Goal: Feedback & Contribution: Submit feedback/report problem

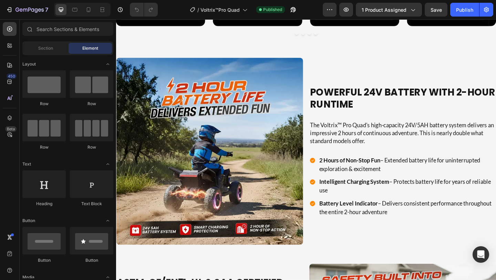
scroll to position [766, 0]
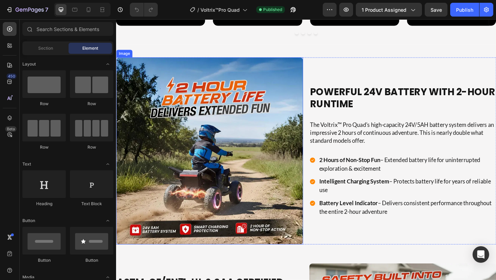
click at [260, 145] on img at bounding box center [217, 162] width 203 height 203
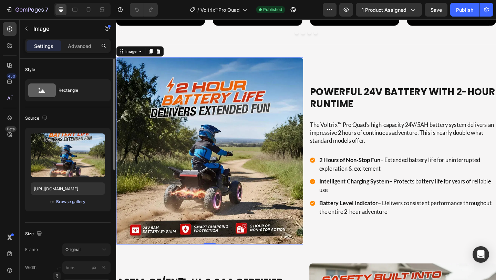
click at [66, 200] on div "Browse gallery" at bounding box center [70, 201] width 29 height 6
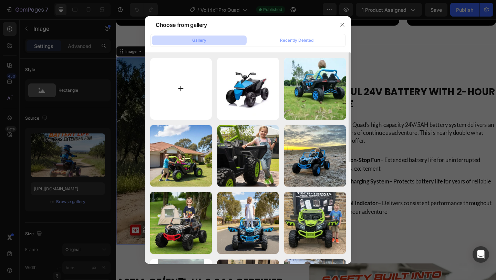
click at [178, 104] on input "file" at bounding box center [181, 89] width 62 height 62
type input "C:\fakepath\ATV-8.webp"
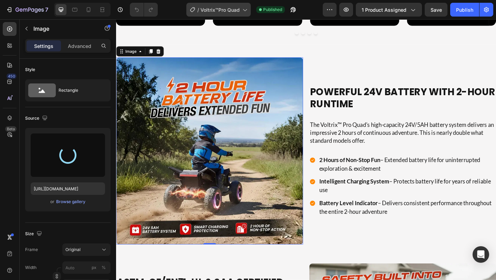
type input "https://cdn.shopify.com/s/files/1/0550/3100/5374/files/gempages_492219557428069…"
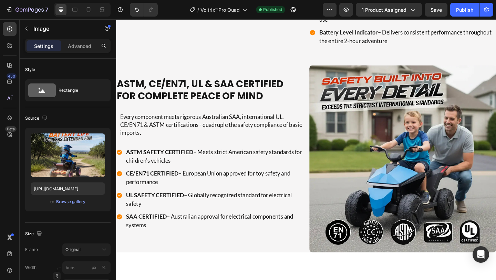
scroll to position [936, 0]
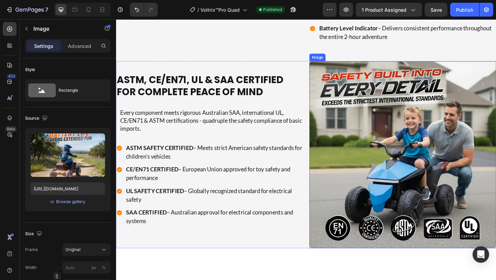
click at [428, 210] on img at bounding box center [427, 166] width 203 height 203
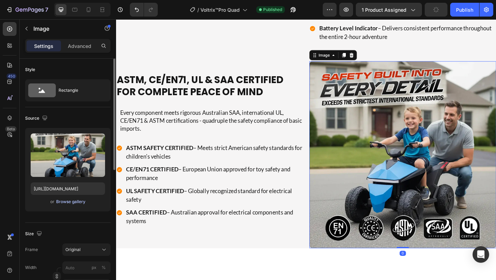
click at [69, 204] on div "Browse gallery" at bounding box center [70, 201] width 29 height 6
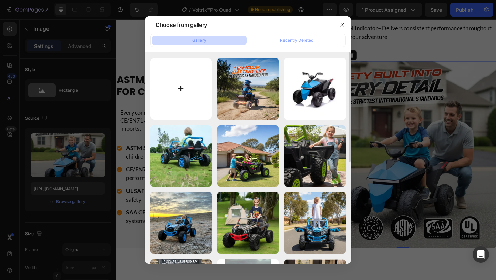
click at [188, 95] on input "file" at bounding box center [181, 89] width 62 height 62
type input "C:\fakepath\ATV-9.webp"
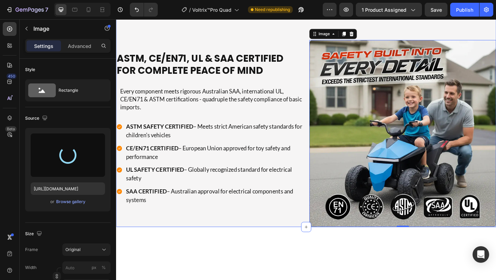
type input "https://cdn.shopify.com/s/files/1/0550/3100/5374/files/gempages_492219557428069…"
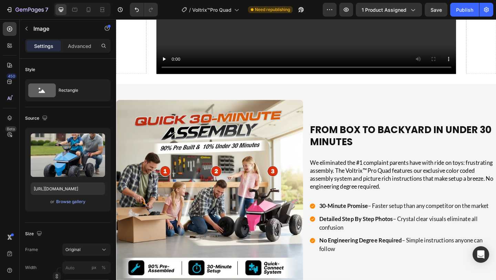
scroll to position [1389, 0]
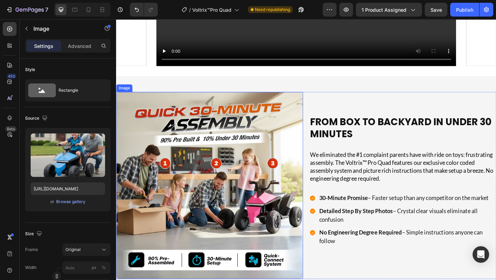
click at [225, 156] on img at bounding box center [217, 199] width 203 height 203
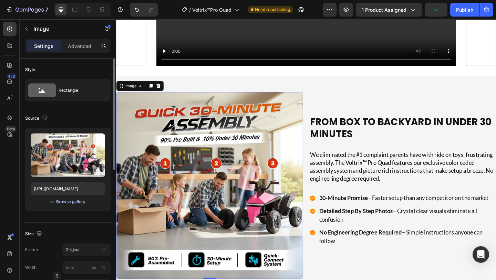
click at [76, 198] on div "Browse gallery" at bounding box center [70, 201] width 29 height 6
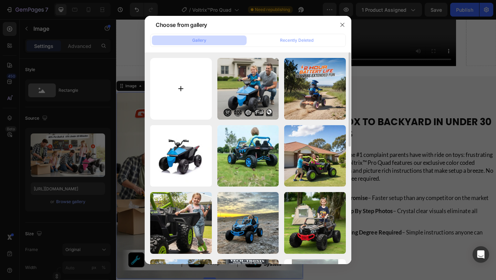
click at [177, 74] on input "file" at bounding box center [181, 89] width 62 height 62
click at [346, 20] on button "button" at bounding box center [342, 24] width 11 height 11
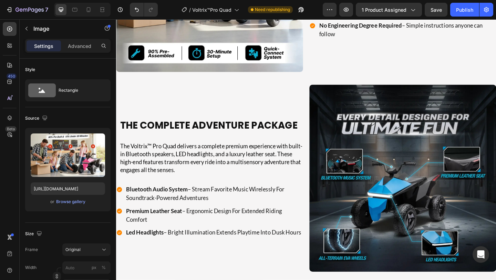
scroll to position [1612, 0]
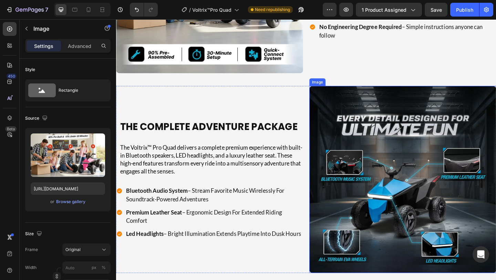
click at [399, 157] on img at bounding box center [427, 193] width 203 height 203
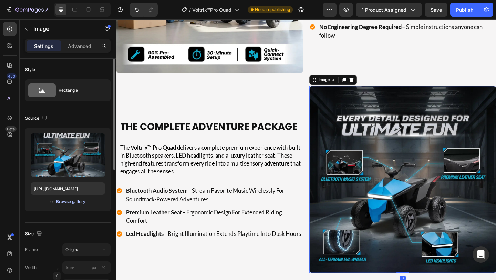
click at [66, 201] on div "Browse gallery" at bounding box center [70, 201] width 29 height 6
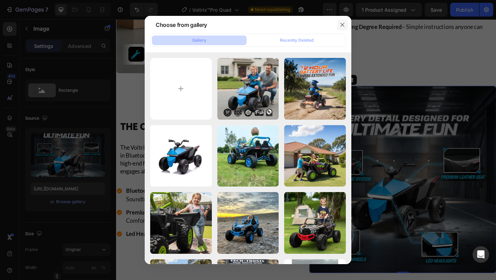
click at [341, 27] on icon "button" at bounding box center [343, 25] width 6 height 6
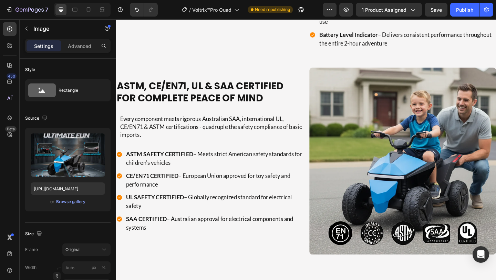
scroll to position [945, 0]
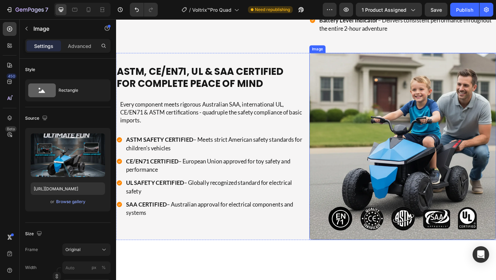
click at [389, 191] on img at bounding box center [427, 157] width 203 height 203
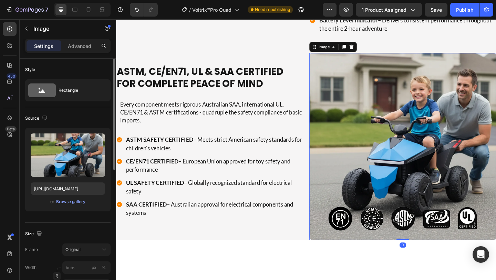
click at [72, 205] on div "or Browse gallery" at bounding box center [68, 201] width 74 height 8
click at [72, 202] on div "Browse gallery" at bounding box center [70, 201] width 29 height 6
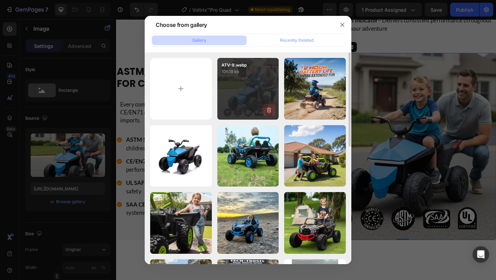
click at [271, 110] on icon "button" at bounding box center [269, 109] width 7 height 7
click at [271, 110] on div "Delete" at bounding box center [265, 111] width 13 height 6
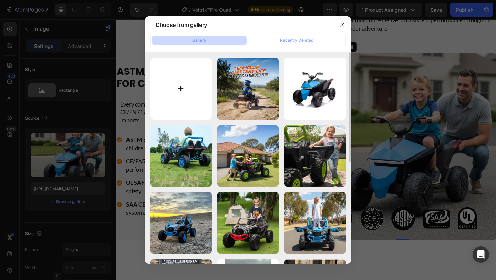
click at [176, 84] on input "file" at bounding box center [181, 89] width 62 height 62
type input "C:\fakepath\ATV-9.webp"
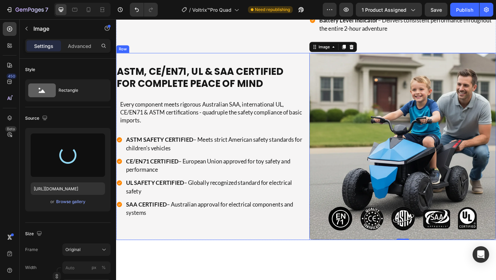
type input "https://cdn.shopify.com/s/files/1/0550/3100/5374/files/gempages_492219557428069…"
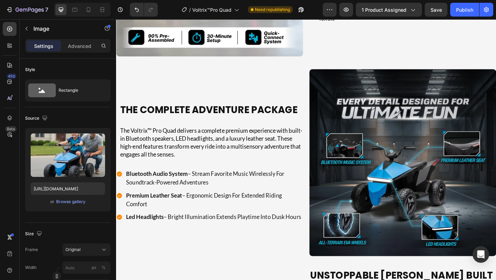
scroll to position [1636, 0]
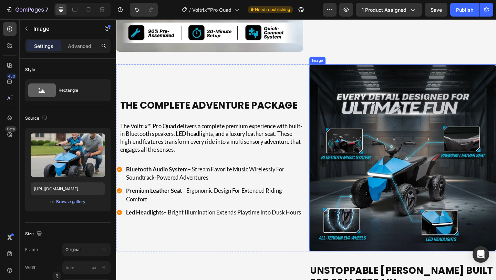
click at [404, 174] on img at bounding box center [427, 169] width 203 height 203
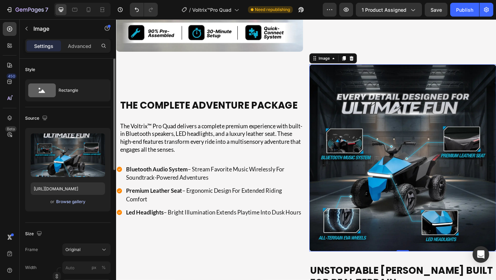
click at [70, 200] on div "Browse gallery" at bounding box center [70, 201] width 29 height 6
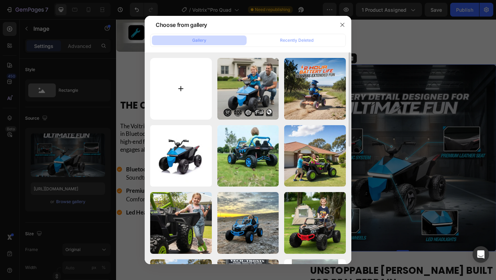
click at [171, 103] on input "file" at bounding box center [181, 89] width 62 height 62
type input "C:\fakepath\ATL-4-v2-2.webp"
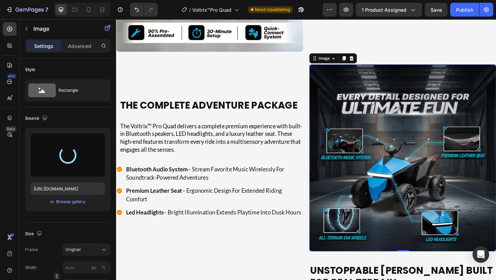
type input "https://cdn.shopify.com/s/files/1/0550/3100/5374/files/gempages_492219557428069…"
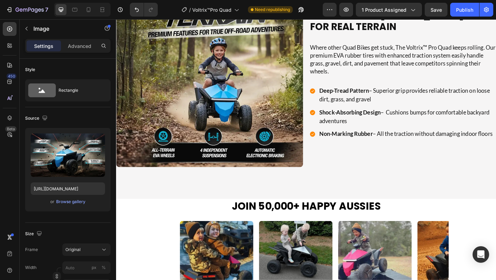
scroll to position [1878, 0]
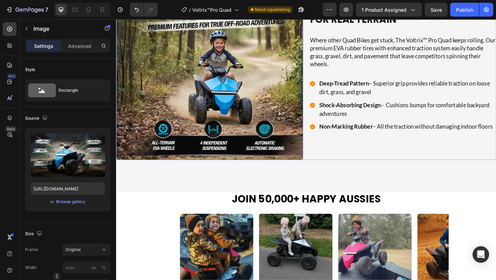
click at [186, 94] on img at bounding box center [217, 70] width 203 height 203
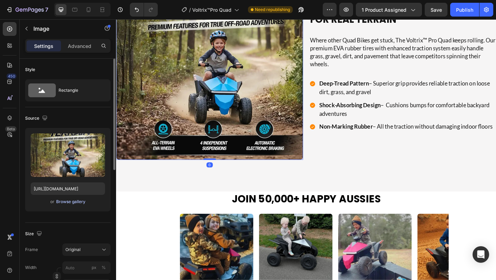
click at [74, 201] on div "Browse gallery" at bounding box center [70, 201] width 29 height 6
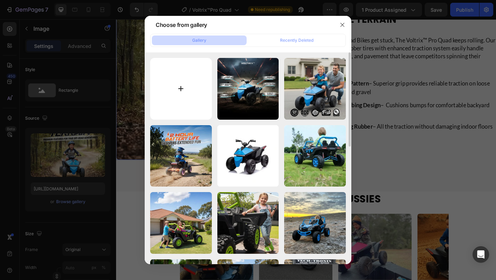
click at [161, 92] on input "file" at bounding box center [181, 89] width 62 height 62
type input "C:\fakepath\ATV-1.webp"
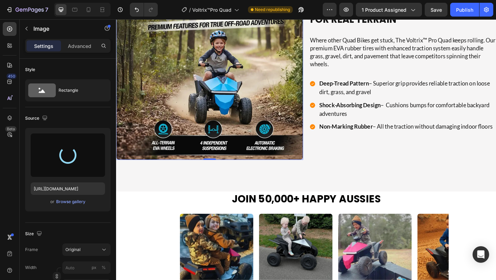
type input "https://cdn.shopify.com/s/files/1/0550/3100/5374/files/gempages_492219557428069…"
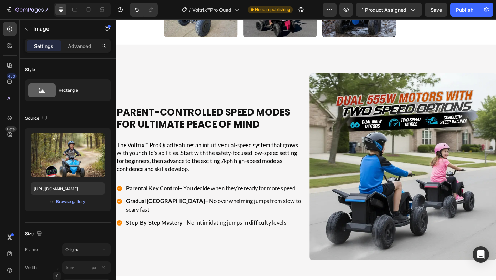
scroll to position [2332, 0]
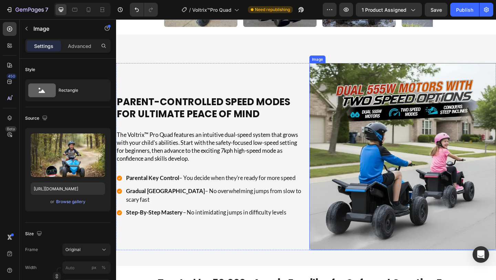
click at [339, 118] on img at bounding box center [427, 168] width 203 height 203
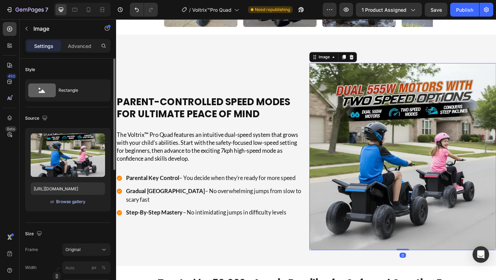
click at [68, 199] on div "Browse gallery" at bounding box center [70, 201] width 29 height 6
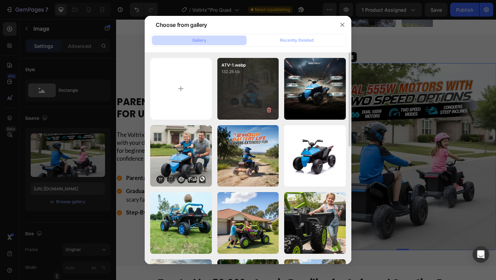
click at [235, 112] on div "ATV-1.webp 132.26 kb" at bounding box center [248, 89] width 62 height 62
type input "https://cdn.shopify.com/s/files/1/0550/3100/5374/files/gempages_492219557428069…"
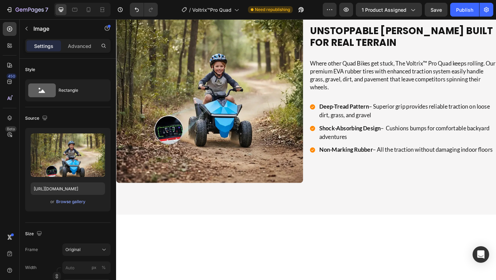
scroll to position [1863, 0]
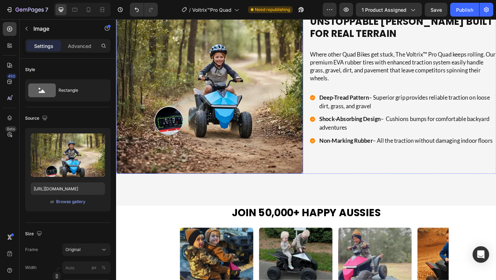
click at [227, 187] on img at bounding box center [217, 85] width 203 height 203
click at [81, 200] on div "Browse gallery" at bounding box center [70, 201] width 29 height 6
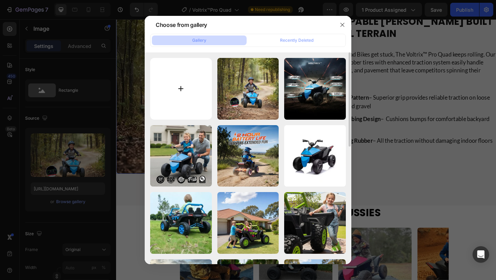
click at [169, 82] on input "file" at bounding box center [181, 89] width 62 height 62
type input "C:\fakepath\ATV-3.webp"
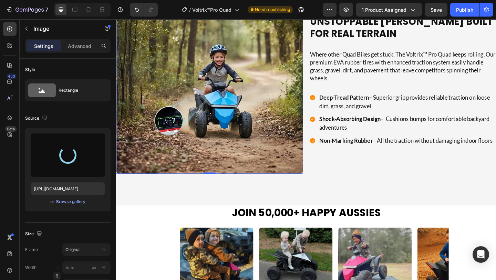
type input "https://cdn.shopify.com/s/files/1/0550/3100/5374/files/gempages_492219557428069…"
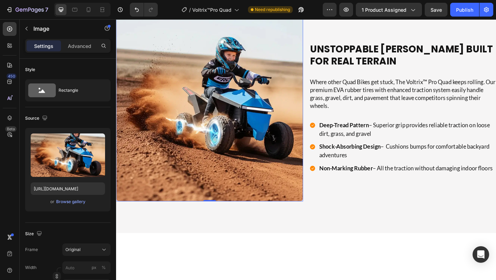
scroll to position [1835, 0]
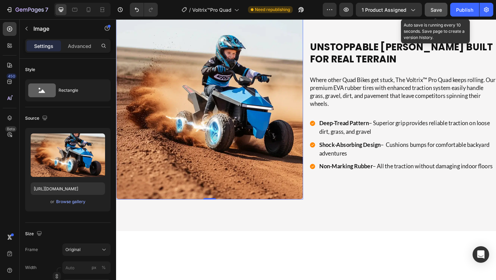
click at [427, 11] on button "Save" at bounding box center [436, 10] width 23 height 14
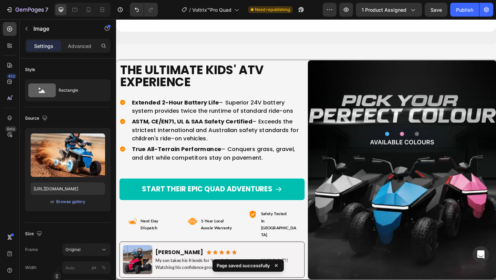
scroll to position [4358, 0]
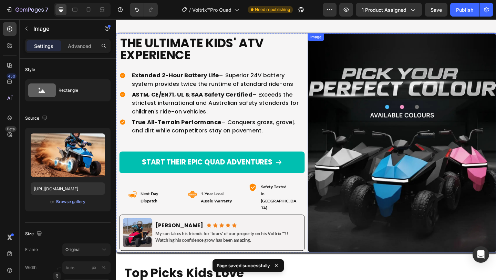
click at [373, 138] on img at bounding box center [426, 153] width 205 height 238
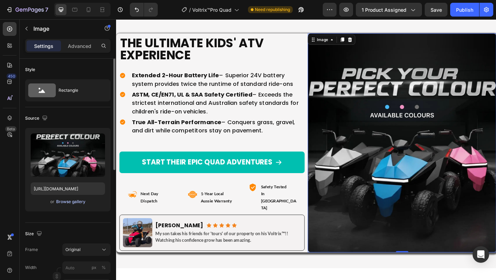
click at [74, 201] on div "Browse gallery" at bounding box center [70, 201] width 29 height 6
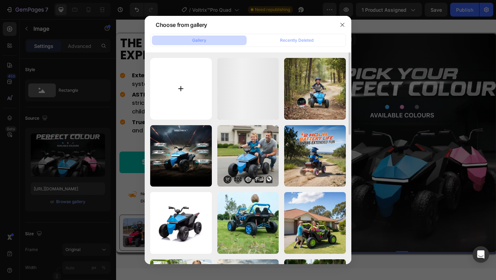
click at [180, 100] on input "file" at bounding box center [181, 89] width 62 height 62
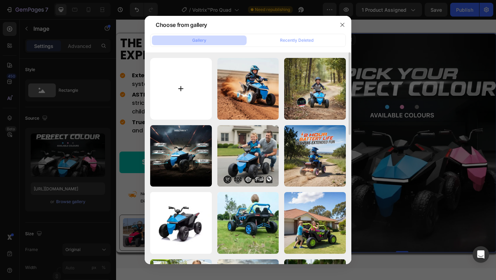
type input "C:\fakepath\ATV-14.webp"
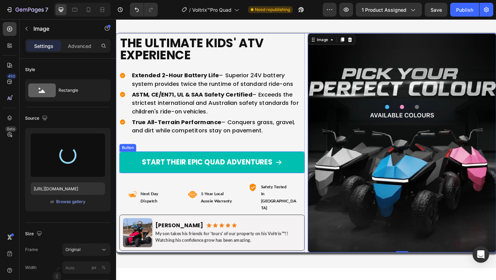
type input "https://cdn.shopify.com/s/files/1/0550/3100/5374/files/gempages_492219557428069…"
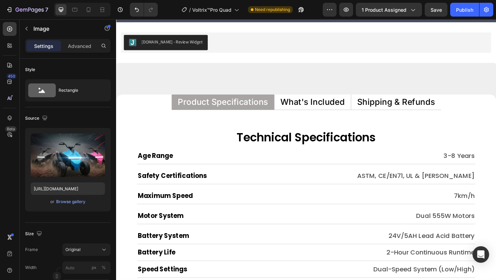
scroll to position [3803, 0]
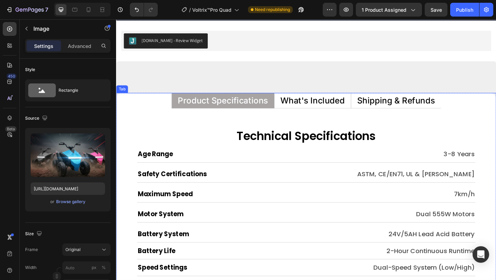
click at [339, 109] on p "What's Included" at bounding box center [330, 107] width 70 height 9
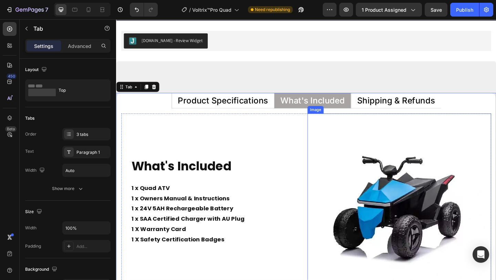
click at [366, 215] on img at bounding box center [424, 222] width 200 height 200
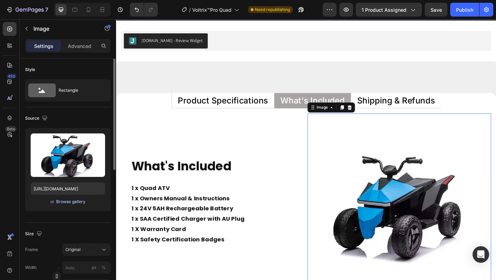
click at [63, 198] on div "Browse gallery" at bounding box center [70, 201] width 29 height 6
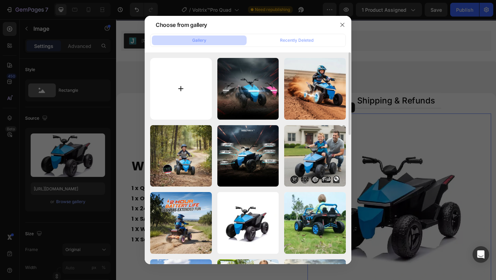
click at [200, 66] on input "file" at bounding box center [181, 89] width 62 height 62
type input "C:\fakepath\ATL-S.webp"
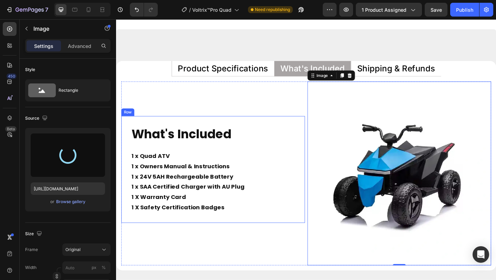
scroll to position [3855, 0]
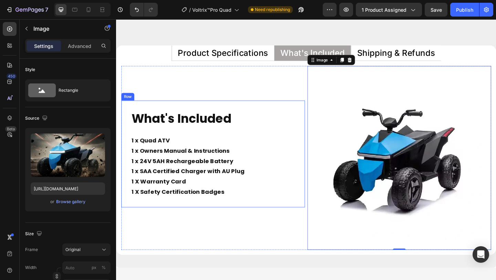
type input "https://cdn.shopify.com/s/files/1/0550/3100/5374/files/gempages_492219557428069…"
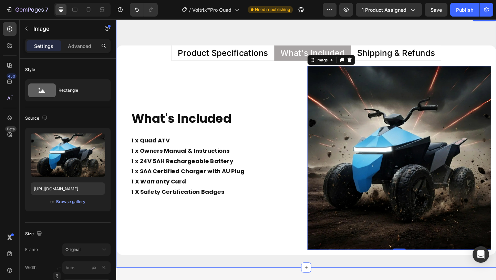
click at [156, 28] on div "Product Specifications What's Included Shipping & Refunds Technical Specificati…" at bounding box center [322, 151] width 413 height 276
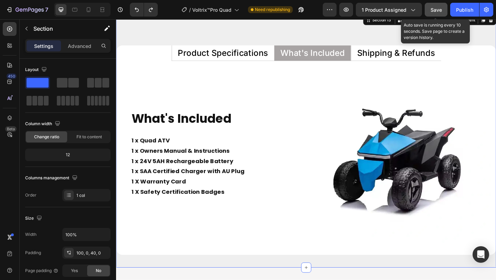
click at [436, 10] on span "Save" at bounding box center [436, 10] width 11 height 6
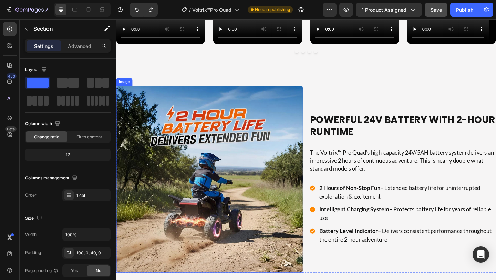
scroll to position [752, 0]
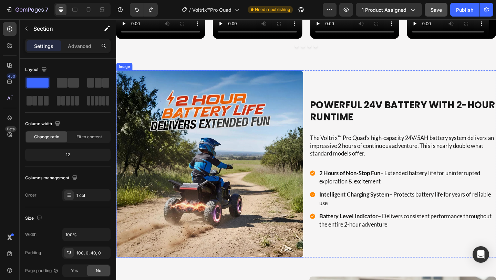
click at [237, 142] on img at bounding box center [217, 176] width 203 height 203
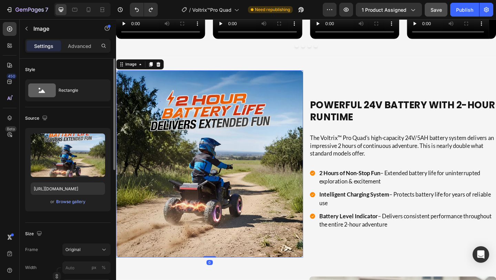
click at [72, 196] on div "Upload Image https://cdn.shopify.com/s/files/1/0550/3100/5374/files/gempages_49…" at bounding box center [67, 169] width 85 height 83
click at [72, 204] on div "Browse gallery" at bounding box center [70, 201] width 29 height 6
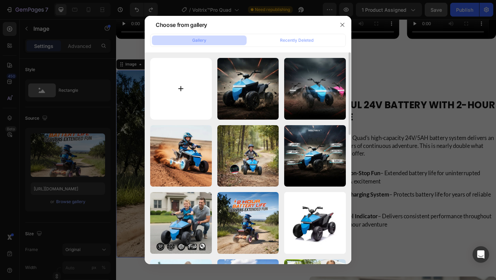
click at [182, 85] on input "file" at bounding box center [181, 89] width 62 height 62
type input "C:\fakepath\Image_2025-09-26_094254_496.webp"
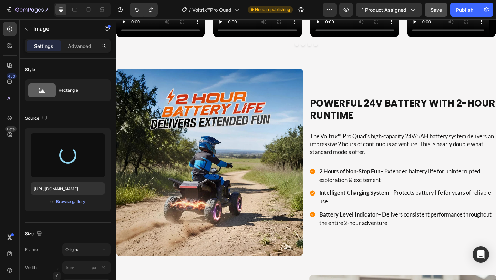
type input "https://cdn.shopify.com/s/files/1/0550/3100/5374/files/gempages_492219557428069…"
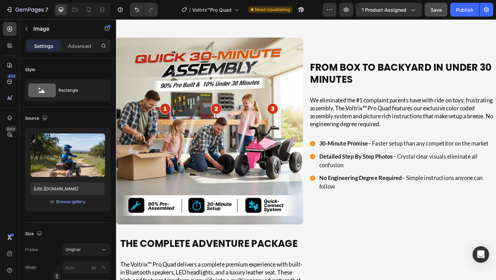
scroll to position [1451, 0]
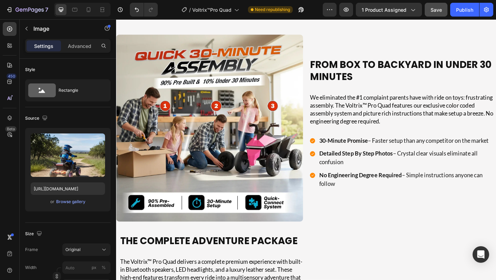
click at [208, 162] on img at bounding box center [217, 137] width 203 height 203
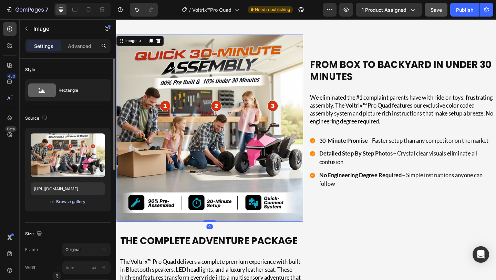
click at [72, 202] on div "Browse gallery" at bounding box center [70, 201] width 29 height 6
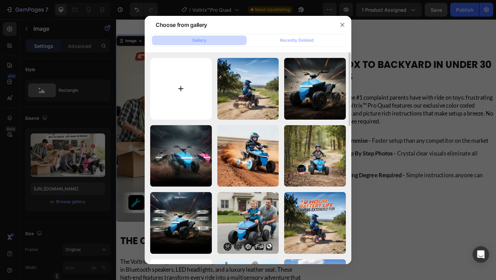
click at [177, 91] on input "file" at bounding box center [181, 89] width 62 height 62
type input "C:\fakepath\Image_2025-09-26_094331_966.webp"
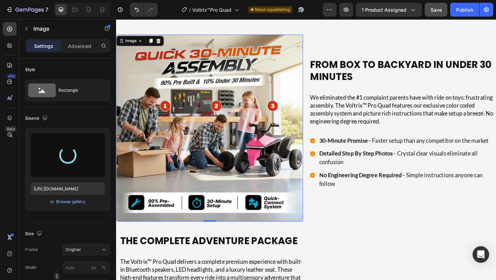
type input "https://cdn.shopify.com/s/files/1/0550/3100/5374/files/gempages_492219557428069…"
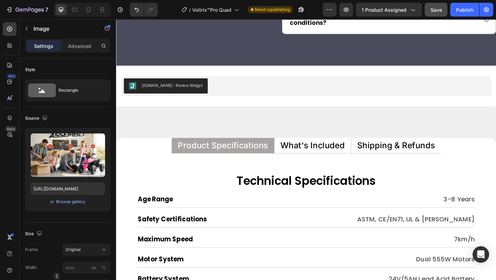
scroll to position [3758, 0]
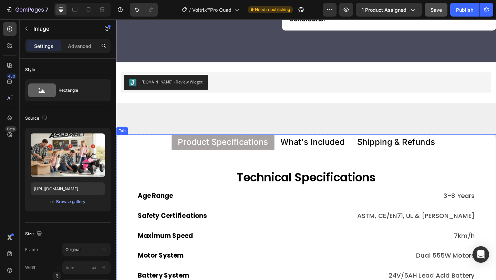
click at [330, 156] on p "What's Included" at bounding box center [330, 152] width 70 height 9
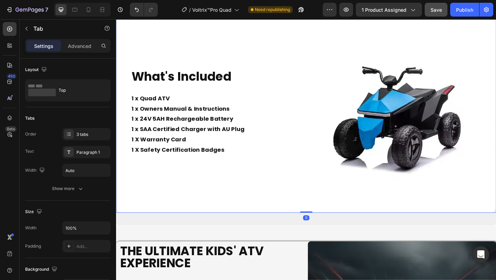
scroll to position [3902, 0]
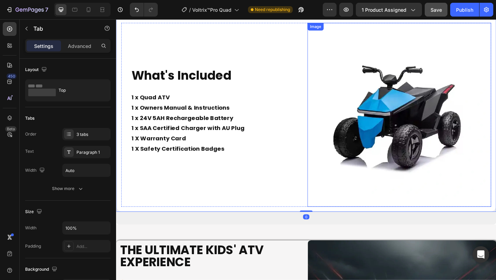
click at [387, 126] on img at bounding box center [424, 123] width 200 height 200
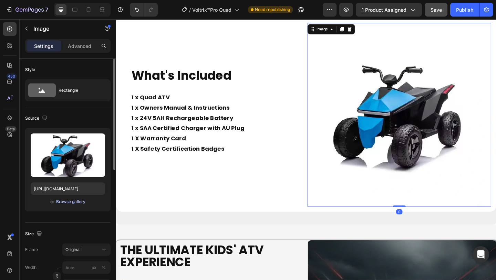
click at [60, 201] on div "Browse gallery" at bounding box center [70, 201] width 29 height 6
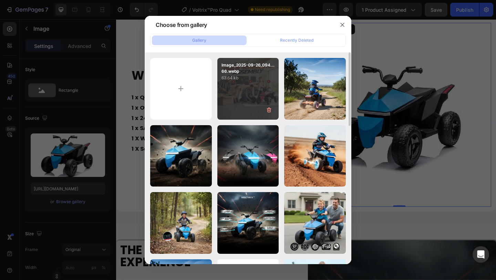
click at [235, 82] on div "Image_2025-09-26_094...66.webp 63.64 kb" at bounding box center [248, 89] width 62 height 62
type input "https://cdn.shopify.com/s/files/1/0550/3100/5374/files/gempages_492219557428069…"
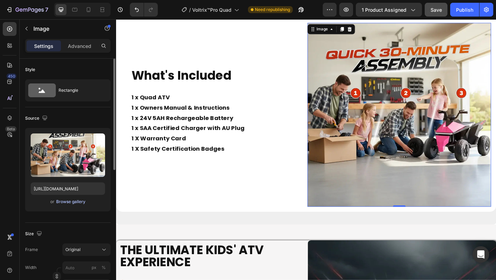
click at [75, 202] on div "Browse gallery" at bounding box center [70, 201] width 29 height 6
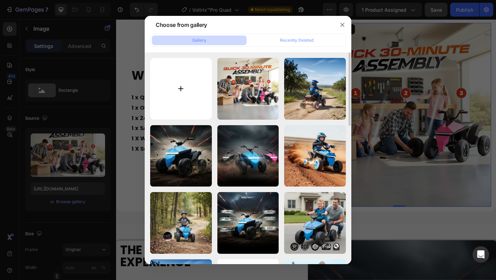
click at [166, 110] on input "file" at bounding box center [181, 89] width 62 height 62
type input "C:\fakepath\Image_2025-09-26_094836_300.webp"
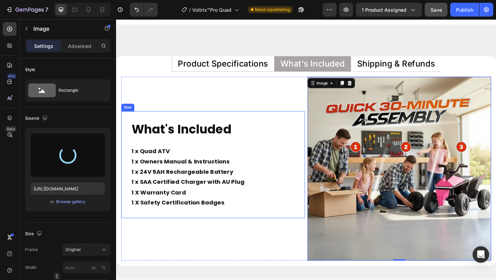
scroll to position [3853, 0]
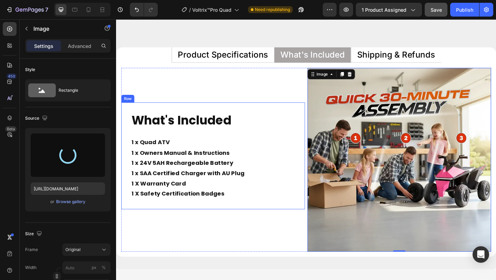
type input "https://cdn.shopify.com/s/files/1/0550/3100/5374/files/gempages_492219557428069…"
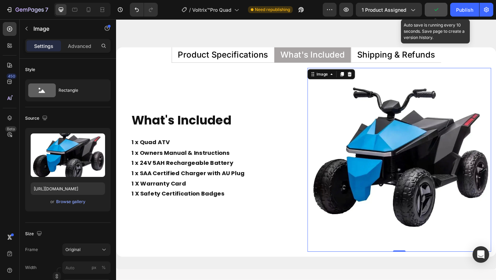
click at [437, 13] on icon "button" at bounding box center [436, 9] width 7 height 7
click at [437, 13] on div "Save" at bounding box center [436, 9] width 11 height 7
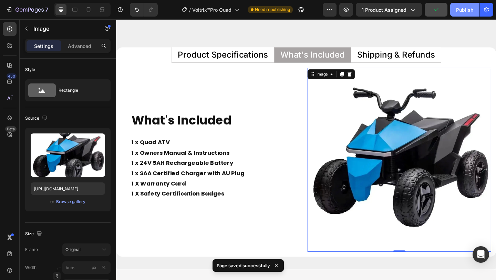
click at [471, 7] on div "Publish" at bounding box center [464, 9] width 17 height 7
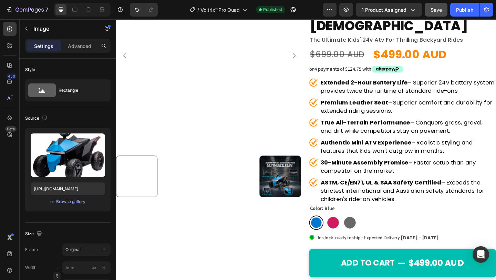
scroll to position [0, 0]
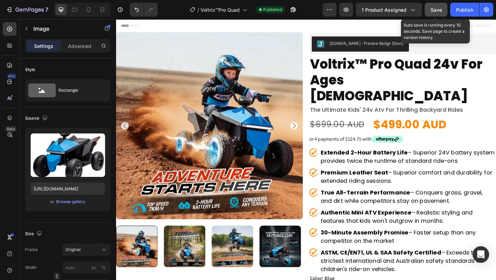
click at [440, 11] on span "Save" at bounding box center [436, 10] width 11 height 6
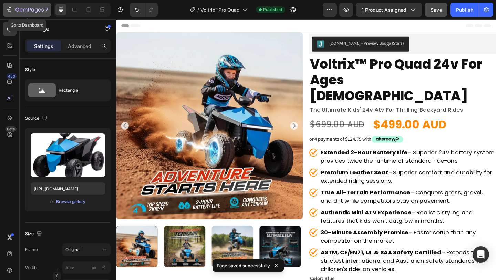
click at [14, 7] on div "7" at bounding box center [27, 10] width 42 height 8
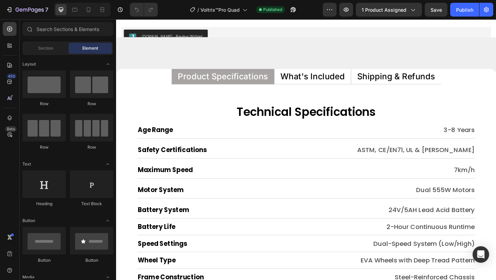
scroll to position [3374, 0]
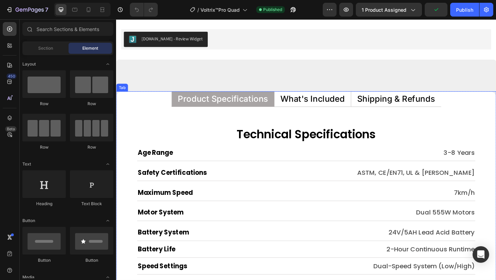
click at [329, 106] on p "What's Included" at bounding box center [330, 105] width 70 height 9
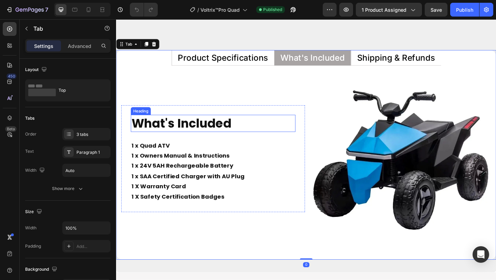
scroll to position [3435, 0]
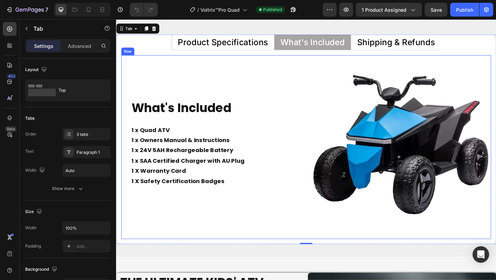
click at [313, 71] on div "What's Included Heading 1 x Quad ATV 1 x Owners Manual & Instructions 1 x 24V 5…" at bounding box center [222, 158] width 200 height 200
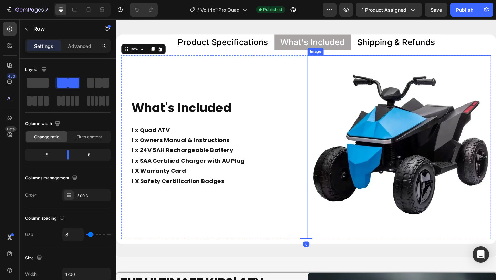
click at [353, 88] on img at bounding box center [424, 158] width 200 height 200
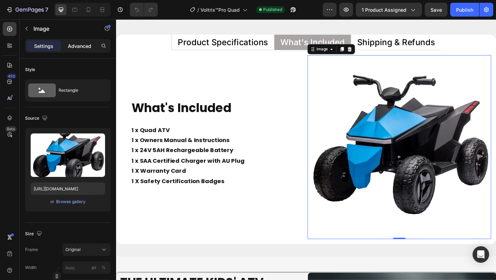
click at [83, 50] on div "Advanced" at bounding box center [79, 45] width 34 height 11
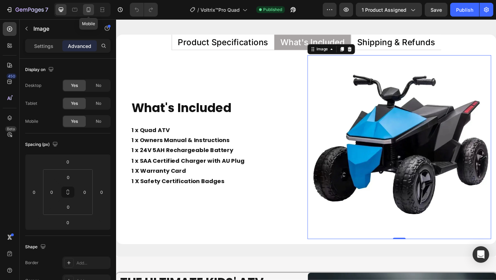
click at [86, 13] on div at bounding box center [88, 9] width 11 height 11
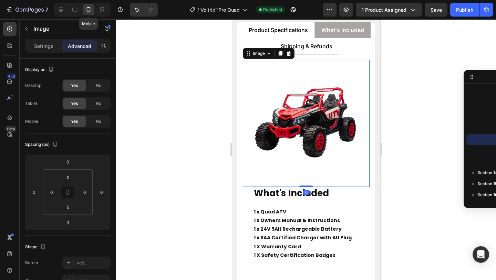
scroll to position [3452, 0]
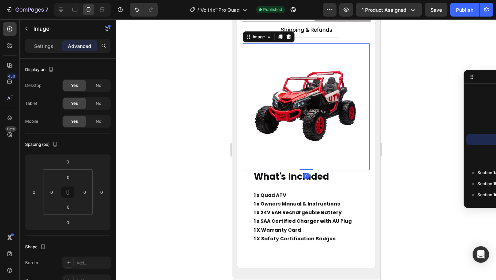
click at [275, 101] on img at bounding box center [306, 106] width 127 height 127
click at [58, 9] on icon at bounding box center [61, 9] width 7 height 7
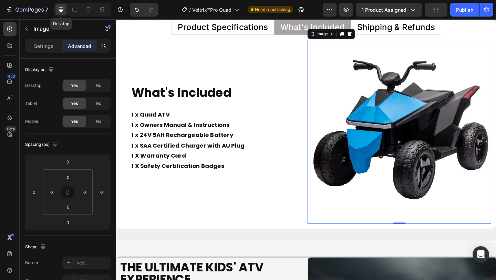
scroll to position [3450, 0]
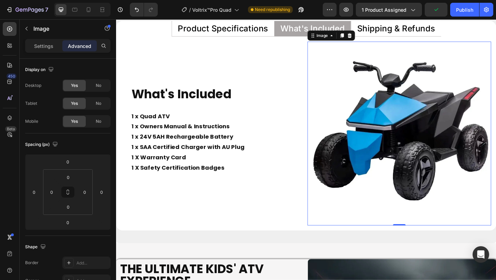
click at [357, 93] on img at bounding box center [424, 143] width 200 height 200
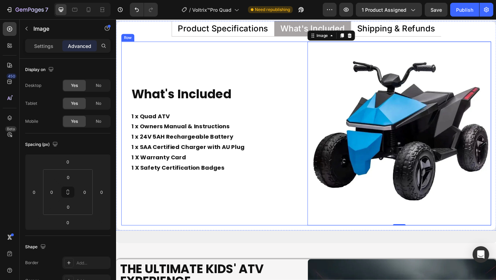
click at [302, 43] on div "What's Included Heading 1 x Quad ATV 1 x Owners Manual & Instructions 1 x 24V 5…" at bounding box center [222, 143] width 200 height 200
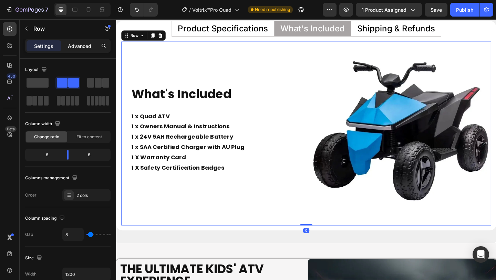
click at [78, 51] on div "Advanced" at bounding box center [79, 45] width 34 height 11
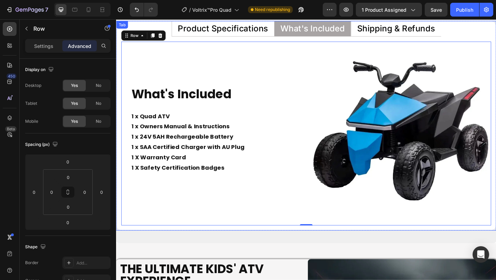
click at [270, 41] on div "Technical Specifications Heading Age Range Heading 3-8 Years Text Block Row Saf…" at bounding box center [322, 143] width 413 height 211
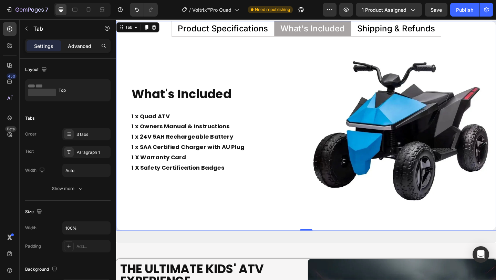
click at [80, 47] on p "Advanced" at bounding box center [79, 45] width 23 height 7
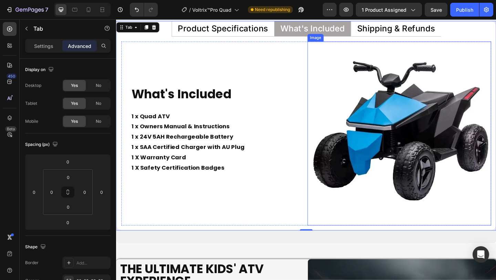
click at [353, 151] on img at bounding box center [424, 143] width 200 height 200
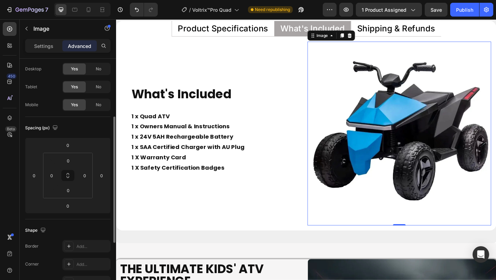
scroll to position [0, 0]
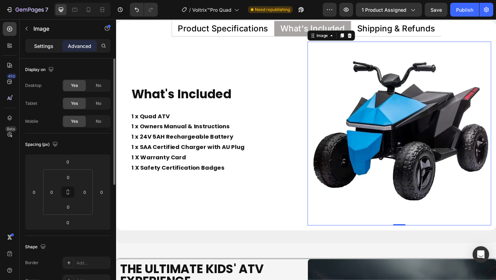
click at [45, 42] on p "Settings" at bounding box center [43, 45] width 19 height 7
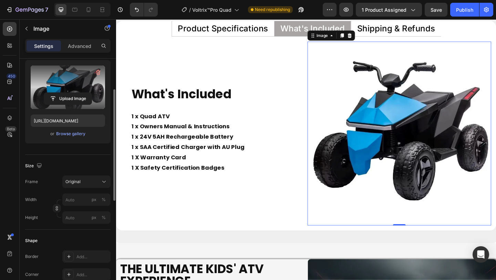
scroll to position [68, 0]
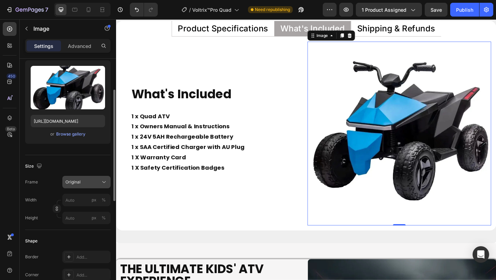
click at [100, 182] on div "Original" at bounding box center [86, 181] width 42 height 7
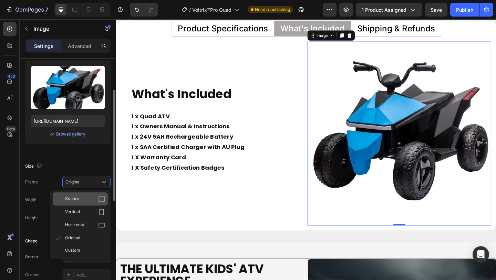
click at [84, 203] on div "Square" at bounding box center [80, 198] width 55 height 13
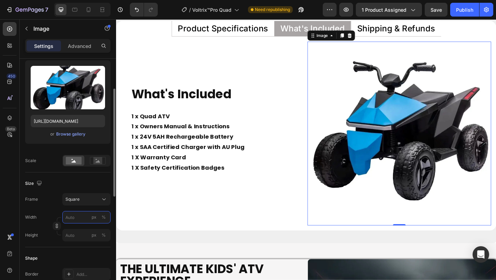
click at [83, 217] on input "px %" at bounding box center [86, 217] width 48 height 12
click at [105, 216] on div "%" at bounding box center [104, 217] width 4 height 6
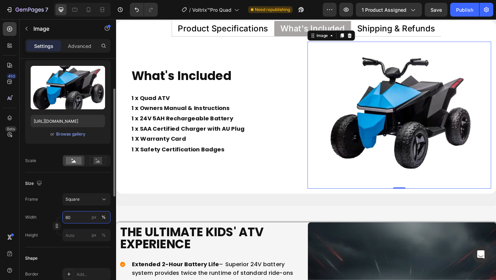
type input "8"
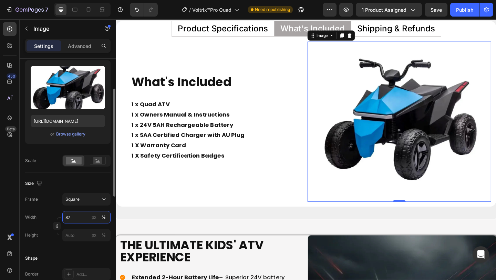
type input "8"
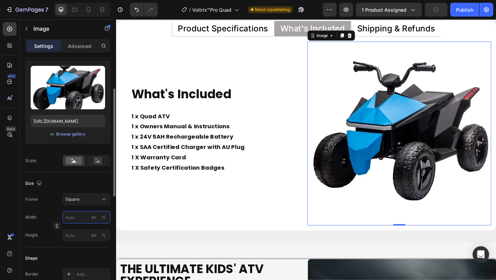
type input "8"
type input "6"
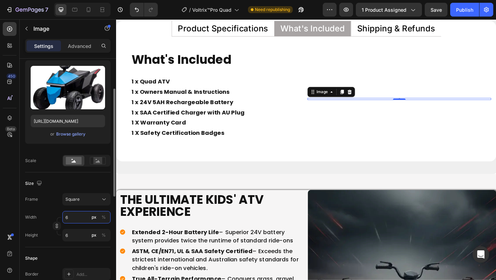
type input "65"
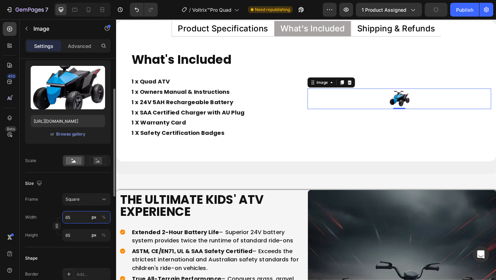
click at [74, 218] on input "65" at bounding box center [86, 217] width 48 height 12
type input "7"
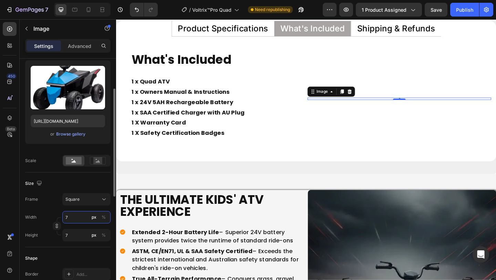
type input "70"
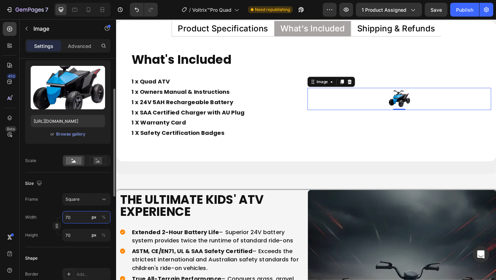
type input "7"
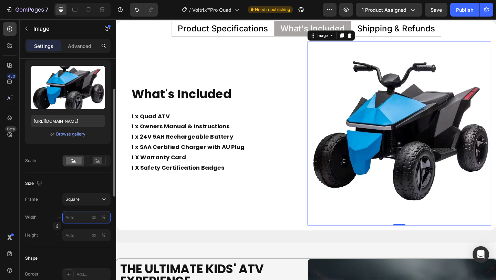
type input "7"
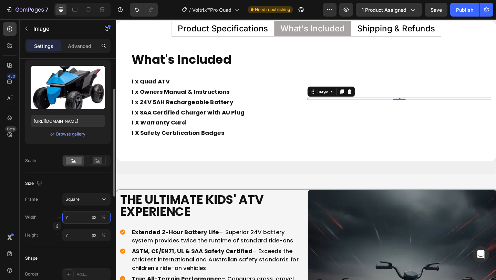
type input "75"
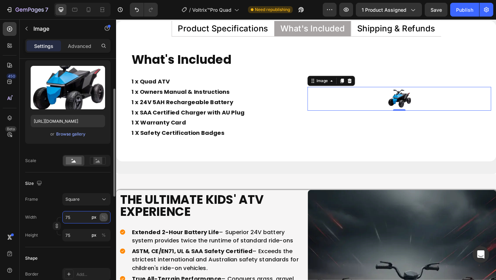
type input "75"
click at [103, 220] on button "%" at bounding box center [104, 217] width 8 height 8
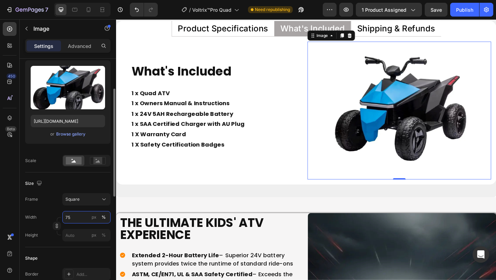
click at [72, 215] on input "75" at bounding box center [86, 217] width 48 height 12
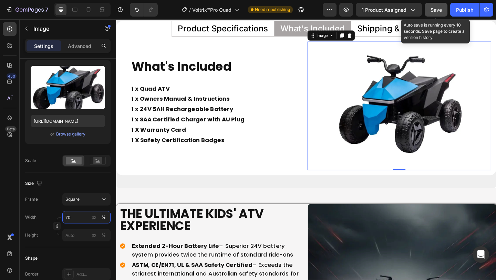
type input "70"
click at [439, 9] on span "Save" at bounding box center [436, 10] width 11 height 6
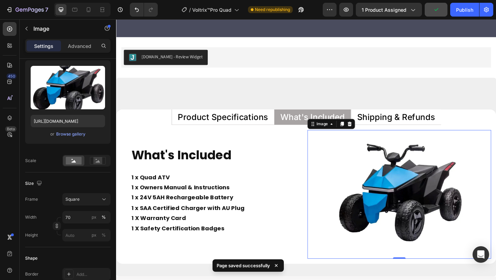
scroll to position [3353, 0]
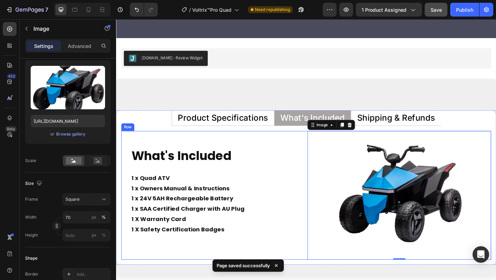
click at [313, 145] on div "What's Included Heading 1 x Quad ATV 1 x Owners Manual & Instructions 1 x 24V 5…" at bounding box center [222, 211] width 200 height 140
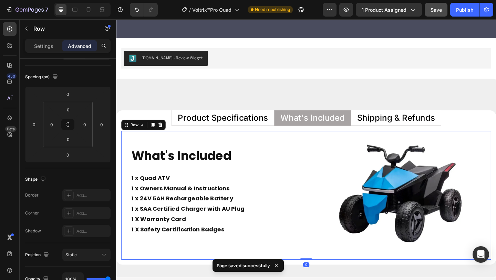
scroll to position [0, 0]
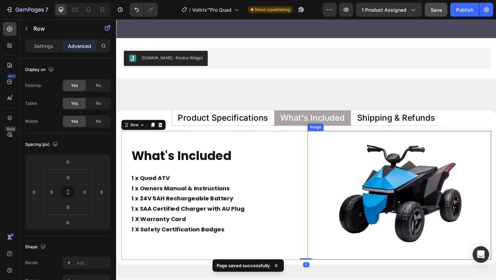
click at [358, 168] on img at bounding box center [424, 211] width 140 height 140
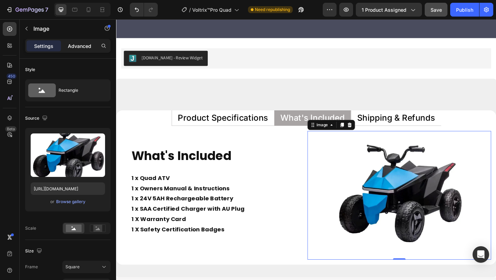
click at [83, 48] on p "Advanced" at bounding box center [79, 45] width 23 height 7
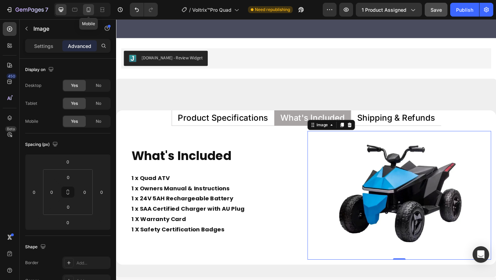
click at [90, 12] on icon at bounding box center [88, 9] width 7 height 7
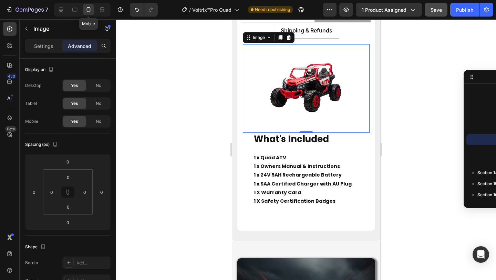
scroll to position [3460, 0]
click at [280, 94] on img at bounding box center [305, 88] width 89 height 89
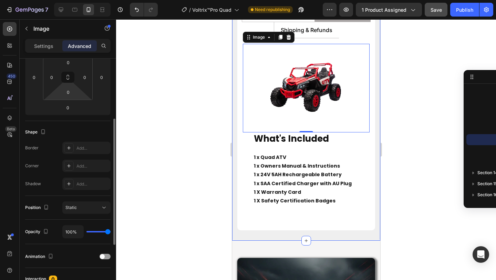
scroll to position [0, 0]
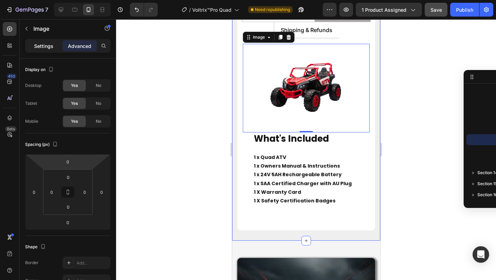
click at [43, 51] on div "Settings" at bounding box center [44, 45] width 34 height 11
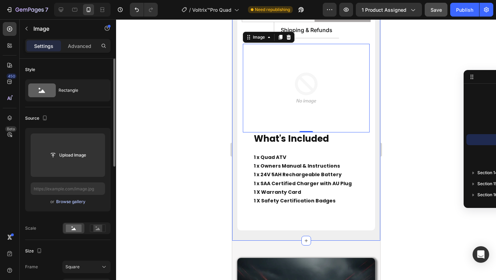
click at [71, 200] on div "Browse gallery" at bounding box center [70, 201] width 29 height 6
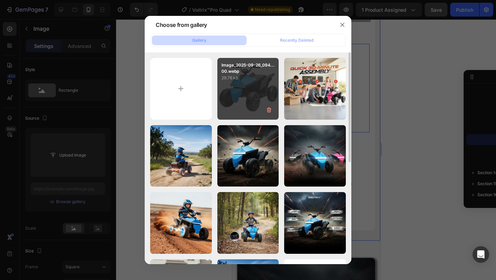
click at [225, 97] on div "Image_2025-09-26_094...00.webp 29.76 kb" at bounding box center [248, 89] width 62 height 62
type input "https://cdn.shopify.com/s/files/1/0550/3100/5374/files/gempages_492219557428069…"
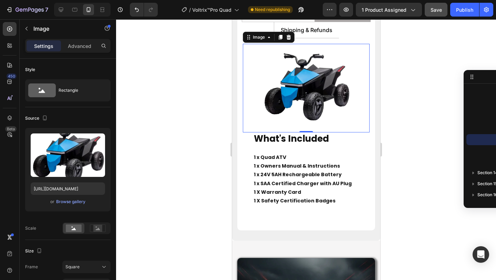
click at [438, 1] on div "7 Version history / Voltrix™Pro Quad Need republishing Preview 1 product assign…" at bounding box center [248, 10] width 496 height 20
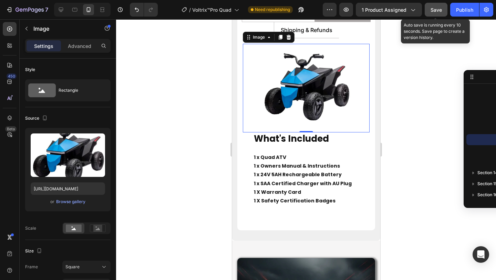
click at [434, 12] on div "Save" at bounding box center [436, 9] width 11 height 7
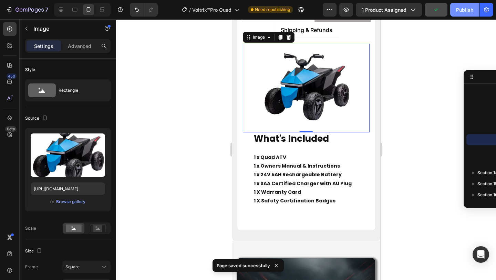
click at [457, 9] on div "Publish" at bounding box center [464, 9] width 17 height 7
click at [338, 106] on img at bounding box center [305, 88] width 89 height 89
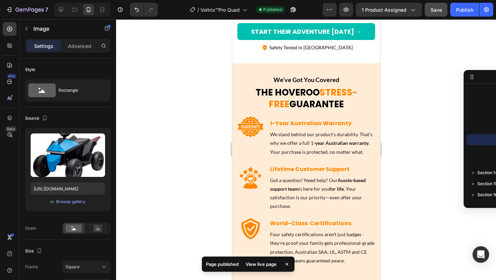
scroll to position [2845, 0]
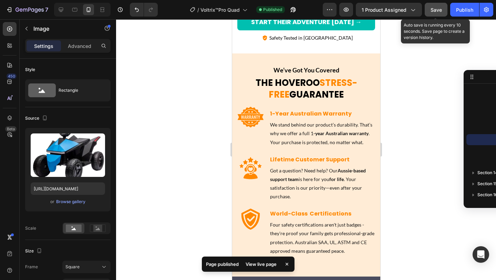
click at [444, 10] on button "Save" at bounding box center [436, 10] width 23 height 14
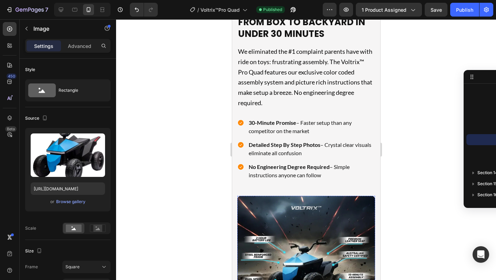
scroll to position [1354, 0]
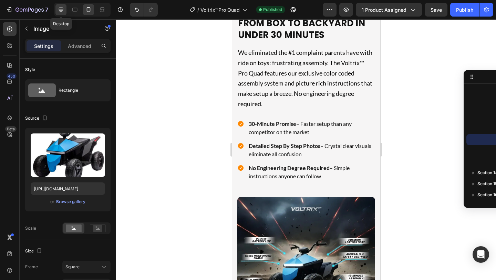
click at [62, 12] on icon at bounding box center [61, 9] width 7 height 7
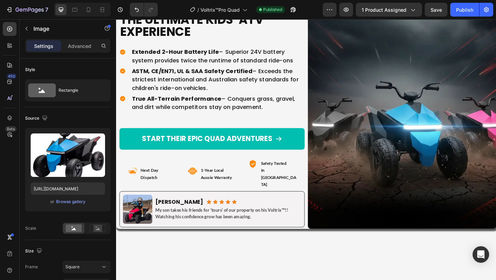
scroll to position [4140, 0]
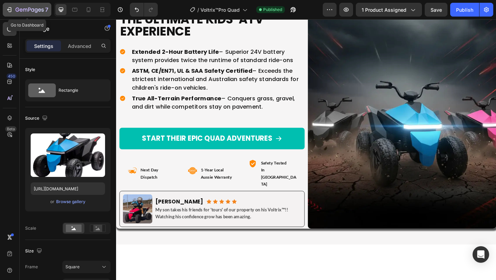
click at [7, 6] on div "7" at bounding box center [27, 10] width 42 height 8
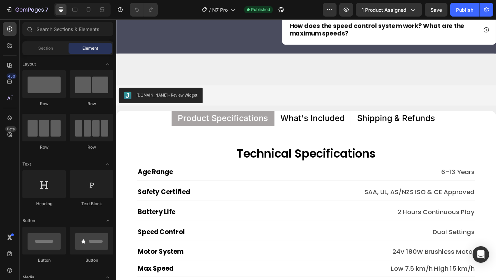
scroll to position [3024, 0]
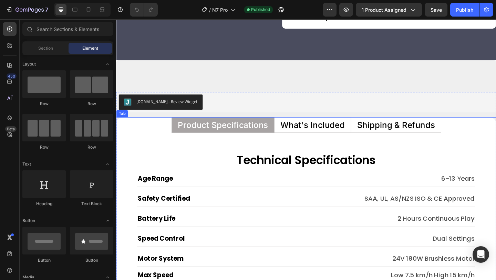
click at [327, 138] on p "What's Included" at bounding box center [330, 134] width 70 height 9
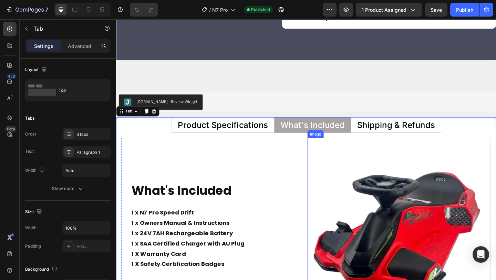
click at [379, 209] on img at bounding box center [424, 248] width 200 height 200
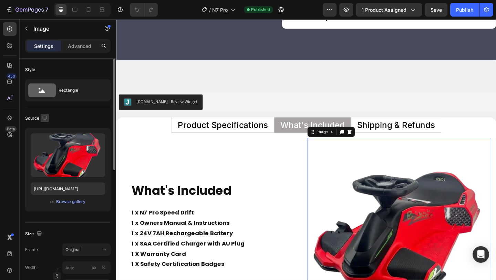
click at [43, 118] on icon "button" at bounding box center [44, 117] width 4 height 4
click at [47, 154] on icon "button" at bounding box center [46, 153] width 7 height 7
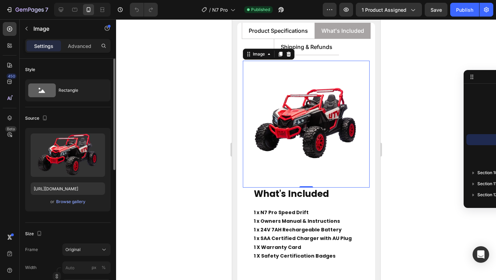
scroll to position [3134, 0]
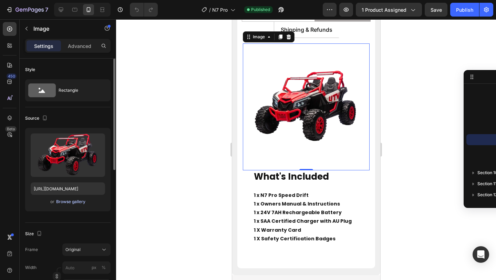
click at [70, 204] on div "Browse gallery" at bounding box center [70, 201] width 29 height 6
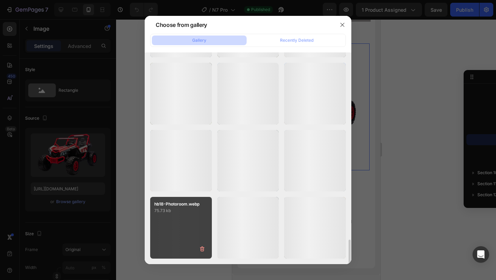
scroll to position [1624, 0]
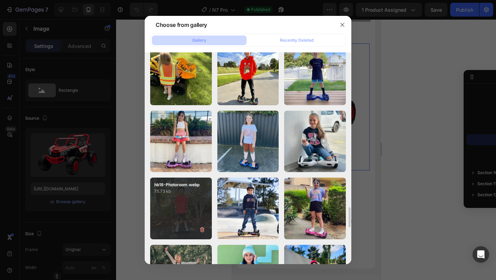
click at [130, 172] on div at bounding box center [248, 140] width 496 height 280
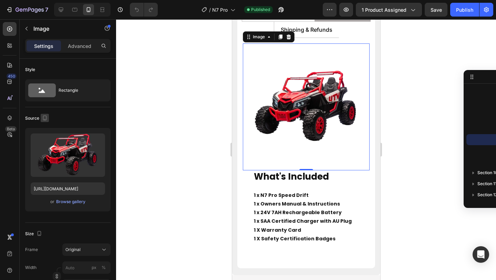
click at [44, 118] on icon "button" at bounding box center [44, 117] width 7 height 7
click at [47, 131] on icon "button" at bounding box center [46, 128] width 4 height 4
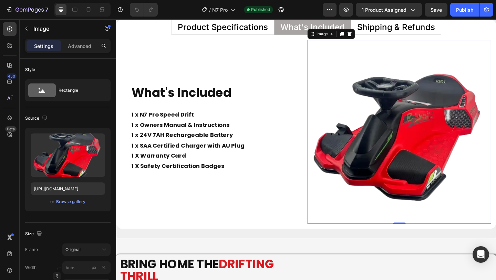
scroll to position [3132, 0]
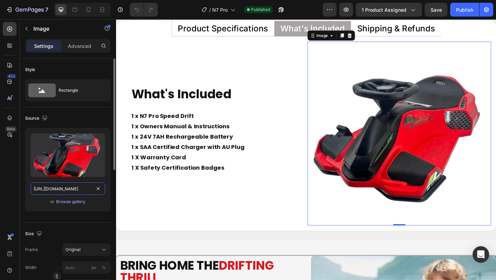
click at [69, 184] on input "https://cdn.shopify.com/s/files/1/0550/3100/5374/files/gempages_492219557428069…" at bounding box center [68, 188] width 74 height 12
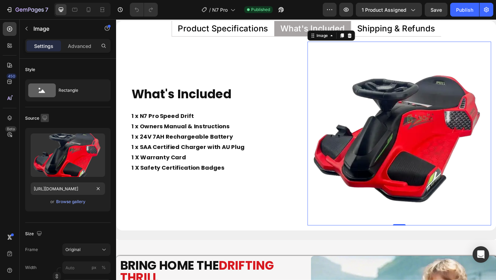
click at [46, 116] on icon "button" at bounding box center [44, 117] width 7 height 7
click at [48, 155] on icon "button" at bounding box center [46, 153] width 4 height 5
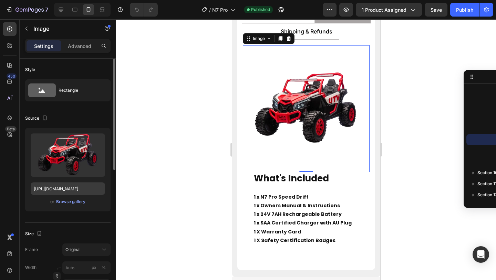
scroll to position [3134, 0]
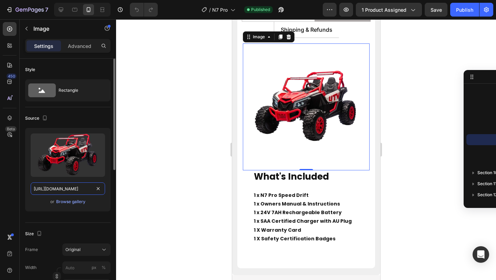
click at [61, 189] on input "[URL][DOMAIN_NAME]" at bounding box center [68, 188] width 74 height 12
paste input "fa6dc1a8-4905-4c9a-ac73-dab7b72bfec1"
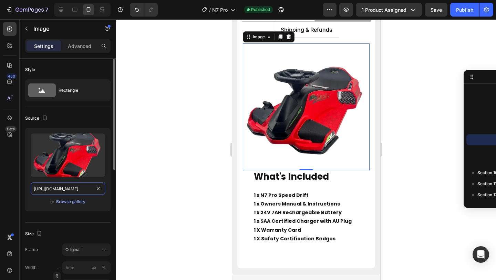
scroll to position [0, 214]
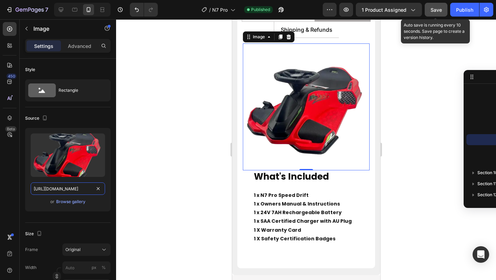
type input "https://cdn.shopify.com/s/files/1/0550/3100/5374/files/gempages_492219557428069…"
click at [433, 12] on span "Save" at bounding box center [436, 10] width 11 height 6
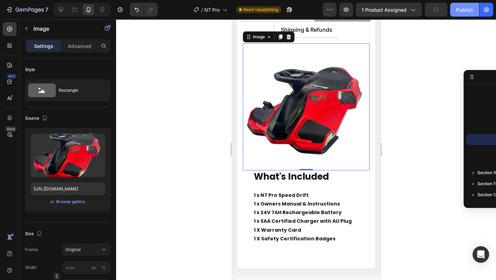
click at [462, 14] on button "Publish" at bounding box center [464, 10] width 29 height 14
click at [183, 131] on div at bounding box center [306, 149] width 380 height 260
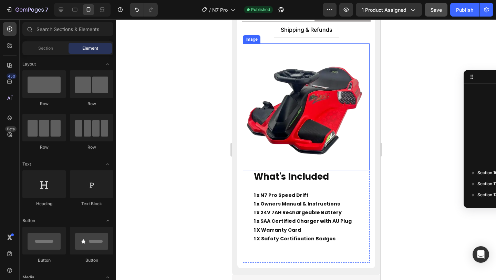
click at [292, 136] on img at bounding box center [306, 106] width 127 height 127
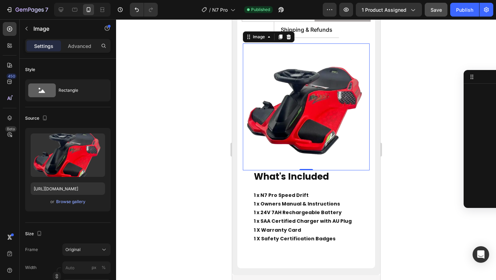
scroll to position [439, 0]
click at [292, 136] on img at bounding box center [306, 106] width 127 height 127
click at [212, 143] on div at bounding box center [306, 149] width 380 height 260
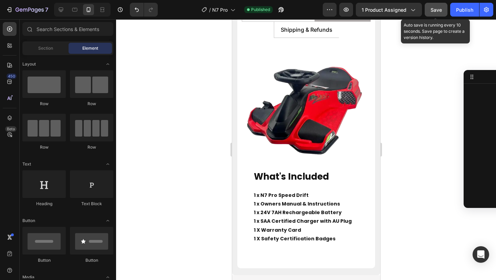
click at [435, 6] on div "Save" at bounding box center [436, 9] width 11 height 7
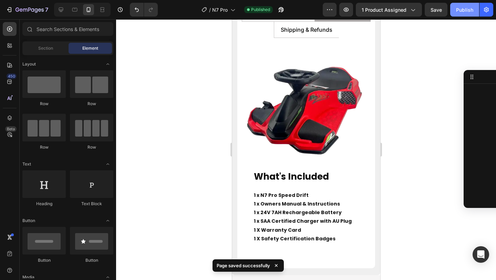
click at [463, 14] on button "Publish" at bounding box center [464, 10] width 29 height 14
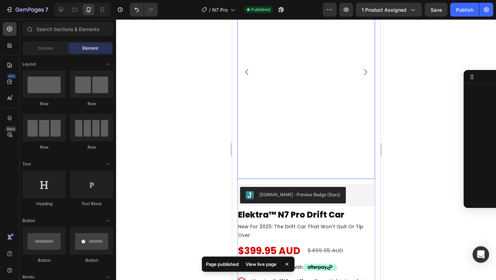
scroll to position [0, 0]
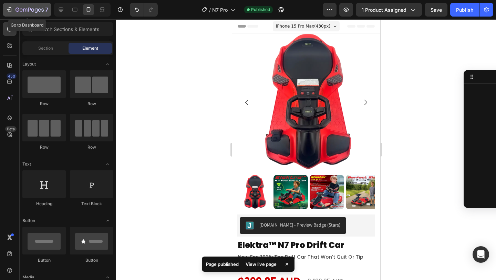
click at [16, 12] on icon "button" at bounding box center [30, 10] width 28 height 6
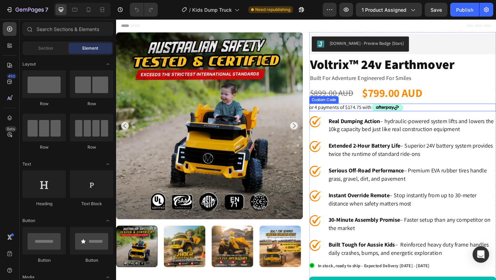
click at [388, 115] on span "or 4 payments of $174.75 with" at bounding box center [427, 115] width 203 height 8
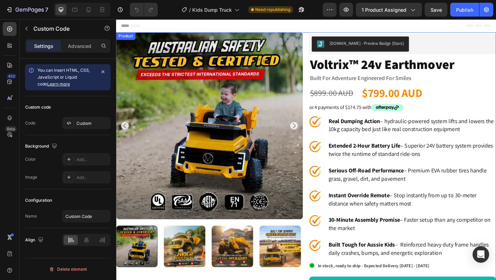
click at [322, 154] on div "Product Images [DOMAIN_NAME] - Preview Badge (Stars) [DOMAIN_NAME] voltrix™ 24v…" at bounding box center [322, 263] width 413 height 461
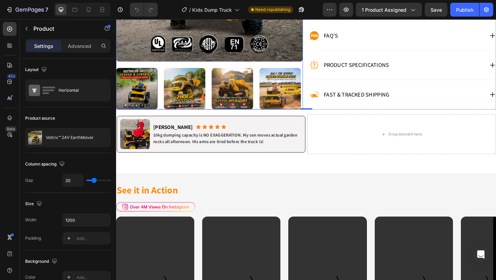
scroll to position [377, 0]
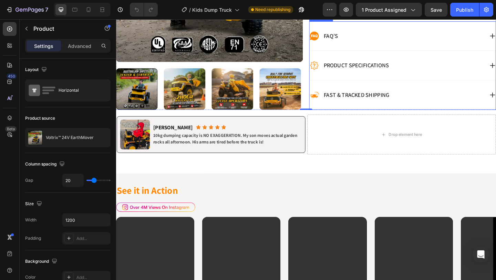
click at [478, 107] on div "Fast & Tracked shipping" at bounding box center [422, 101] width 190 height 11
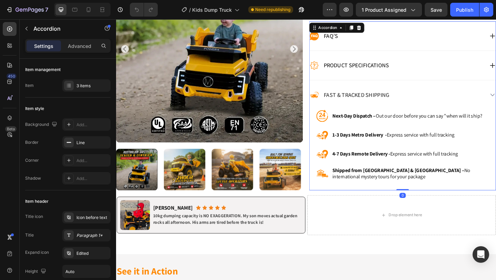
click at [337, 205] on div "Image Next-Day Dispatch – Out our door before you can say "when will it ship? T…" at bounding box center [428, 160] width 203 height 87
click at [353, 153] on div "Image Next-Day Dispatch – Out our door before you can say "when will it ship? T…" at bounding box center [431, 155] width 196 height 77
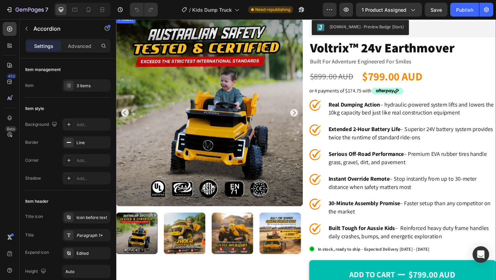
scroll to position [0, 0]
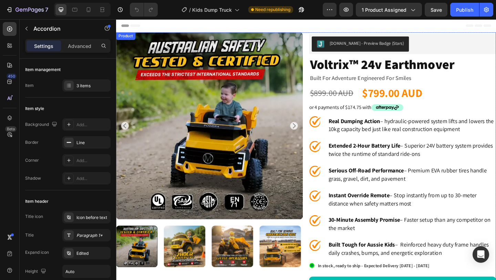
click at [322, 279] on div "Product Images [DOMAIN_NAME] - Preview Badge (Stars) [DOMAIN_NAME] voltrix™ 24v…" at bounding box center [322, 263] width 413 height 461
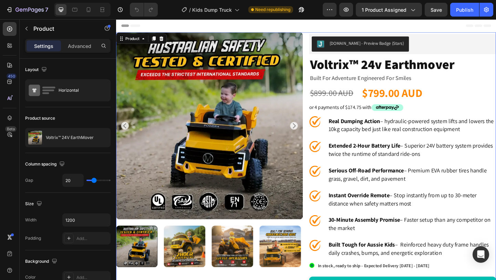
click at [322, 209] on div "Product Images [DOMAIN_NAME] - Preview Badge (Stars) [DOMAIN_NAME] voltrix™ 24v…" at bounding box center [322, 263] width 413 height 461
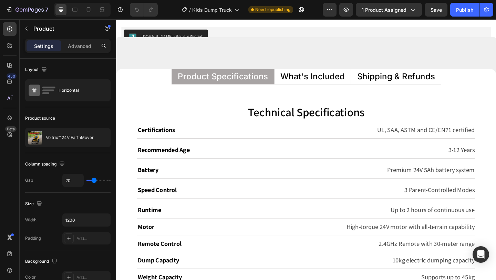
scroll to position [3512, 0]
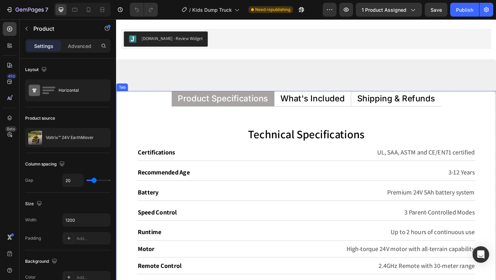
click at [325, 105] on p "What's Included" at bounding box center [330, 105] width 70 height 9
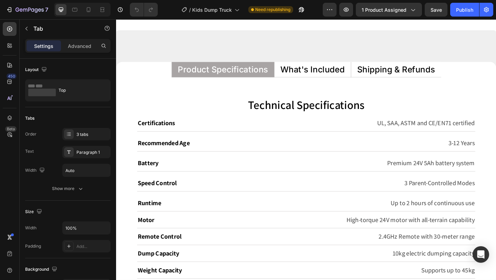
scroll to position [3543, 0]
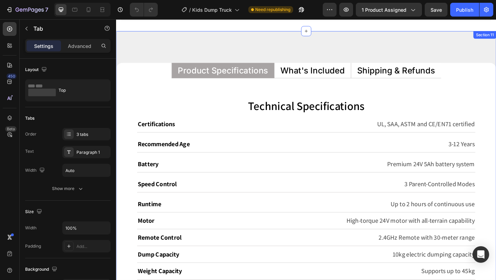
click at [318, 65] on div "Product Specifications What's Included Shipping & Refunds Technical Specificati…" at bounding box center [322, 277] width 413 height 491
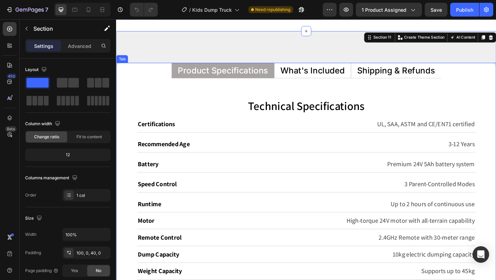
click at [320, 71] on p "What's Included" at bounding box center [330, 74] width 70 height 9
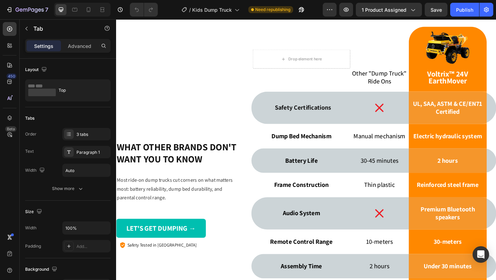
scroll to position [2593, 0]
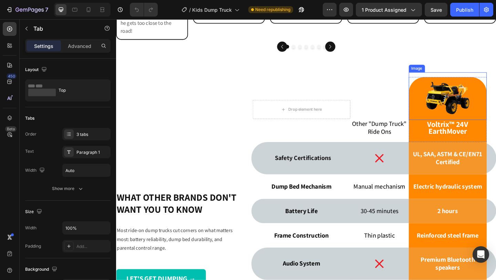
click at [456, 105] on img at bounding box center [477, 103] width 52 height 52
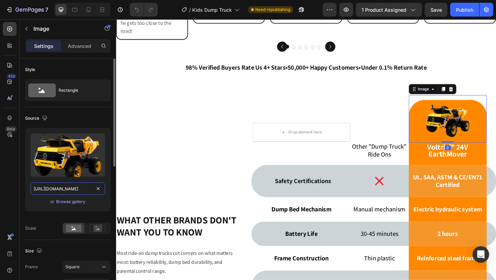
click at [75, 190] on input "https://cdn.shopify.com/s/files/1/0550/3100/5374/files/gempages_492219557428069…" at bounding box center [68, 188] width 74 height 12
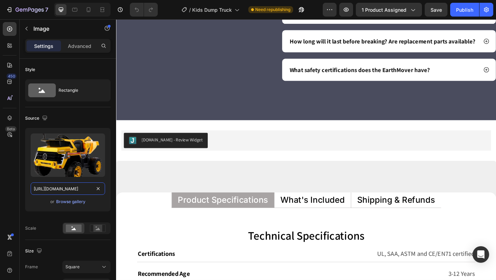
scroll to position [3456, 0]
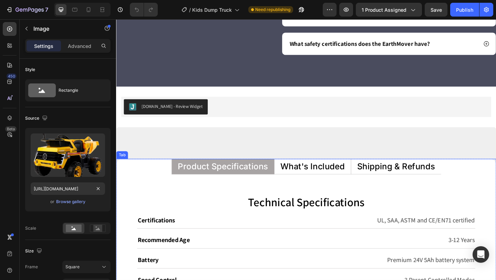
click at [330, 184] on p "What's Included" at bounding box center [330, 179] width 70 height 9
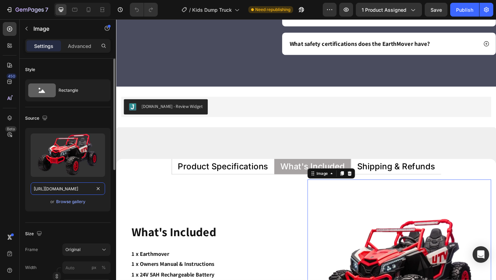
click at [83, 187] on input "https://cdn.shopify.com/s/files/1/0550/3100/5374/files/gempages_492219557428069…" at bounding box center [68, 188] width 74 height 12
paste input "e9ae21f9-7d28-44dc-80d1-e9766a9c2233"
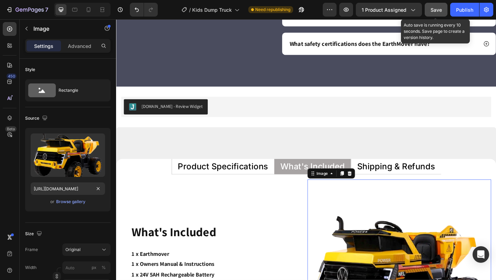
click at [431, 9] on span "Save" at bounding box center [436, 10] width 11 height 6
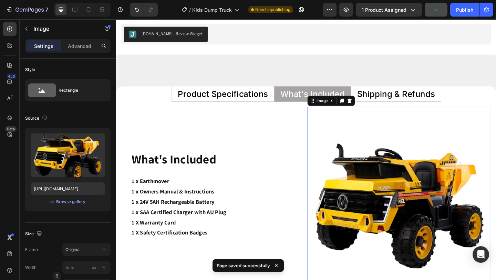
scroll to position [3534, 0]
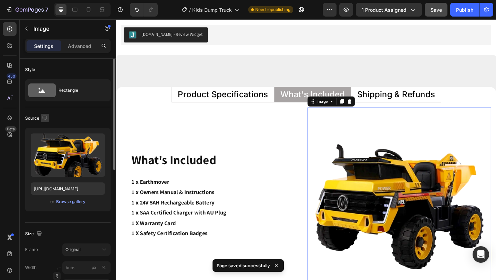
click at [44, 121] on button "button" at bounding box center [45, 118] width 8 height 8
click at [45, 150] on icon "button" at bounding box center [46, 153] width 7 height 7
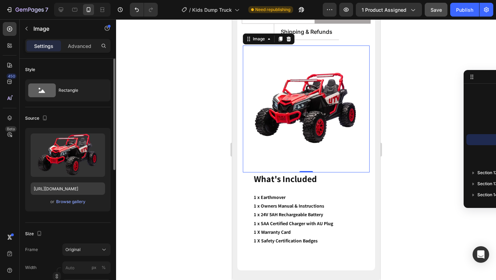
scroll to position [3636, 0]
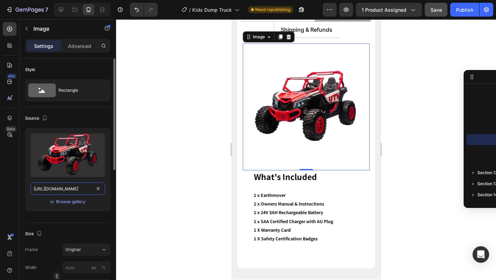
click at [69, 188] on input "https://cdn.shopify.com/s/files/1/0550/3100/5374/files/gempages_492219557428069…" at bounding box center [68, 188] width 74 height 12
paste input "e9ae21f9-7d28-44dc-80d1-e9766a9c2233"
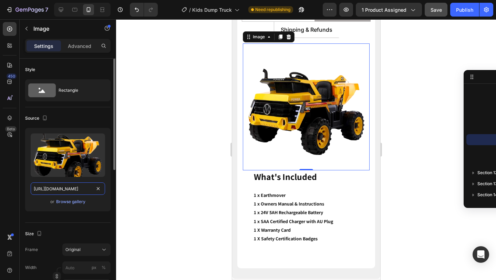
scroll to position [0, 216]
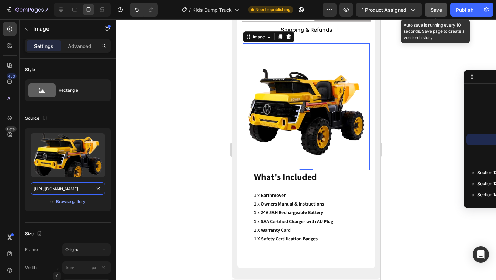
type input "https://cdn.shopify.com/s/files/1/0550/3100/5374/files/gempages_492219557428069…"
click at [434, 12] on span "Save" at bounding box center [436, 10] width 11 height 6
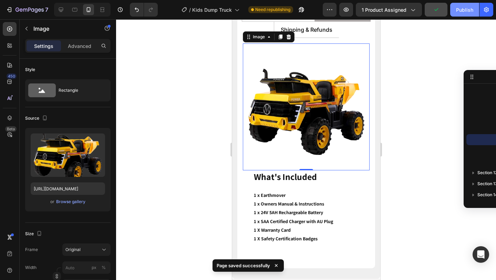
click at [463, 5] on button "Publish" at bounding box center [464, 10] width 29 height 14
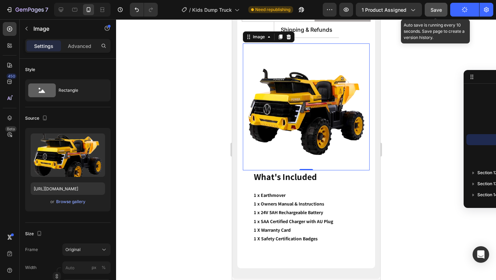
click at [440, 10] on span "Save" at bounding box center [436, 10] width 11 height 6
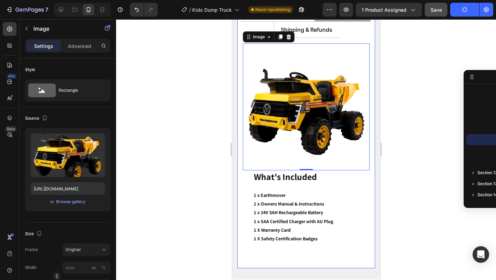
click at [239, 185] on div "Technical Specifications Heading Certifications Heading UL, SAA, ASTM and CE/EN…" at bounding box center [306, 153] width 138 height 230
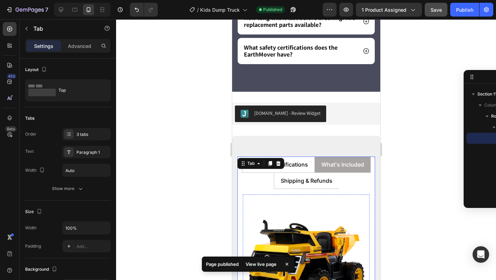
scroll to position [3485, 0]
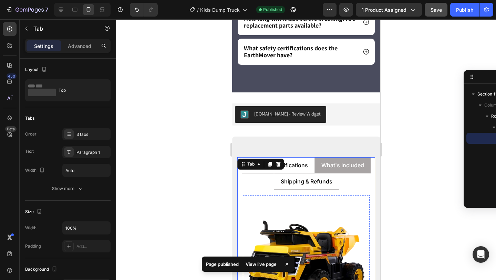
click at [303, 185] on div "Shipping & Refunds" at bounding box center [306, 181] width 54 height 10
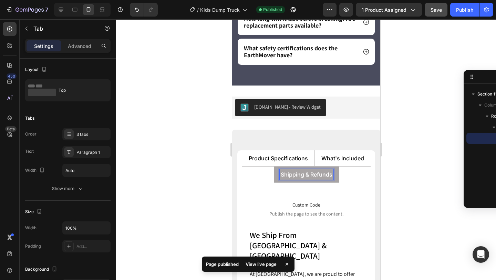
click at [295, 162] on p "Product Specifications" at bounding box center [277, 158] width 59 height 8
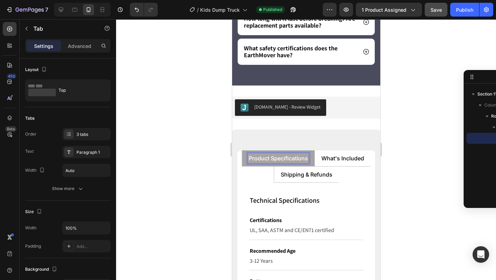
click at [329, 160] on div "What's Included" at bounding box center [342, 158] width 45 height 10
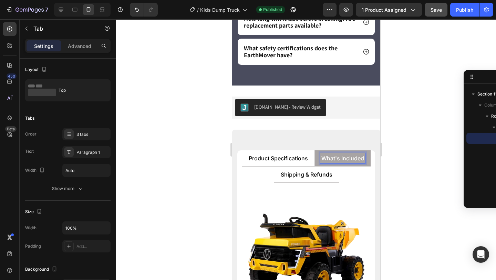
click at [313, 178] on p "Shipping & Refunds" at bounding box center [306, 174] width 52 height 8
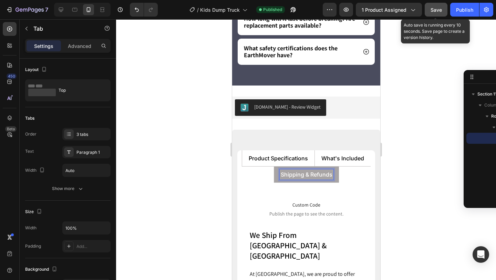
click at [434, 10] on span "Save" at bounding box center [436, 10] width 11 height 6
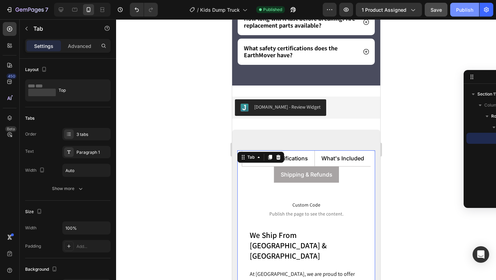
click at [462, 12] on div "Publish" at bounding box center [464, 9] width 17 height 7
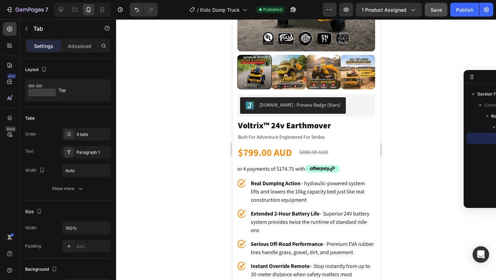
scroll to position [0, 0]
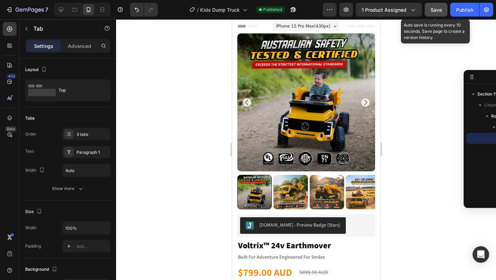
click at [433, 9] on span "Save" at bounding box center [436, 10] width 11 height 6
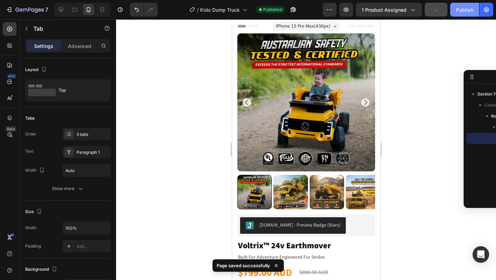
click at [462, 11] on div "Publish" at bounding box center [464, 9] width 17 height 7
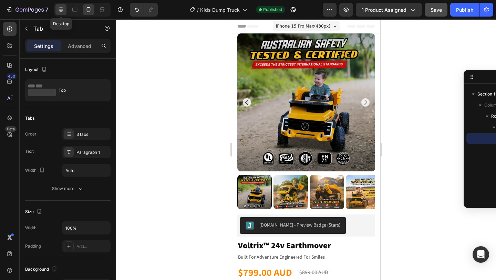
click at [63, 5] on div at bounding box center [60, 9] width 11 height 11
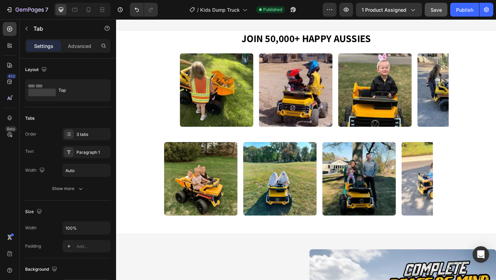
scroll to position [1428, 0]
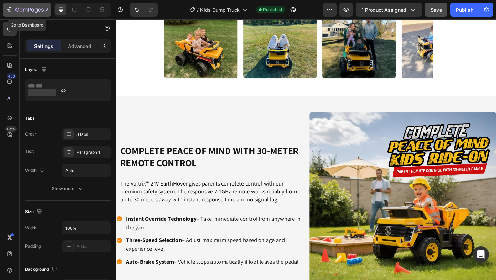
click at [11, 11] on icon "button" at bounding box center [10, 9] width 3 height 5
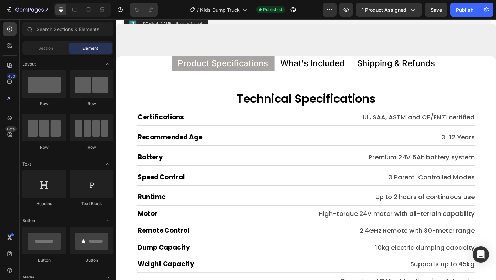
scroll to position [3118, 0]
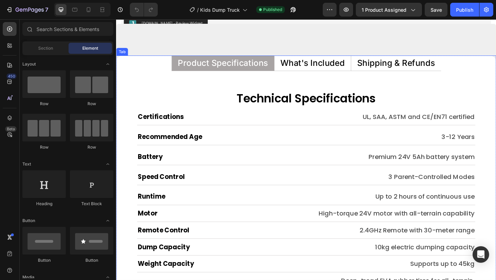
click at [321, 64] on p "What's Included" at bounding box center [330, 66] width 70 height 9
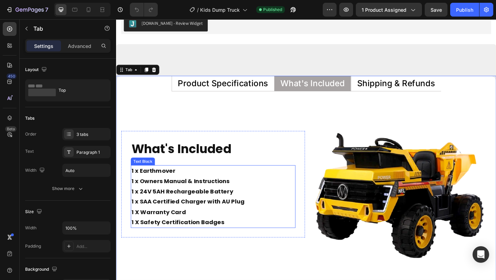
click at [243, 206] on p "1 x Earthmover 1 x Owners Manual & Instructions 1 x 24V 5AH Rechargeable Batter…" at bounding box center [222, 206] width 178 height 56
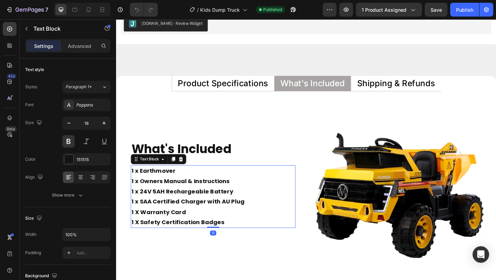
click at [243, 206] on p "1 x Earthmover 1 x Owners Manual & Instructions 1 x 24V 5AH Rechargeable Batter…" at bounding box center [222, 206] width 178 height 56
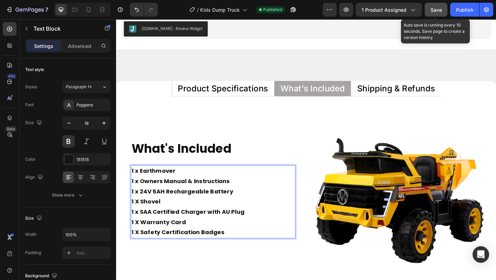
click at [433, 3] on button "Save" at bounding box center [436, 10] width 23 height 14
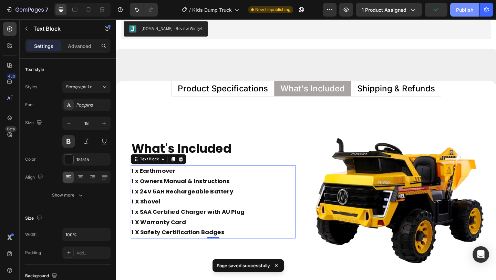
click at [458, 12] on div "Publish" at bounding box center [464, 9] width 17 height 7
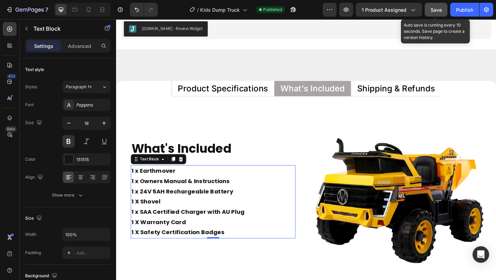
click at [442, 6] on div "Save" at bounding box center [436, 9] width 11 height 7
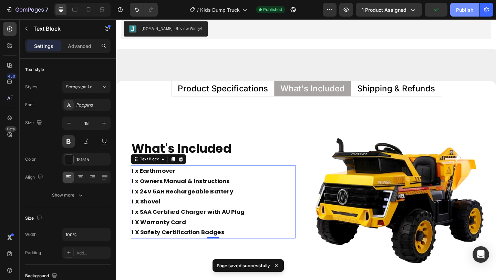
click at [470, 11] on div "Publish" at bounding box center [464, 9] width 17 height 7
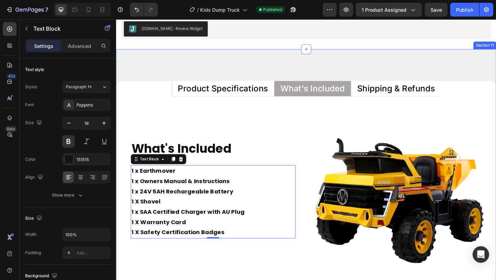
click at [217, 78] on div "Product Specifications What's Included Shipping & Refunds Technical Specificati…" at bounding box center [322, 190] width 413 height 276
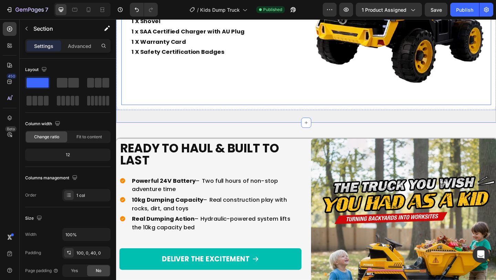
scroll to position [3332, 0]
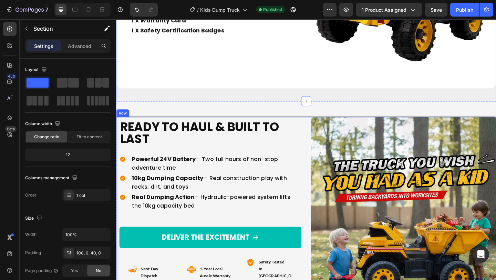
click at [321, 130] on div "Ready To Haul & Built To Last Heading Powerful 24V Battery – Two full hours of …" at bounding box center [322, 239] width 413 height 228
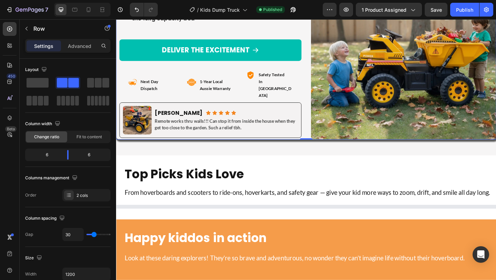
scroll to position [3542, 0]
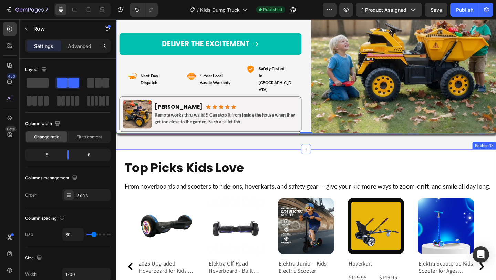
click at [322, 161] on div "Top Picks Kids Love Heading Row From hoverboards and scooters to ride-ons, hove…" at bounding box center [322, 267] width 413 height 213
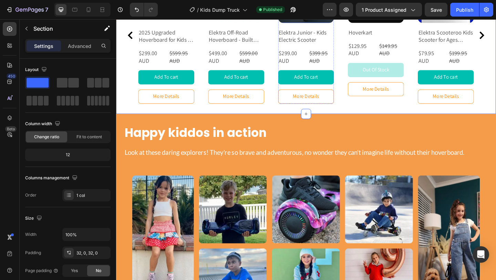
scroll to position [3781, 0]
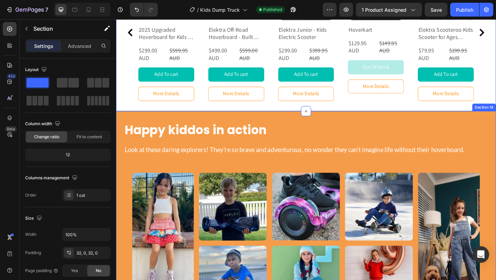
click at [329, 128] on div "Happy kiddos in action Heading Look at these daring explorers! They’re so brave…" at bounding box center [322, 241] width 413 height 244
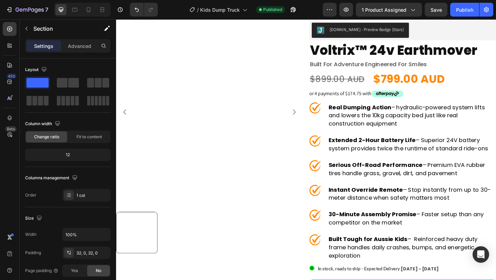
scroll to position [0, 0]
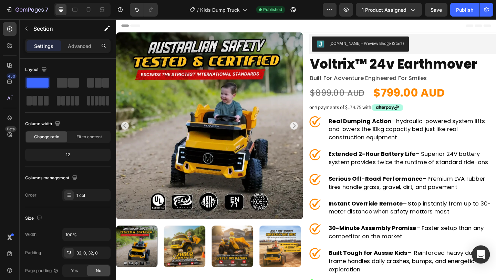
click at [481, 254] on icon "Open Intercom Messenger" at bounding box center [481, 254] width 8 height 9
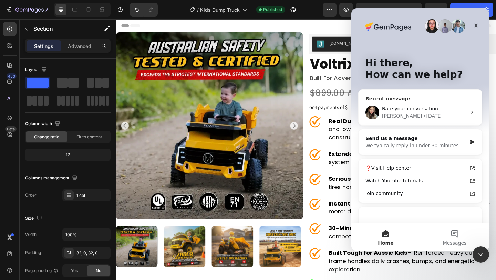
click at [423, 105] on div "Rate your conversation [PERSON_NAME] • [DATE]" at bounding box center [420, 112] width 123 height 25
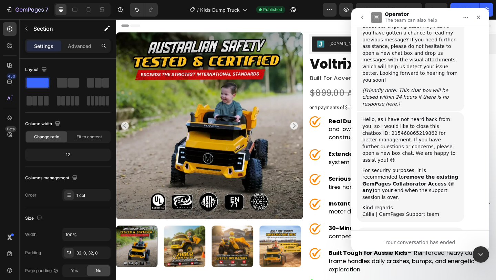
scroll to position [3712, 0]
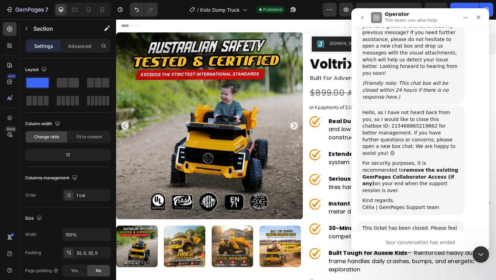
click at [359, 17] on button "go back" at bounding box center [362, 17] width 13 height 13
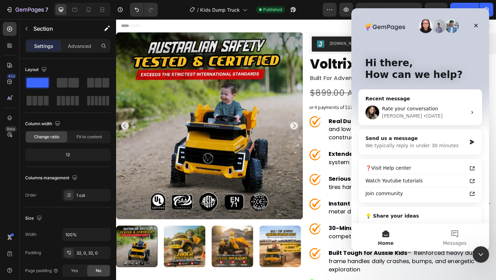
scroll to position [0, 0]
click at [410, 144] on div "We typically reply in under 30 minutes" at bounding box center [415, 145] width 101 height 7
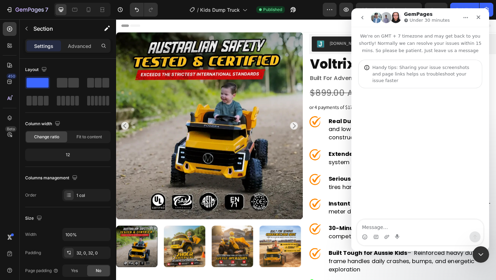
click at [380, 226] on textarea "Message…" at bounding box center [420, 225] width 126 height 12
type textarea "h"
type textarea "Hi, how we can set product as a preorder in the gempages"
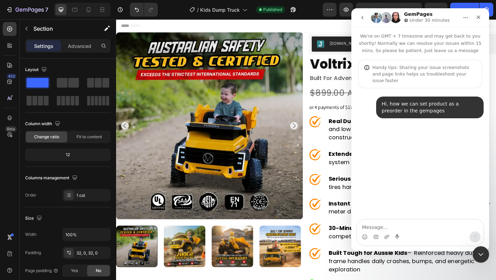
click at [409, 134] on div "Hi, how we can set product as a preorder in the gempages • Just now" at bounding box center [420, 154] width 138 height 132
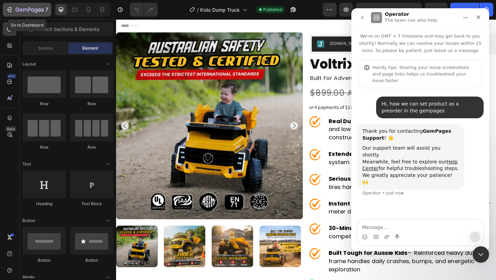
click at [14, 10] on div "7" at bounding box center [27, 10] width 42 height 8
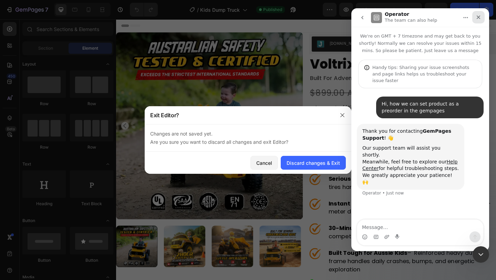
click at [478, 16] on icon "Close" at bounding box center [479, 17] width 6 height 6
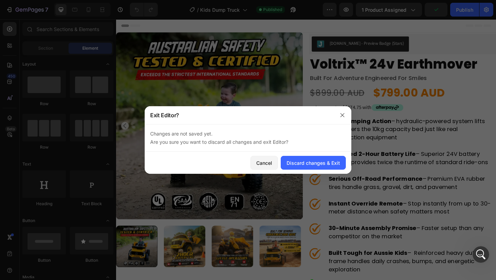
click at [348, 116] on div at bounding box center [342, 115] width 18 height 18
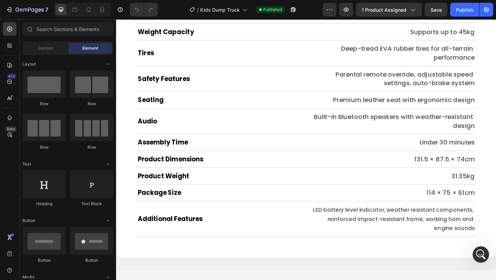
scroll to position [3334, 0]
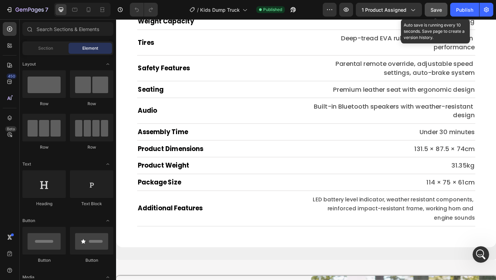
click at [443, 10] on button "Save" at bounding box center [436, 10] width 23 height 14
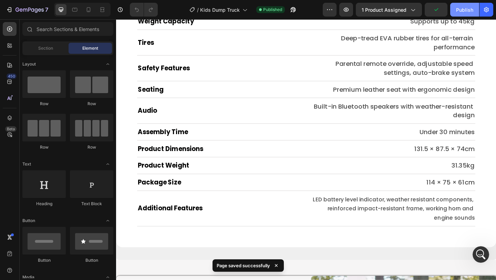
click at [458, 12] on div "Publish" at bounding box center [464, 9] width 17 height 7
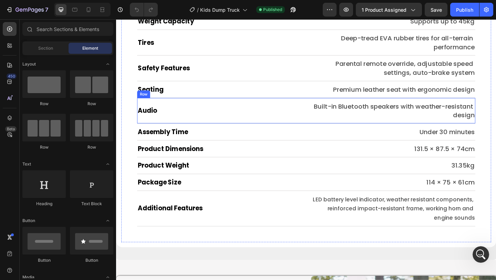
click at [310, 126] on div "Audio Heading" at bounding box center [228, 118] width 179 height 21
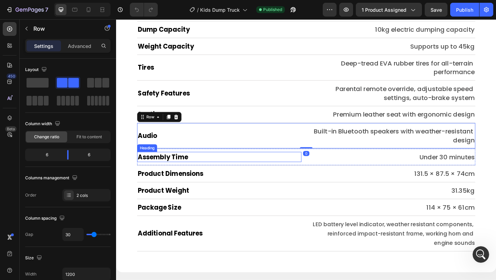
scroll to position [3304, 0]
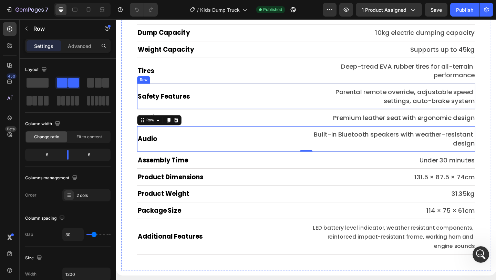
click at [320, 101] on div "Safety Features Heading Parental remote override, adjustable speed settings, au…" at bounding box center [323, 103] width 368 height 28
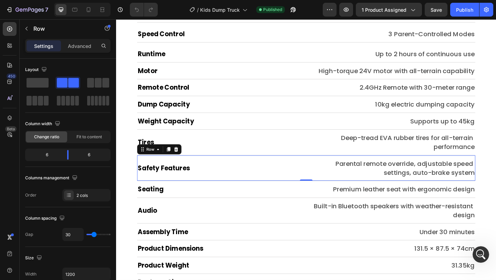
scroll to position [3220, 0]
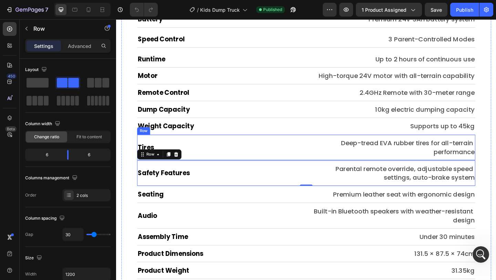
click at [324, 168] on div "Tires Heading Deep-tread EVA rubber tires for all-terrain performance Text Bloc…" at bounding box center [323, 159] width 368 height 28
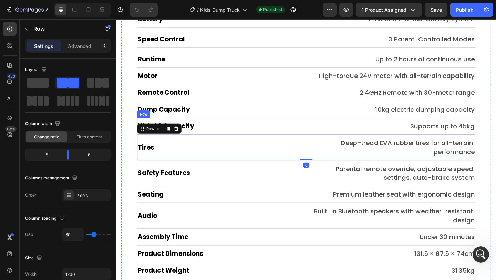
click at [322, 139] on div "Weight Capacity Heading Supports up to 45kg Text Block Row" at bounding box center [323, 135] width 368 height 18
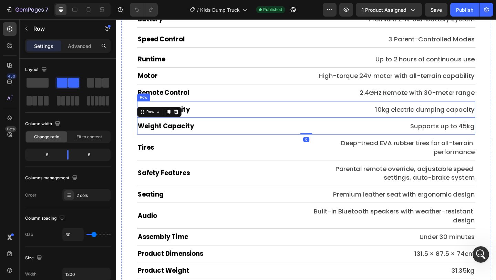
click at [322, 115] on div "Dump Capacity Heading 10kg electric dumping capacity Text Block Row" at bounding box center [323, 117] width 368 height 18
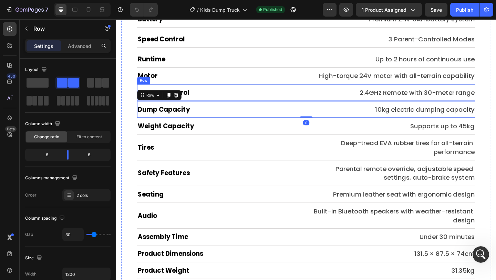
click at [320, 103] on div "Remote Control Heading 2.4GHz Remote with 30-meter range Text Block Row" at bounding box center [323, 99] width 368 height 18
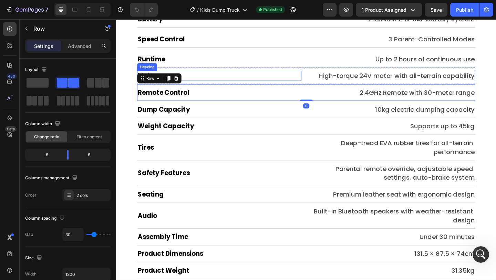
click at [315, 82] on h2 "Motor" at bounding box center [228, 80] width 179 height 11
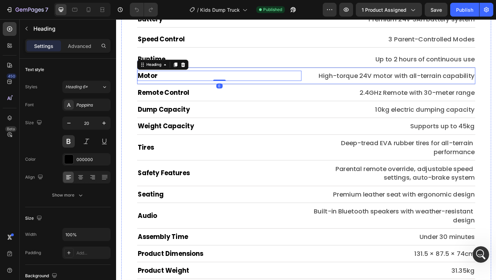
click at [320, 83] on div "Motor Heading 0 High-torque 24V motor with all-terrain capability Text Block Row" at bounding box center [323, 81] width 368 height 18
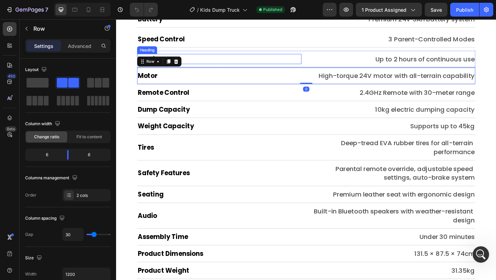
click at [317, 66] on h2 "Runtime" at bounding box center [228, 62] width 179 height 11
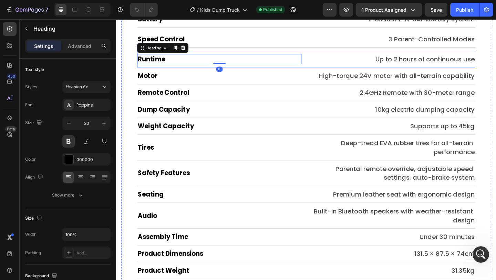
click at [323, 66] on div "Runtime Heading 0 Up to 2 hours of continuous use Text Block Row" at bounding box center [323, 62] width 368 height 18
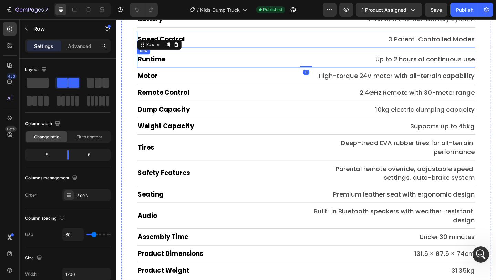
click at [323, 41] on div "Speed Control Heading 3 Parent-Controlled Modes Text Block Row" at bounding box center [323, 41] width 368 height 18
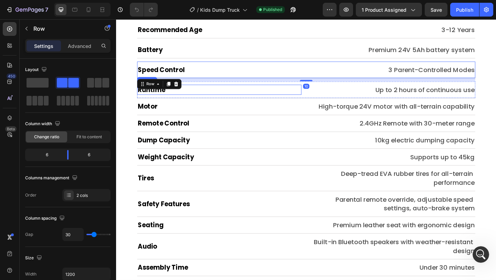
scroll to position [3185, 0]
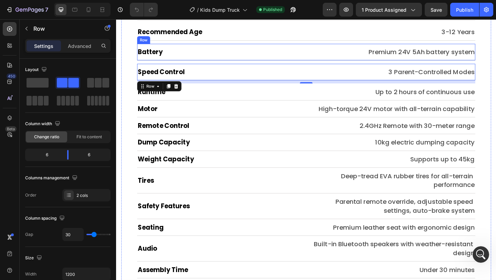
click at [319, 59] on div "Battery Heading Premium 24V 5Ah battery system Text Block Row" at bounding box center [323, 55] width 368 height 18
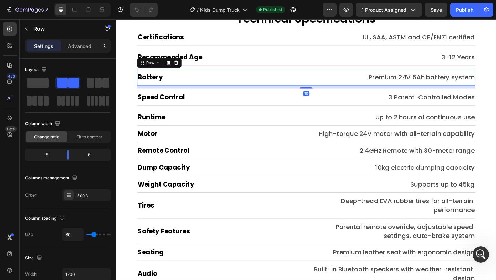
scroll to position [3157, 0]
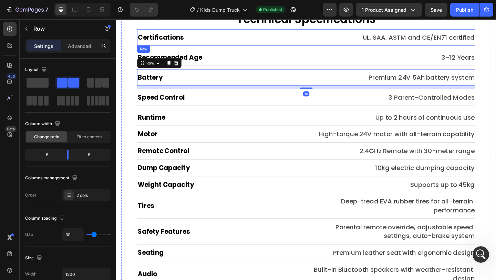
click at [320, 42] on div "Certifications Heading UL, SAA, ASTM and CE/EN71 certified Text Block Row" at bounding box center [323, 39] width 368 height 18
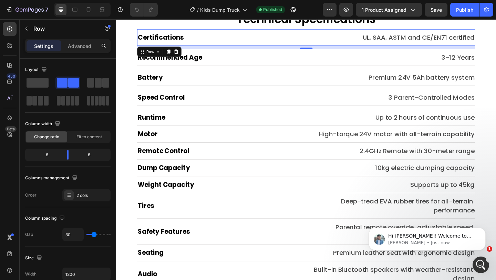
scroll to position [34, 0]
click at [14, 8] on div "7" at bounding box center [27, 10] width 42 height 8
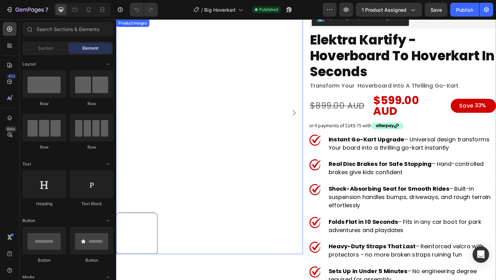
scroll to position [25, 0]
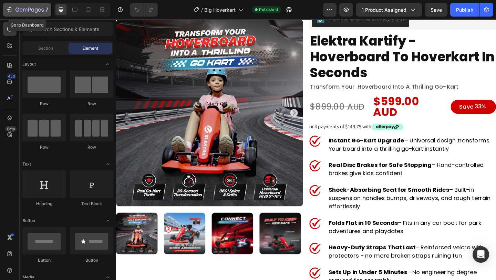
click at [18, 15] on button "7" at bounding box center [27, 10] width 49 height 14
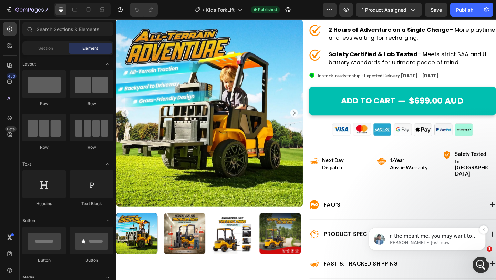
click at [408, 238] on span "In the meantime, you may want to consider utilizing third-party apps to display…" at bounding box center [432, 249] width 89 height 33
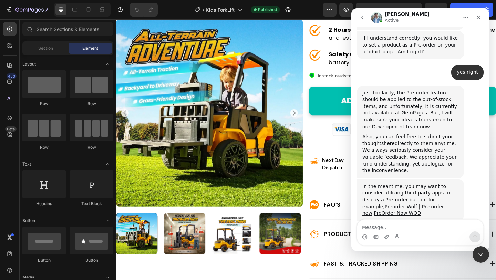
scroll to position [214, 0]
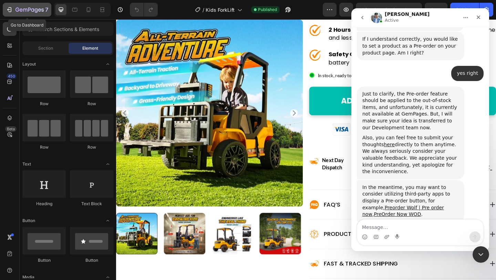
click at [10, 13] on div "7" at bounding box center [27, 10] width 42 height 8
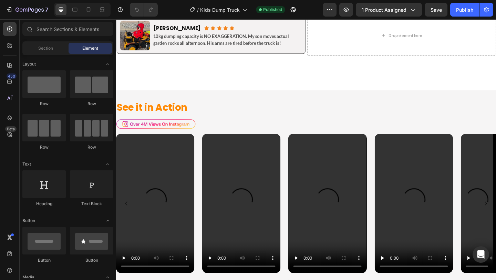
scroll to position [472, 0]
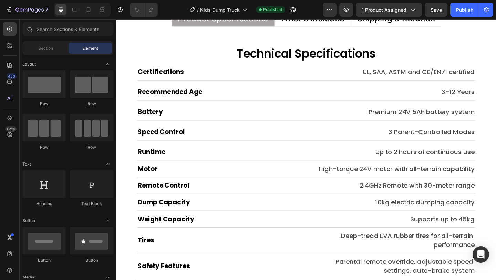
scroll to position [3270, 0]
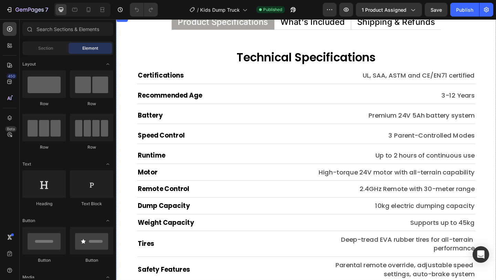
click at [321, 20] on p "What's Included" at bounding box center [330, 22] width 70 height 9
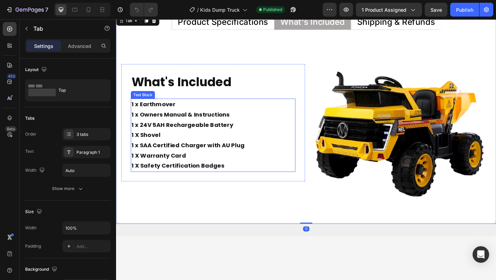
click at [203, 132] on strong "1 x 24V 5AH Rechargeable Battery" at bounding box center [188, 134] width 111 height 9
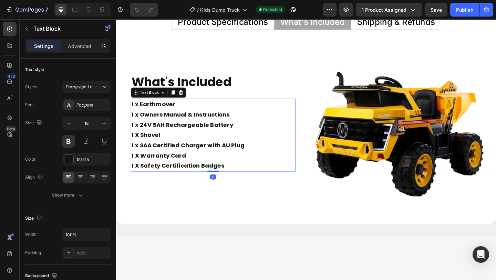
click at [147, 116] on p "1 x Earthmover 1 x Owners Manual & Instructions 1 x 24V 5AH Rechargeable Battery" at bounding box center [222, 122] width 178 height 33
click at [142, 111] on strong "1 x Earthmover" at bounding box center [157, 111] width 48 height 9
click at [163, 113] on strong "1 x Earthmover" at bounding box center [157, 111] width 48 height 9
click at [158, 111] on strong "1 x EarthMover" at bounding box center [156, 111] width 47 height 9
click at [183, 111] on p "1 x EarthMover 1 x Owners Manual & Instructions 1 x 24V 5AH Rechargeable Battery" at bounding box center [222, 122] width 178 height 33
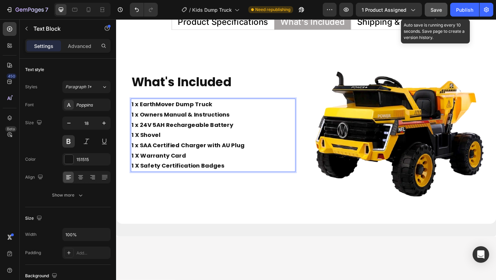
click at [436, 8] on span "Save" at bounding box center [436, 10] width 11 height 6
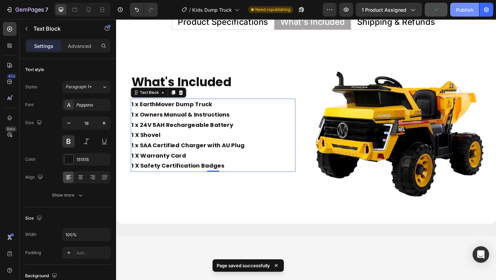
click at [462, 10] on div "Publish" at bounding box center [464, 9] width 17 height 7
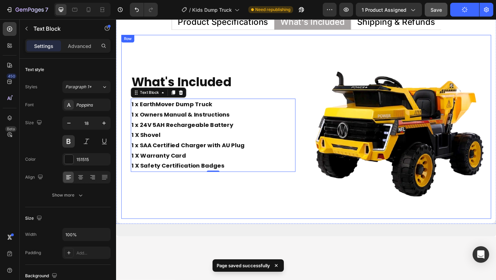
click at [315, 57] on div "What's Included Heading 1 x EarthMover Dump Truck 1 x Owners Manual & Instructi…" at bounding box center [222, 136] width 200 height 200
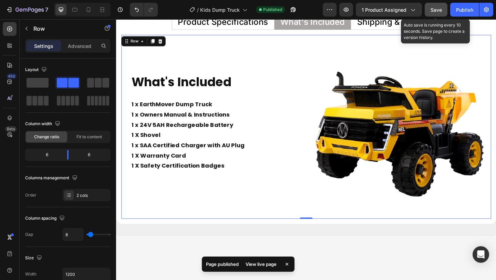
click at [433, 10] on span "Save" at bounding box center [436, 10] width 11 height 6
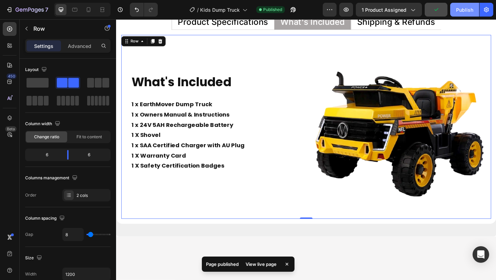
click at [465, 9] on div "Publish" at bounding box center [464, 9] width 17 height 7
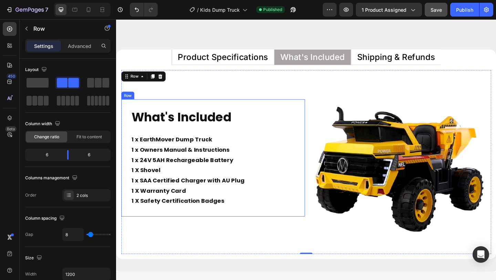
scroll to position [3254, 0]
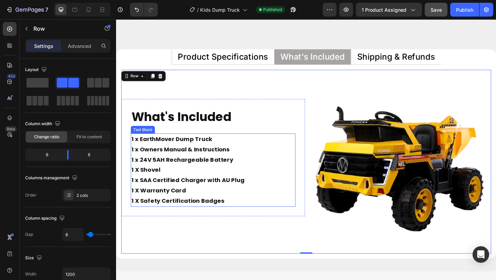
click at [241, 172] on p "1 x EarthMover Dump Truck 1 x Owners Manual & Instructions 1 x 24V 5AH Recharge…" at bounding box center [222, 160] width 178 height 33
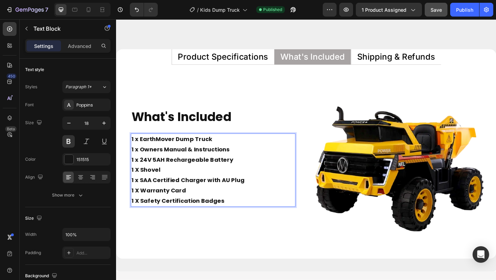
scroll to position [3249, 0]
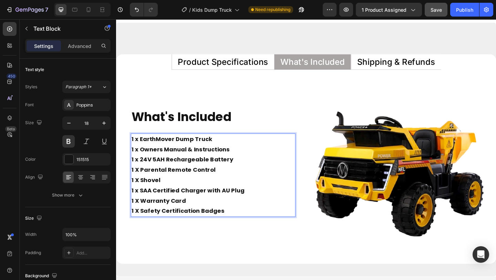
click at [265, 174] on p "1 x EarthMover Dump Truck 1 x Owners Manual & Instructions 1 x 24V 5AH Recharge…" at bounding box center [222, 160] width 178 height 33
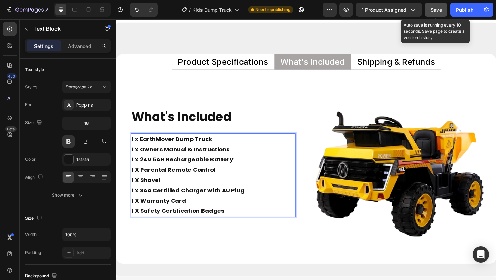
click at [436, 6] on div "Save" at bounding box center [436, 9] width 11 height 7
click at [435, 11] on span "Save" at bounding box center [436, 10] width 11 height 6
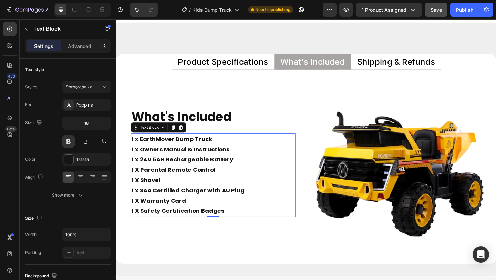
click at [177, 178] on p "1 X Parental Remote Control" at bounding box center [222, 182] width 178 height 11
click at [193, 191] on p "1 X Shovel 1 x SAA Certified Charger with AU Plug 1 X Warranty Card" at bounding box center [222, 204] width 178 height 33
click at [236, 228] on p "1 X Safety Certification Badges" at bounding box center [222, 227] width 178 height 11
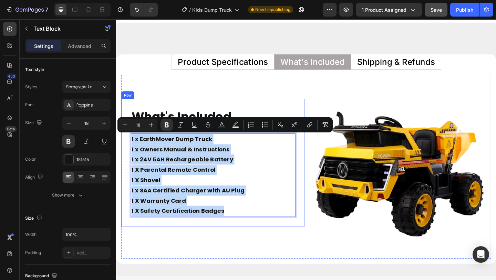
drag, startPoint x: 236, startPoint y: 228, endPoint x: 126, endPoint y: 143, distance: 139.7
click at [126, 143] on div "What's Included Heading 1 x EarthMover Dump Truck 1 x Owners Manual & Instructi…" at bounding box center [222, 175] width 200 height 138
copy div "1 x EarthMover Dump Truck 1 x Owners Manual & Instructions 1 x 24V 5AH Recharge…"
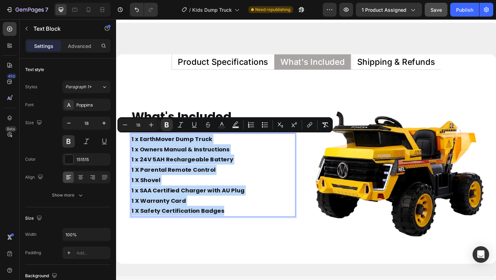
click at [189, 194] on p "1 X Shovel 1 x SAA Certified Charger with AU Plug 1 X Warranty Card" at bounding box center [222, 204] width 178 height 33
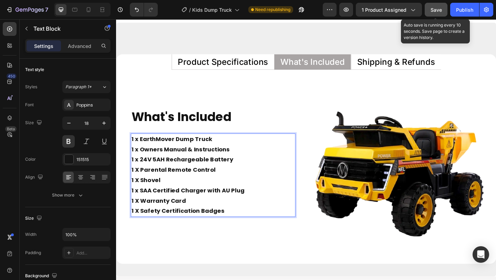
click at [433, 13] on div "Save" at bounding box center [436, 9] width 11 height 7
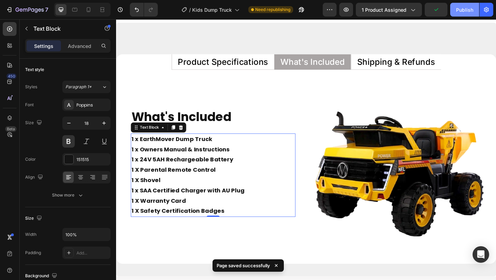
click at [457, 11] on div "Publish" at bounding box center [464, 9] width 17 height 7
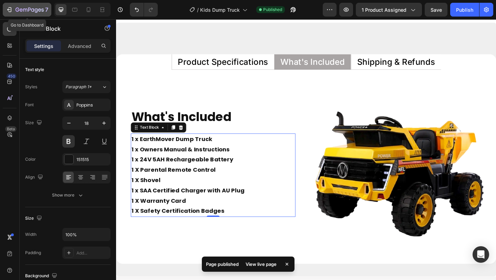
click at [16, 12] on icon "button" at bounding box center [30, 10] width 28 height 6
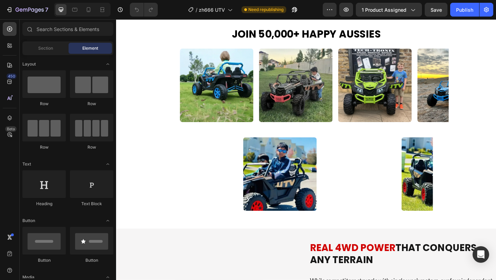
scroll to position [542, 0]
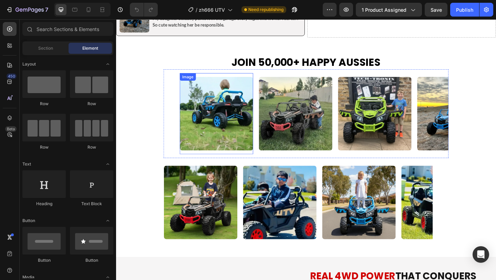
click at [264, 166] on div "Image" at bounding box center [225, 122] width 80 height 88
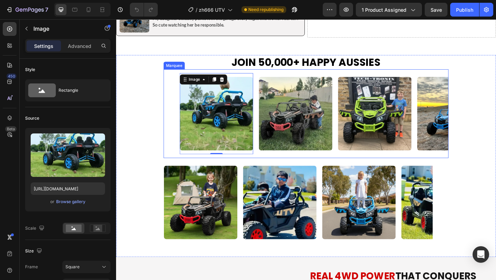
click at [267, 166] on div "Image 0" at bounding box center [228, 122] width 86 height 88
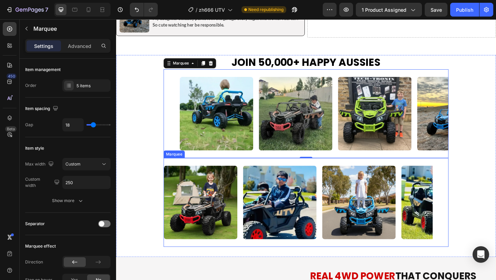
click at [250, 187] on div "Image" at bounding box center [211, 218] width 86 height 88
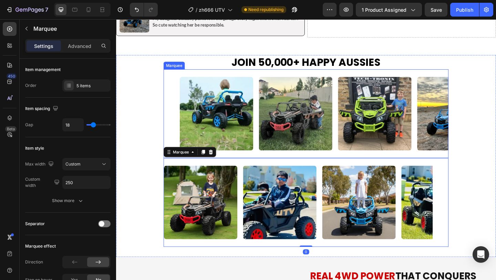
click at [266, 163] on div "Image" at bounding box center [228, 122] width 86 height 88
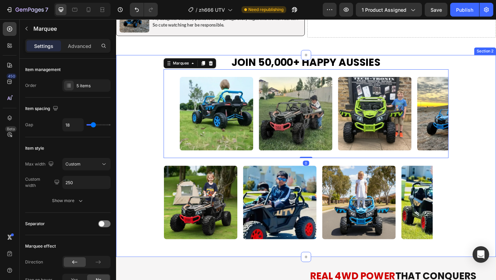
click at [135, 163] on div "Image Image Image Image Image Image Image Image Image Image Marquee 0" at bounding box center [322, 122] width 413 height 96
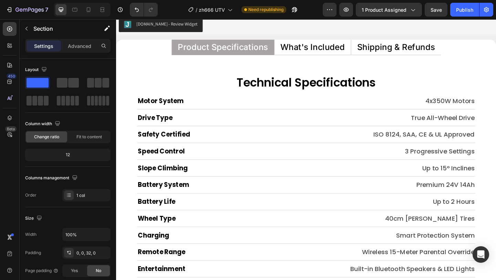
scroll to position [3200, 0]
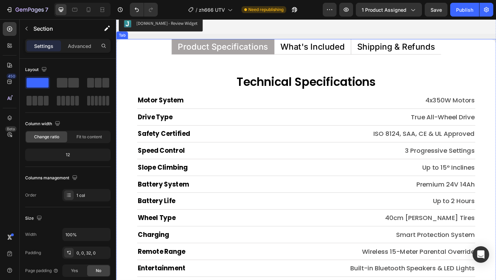
click at [318, 47] on p "What's Included" at bounding box center [330, 48] width 70 height 9
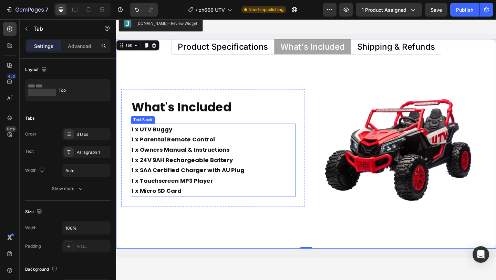
click at [220, 147] on p "1 x UTV Buggy 1 x Parental Remote Control 1 x Owners Manual & Instructions 1 x …" at bounding box center [222, 172] width 178 height 78
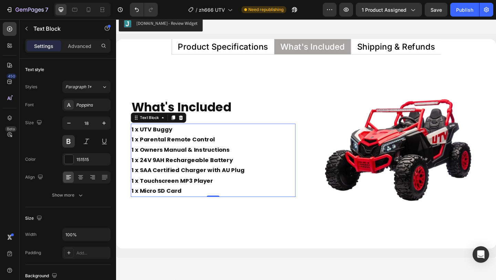
click at [220, 147] on p "1 x UTV Buggy 1 x Parental Remote Control 1 x Owners Manual & Instructions 1 x …" at bounding box center [222, 172] width 178 height 78
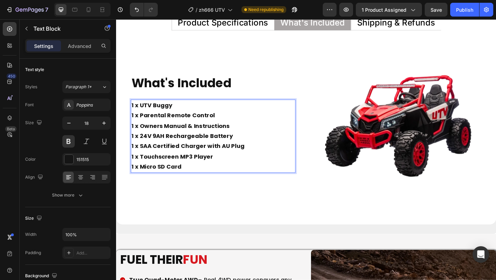
click at [195, 175] on p "1 x UTV Buggy 1 x Parental Remote Control 1 x Owners Manual & Instructions 1 x …" at bounding box center [222, 146] width 178 height 78
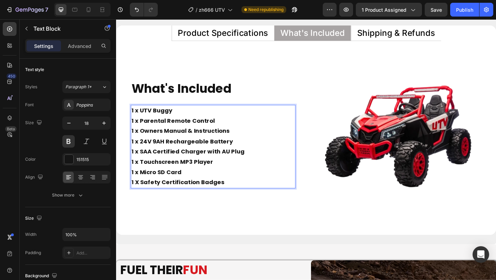
scroll to position [3221, 0]
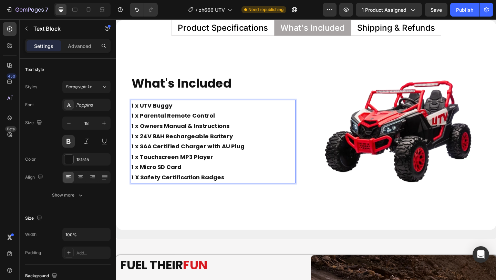
click at [274, 164] on p "1 x UTV Buggy 1 x Parental Remote Control 1 x Owners Manual & Instructions 1 x …" at bounding box center [222, 146] width 178 height 78
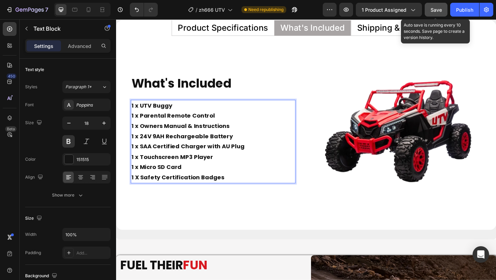
click at [438, 15] on button "Save" at bounding box center [436, 10] width 23 height 14
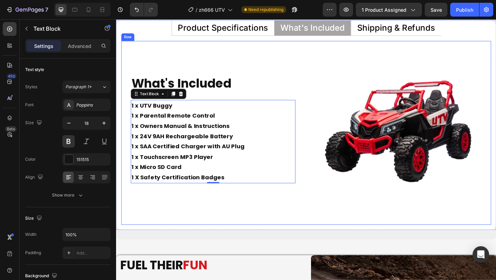
click at [257, 214] on div "What's Included Heading 1 x UTV Buggy 1 x Parental Remote Control 1 x Owners Ma…" at bounding box center [222, 143] width 200 height 200
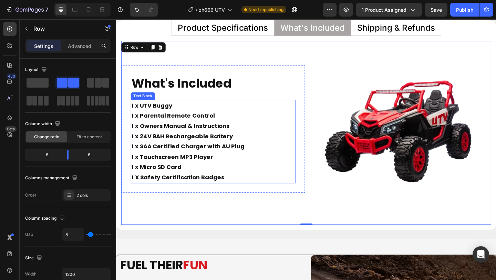
click at [237, 142] on p "1 x UTV Buggy 1 x Parental Remote Control 1 x Owners Manual & Instructions 1 x …" at bounding box center [222, 146] width 178 height 78
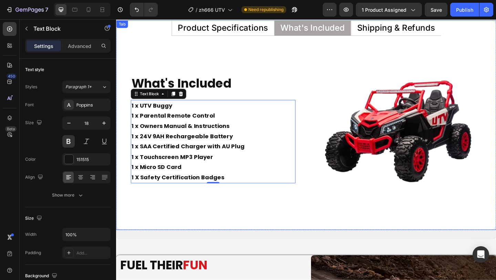
click at [255, 33] on p "Product Specifications" at bounding box center [232, 28] width 98 height 9
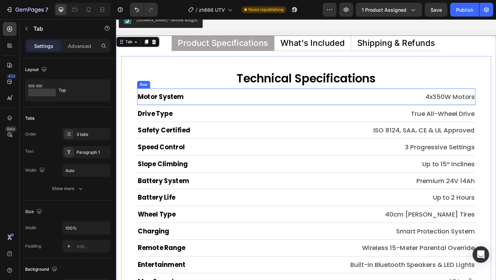
scroll to position [3199, 0]
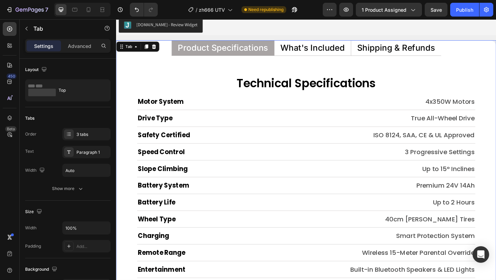
click at [310, 47] on p "What's Included" at bounding box center [330, 50] width 70 height 9
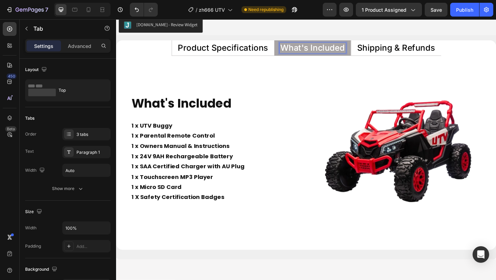
click at [255, 45] on div "Product Specifications" at bounding box center [232, 50] width 100 height 11
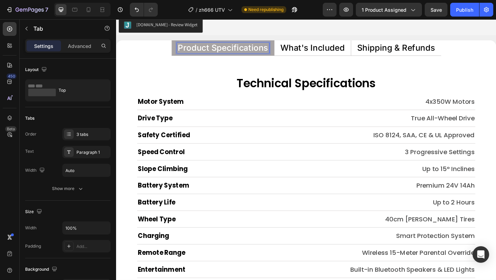
click at [304, 48] on p "What's Included" at bounding box center [330, 50] width 70 height 9
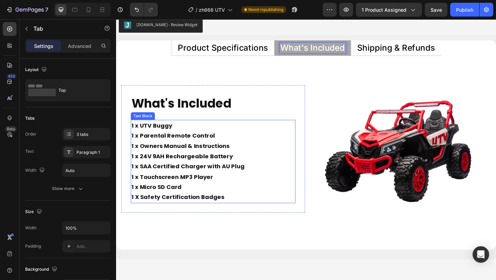
click at [155, 170] on p "1 x UTV Buggy 1 x Parental Remote Control 1 x Owners Manual & Instructions 1 x …" at bounding box center [222, 168] width 178 height 78
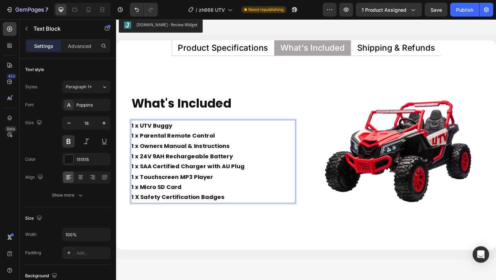
click at [159, 168] on p "1 x UTV Buggy 1 x Parental Remote Control 1 x Owners Manual & Instructions 1 x …" at bounding box center [222, 168] width 178 height 78
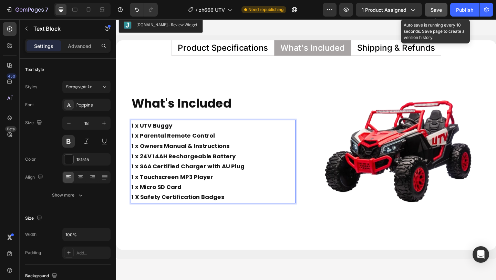
click at [434, 6] on div "Save" at bounding box center [436, 9] width 11 height 7
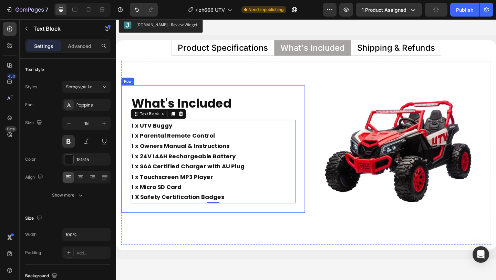
click at [299, 121] on div "What's Included Heading 1 x UTV Buggy 1 x Parental Remote Control 1 x Owners Ma…" at bounding box center [221, 160] width 179 height 118
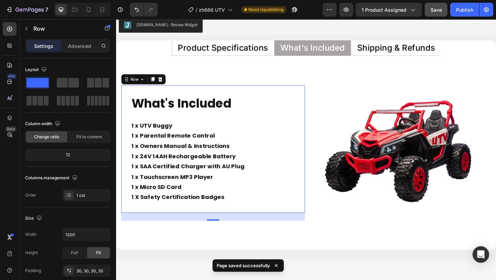
click at [277, 265] on icon at bounding box center [276, 265] width 7 height 7
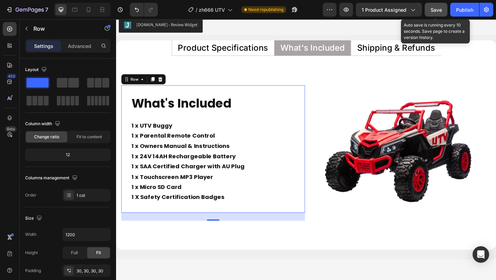
click at [435, 13] on button "Save" at bounding box center [436, 10] width 23 height 14
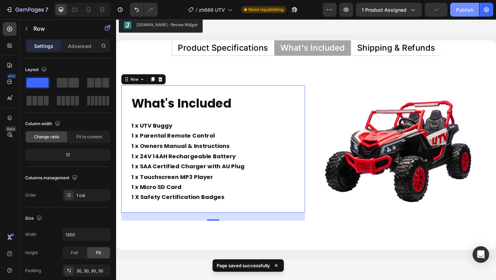
click at [461, 11] on div "Publish" at bounding box center [464, 9] width 17 height 7
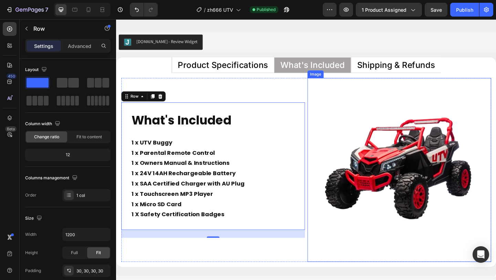
scroll to position [3171, 0]
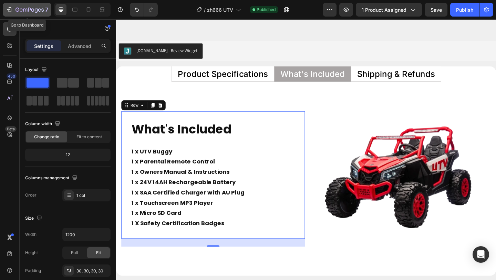
click at [25, 7] on icon "button" at bounding box center [30, 10] width 28 height 6
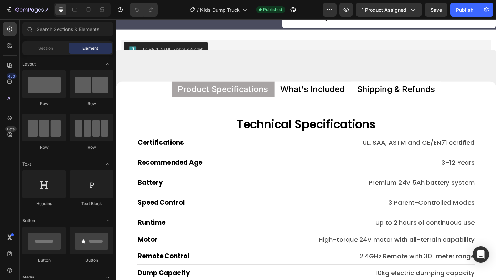
scroll to position [3090, 0]
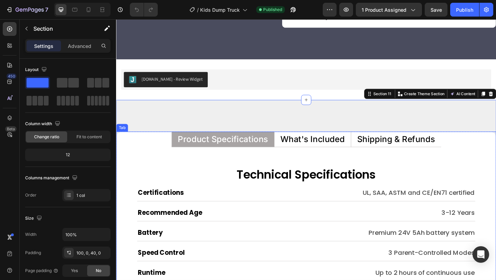
click at [316, 145] on p "What's Included" at bounding box center [330, 149] width 70 height 9
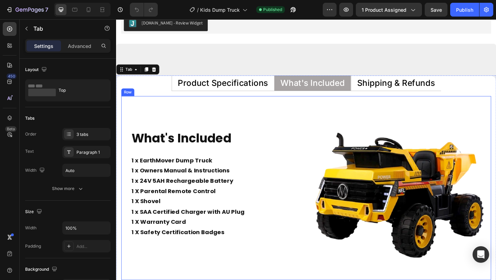
scroll to position [3139, 0]
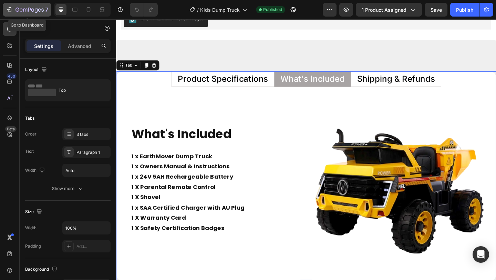
click at [20, 11] on icon "button" at bounding box center [21, 9] width 3 height 3
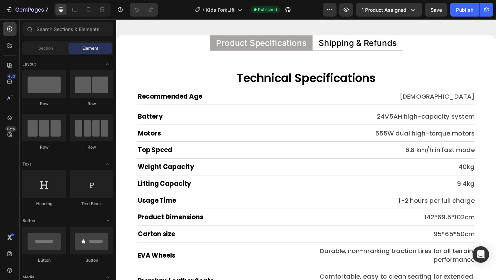
scroll to position [3230, 0]
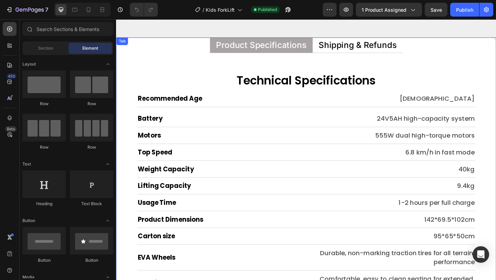
click at [371, 45] on p "Shipping & Refunds" at bounding box center [379, 47] width 85 height 9
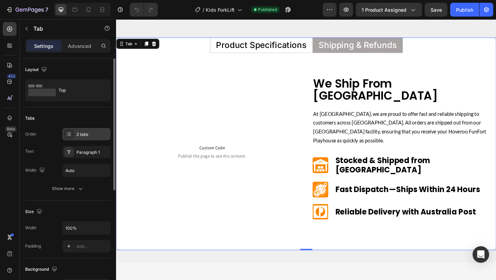
click at [93, 135] on div "2 tabs" at bounding box center [92, 134] width 32 height 6
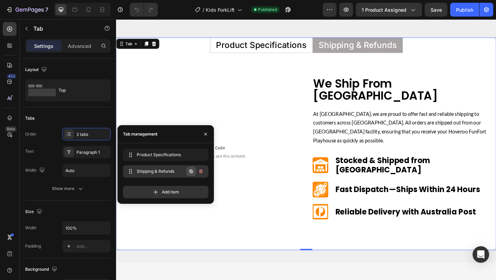
click at [191, 171] on icon "button" at bounding box center [191, 171] width 6 height 6
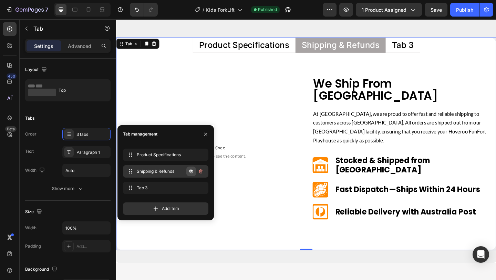
click at [194, 171] on icon "button" at bounding box center [191, 171] width 6 height 6
drag, startPoint x: 138, startPoint y: 189, endPoint x: 138, endPoint y: 167, distance: 21.4
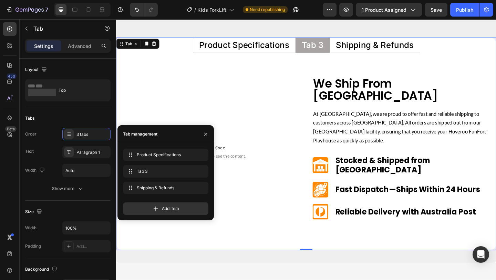
click at [331, 47] on div "Tab 3" at bounding box center [330, 47] width 26 height 11
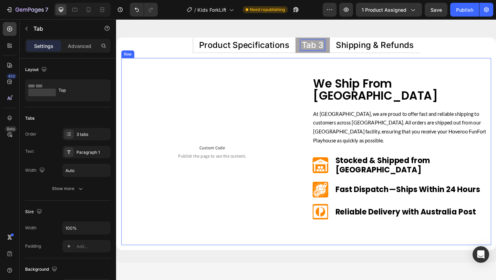
click at [310, 79] on div "Custom Code Publish the page to see the content. Custom Code Row We Ship From S…" at bounding box center [323, 162] width 402 height 203
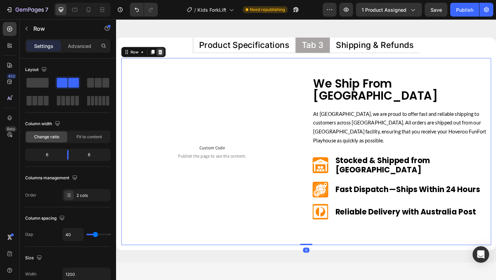
click at [165, 55] on icon at bounding box center [164, 54] width 4 height 5
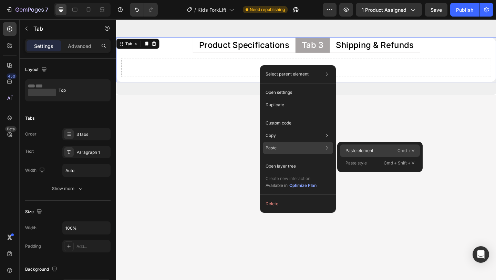
click at [361, 149] on p "Paste element" at bounding box center [360, 150] width 28 height 6
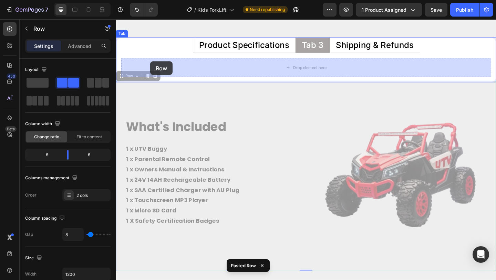
drag, startPoint x: 125, startPoint y: 82, endPoint x: 153, endPoint y: 65, distance: 32.6
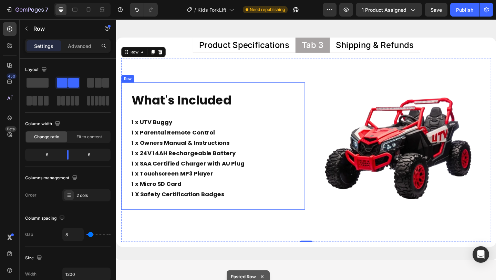
click at [216, 118] on div "What's Included Heading 1 x UTV Buggy 1 x Parental Remote Control 1 x Owners Ma…" at bounding box center [221, 157] width 179 height 118
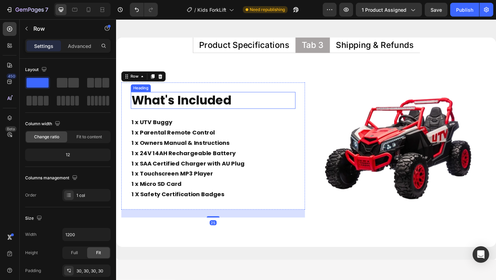
click at [215, 105] on h2 "What's Included" at bounding box center [221, 107] width 179 height 18
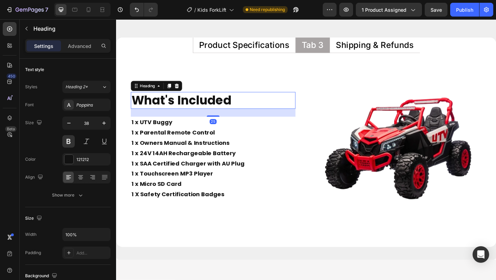
click at [215, 105] on h2 "What's Included" at bounding box center [221, 107] width 179 height 18
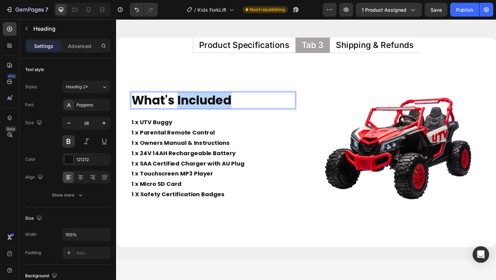
click at [215, 105] on p "What's Included" at bounding box center [222, 107] width 178 height 17
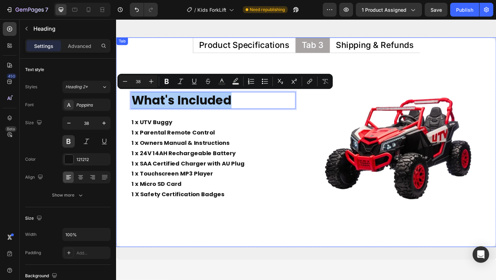
click at [330, 50] on p "Tab 3" at bounding box center [330, 47] width 24 height 9
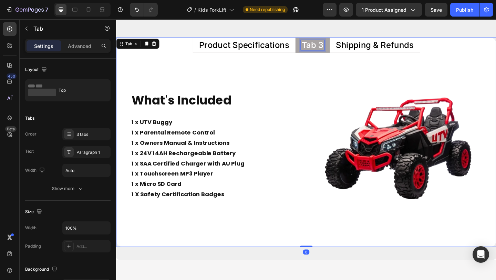
click at [330, 50] on p "Tab 3" at bounding box center [330, 47] width 24 height 9
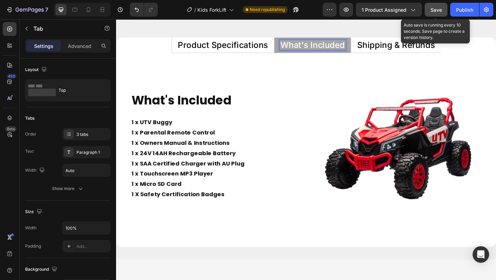
click at [437, 16] on button "Save" at bounding box center [436, 10] width 23 height 14
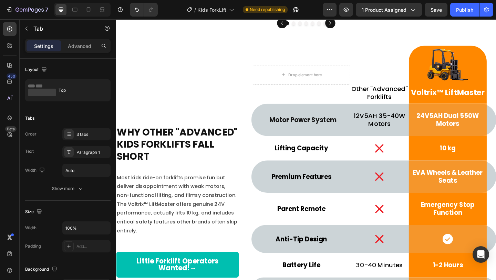
scroll to position [2312, 0]
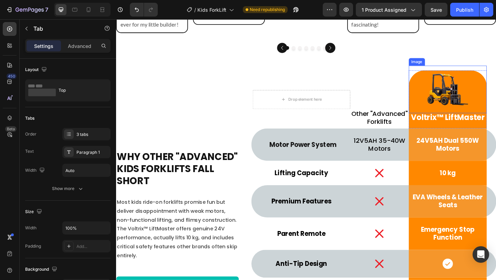
click at [477, 91] on img at bounding box center [477, 96] width 52 height 52
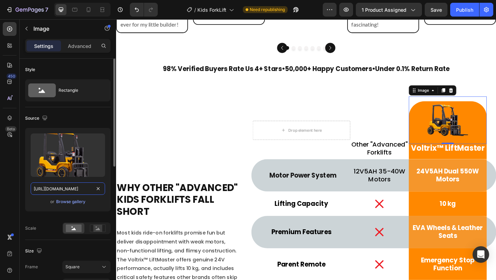
click at [71, 186] on input "https://cdn.shopify.com/s/files/1/0550/3100/5374/files/gempages_492219557428069…" at bounding box center [68, 188] width 74 height 12
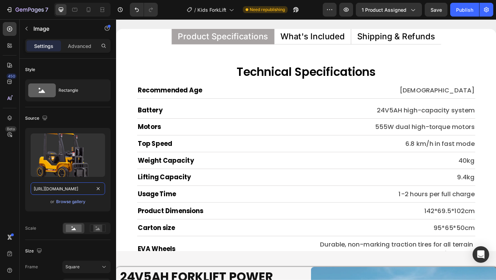
scroll to position [3279, 0]
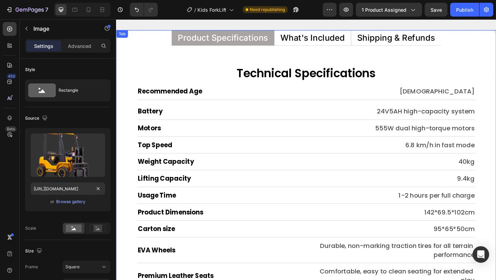
click at [334, 43] on p "What's Included" at bounding box center [330, 39] width 70 height 9
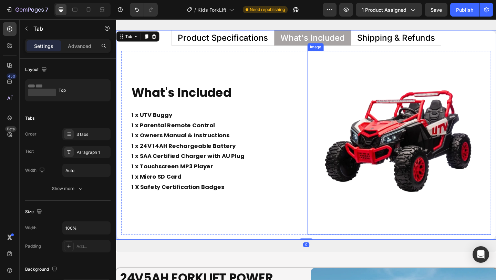
click at [390, 154] on img at bounding box center [424, 153] width 200 height 200
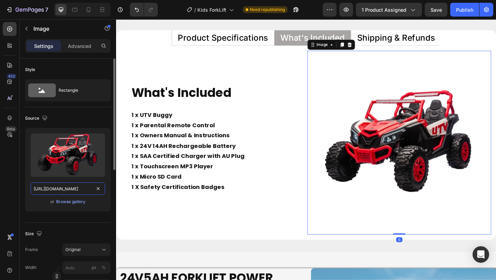
click at [68, 190] on input "https://cdn.shopify.com/s/files/1/0550/3100/5374/files/gempages_492219557428069…" at bounding box center [68, 188] width 74 height 12
paste input "df57a783-326b-4eae-9e82-c924c259c9c4"
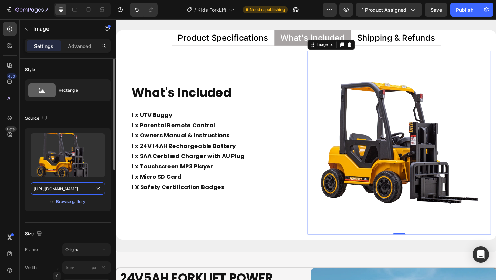
scroll to position [0, 217]
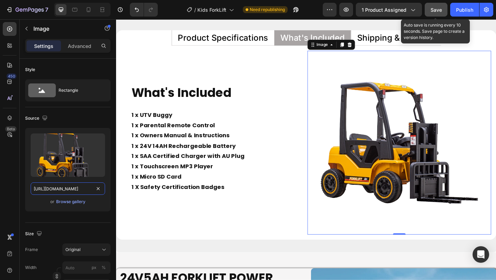
type input "https://cdn.shopify.com/s/files/1/0550/3100/5374/files/gempages_492219557428069…"
click at [437, 11] on span "Save" at bounding box center [436, 10] width 11 height 6
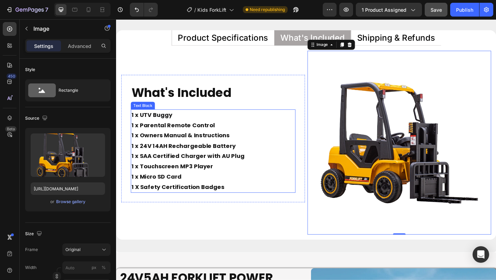
click at [174, 187] on p "1 x UTV Buggy 1 x Parental Remote Control 1 x Owners Manual & Instructions 1 x …" at bounding box center [222, 157] width 178 height 78
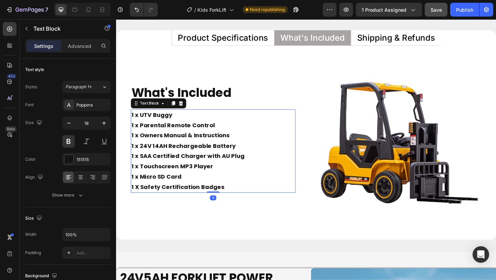
click at [181, 187] on p "1 x UTV Buggy 1 x Parental Remote Control 1 x Owners Manual & Instructions 1 x …" at bounding box center [222, 157] width 178 height 78
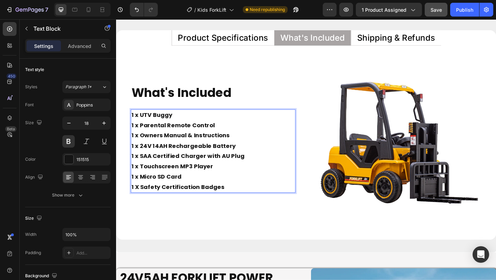
click at [238, 204] on p "1 X Safety Certification Badges" at bounding box center [222, 201] width 178 height 11
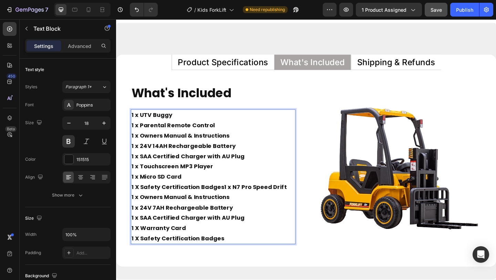
scroll to position [3301, 0]
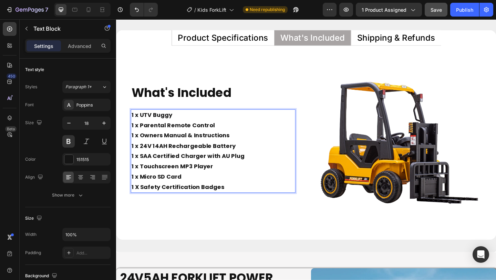
click at [238, 204] on p "1 X Safety Certification Badges" at bounding box center [222, 201] width 178 height 11
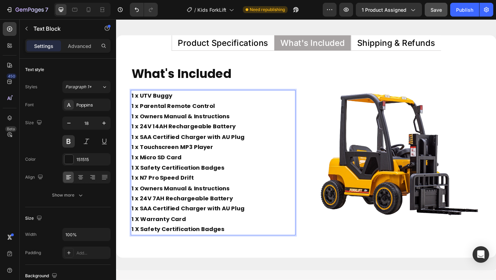
scroll to position [3275, 0]
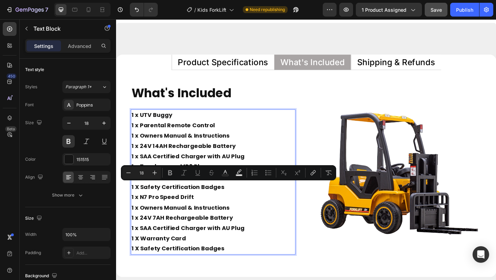
click at [218, 201] on strong "1 X Safety Certification Badges" at bounding box center [183, 201] width 101 height 9
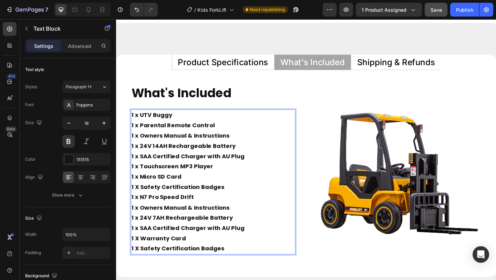
click at [189, 132] on p "1 x UTV Buggy 1 x Parental Remote Control 1 x Owners Manual & Instructions 1 x …" at bounding box center [222, 157] width 178 height 78
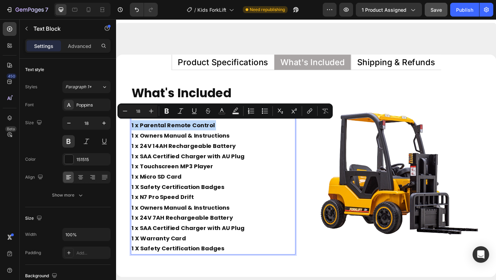
copy p "1 x Parental Remote Control"
click at [242, 234] on p "1 x N7 Pro Speed Drift 1 x Owners Manual & Instructions 1 x 24V 7AH Rechargeabl…" at bounding box center [222, 235] width 178 height 56
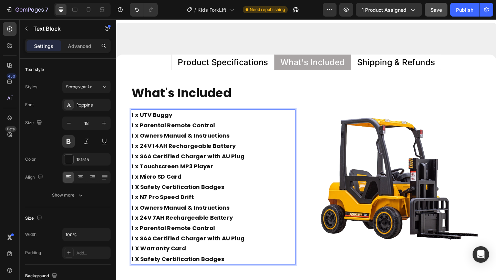
click at [234, 203] on p "1 X Safety Certification Badges" at bounding box center [222, 201] width 178 height 11
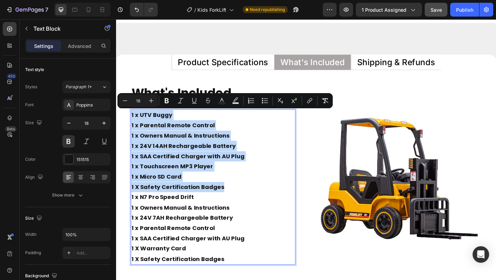
drag, startPoint x: 234, startPoint y: 203, endPoint x: 132, endPoint y: 124, distance: 129.0
click at [132, 124] on div "1 x UTV Buggy 1 x Parental Remote Control 1 x Owners Manual & Instructions 1 x …" at bounding box center [221, 201] width 179 height 169
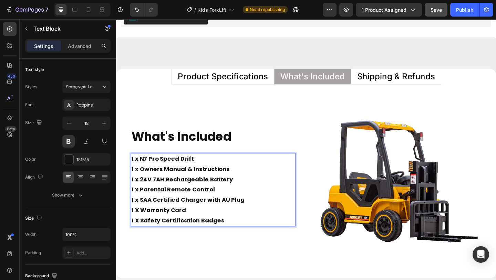
scroll to position [3265, 0]
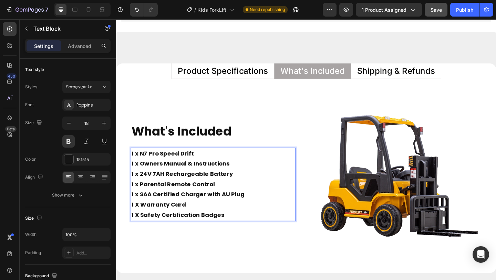
click at [141, 166] on strong "1 x N7 Pro Speed Drift" at bounding box center [167, 165] width 68 height 9
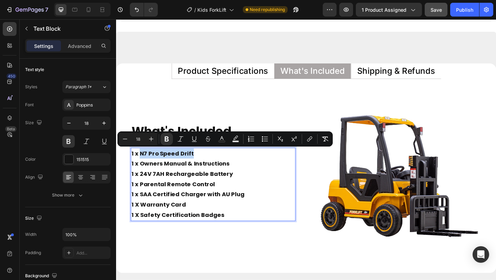
drag, startPoint x: 141, startPoint y: 166, endPoint x: 202, endPoint y: 163, distance: 60.4
click at [202, 163] on p "1 x N7 Pro Speed Drift 1 x Owners Manual & Instructions 1 x 24V 7AH Rechargeabl…" at bounding box center [222, 175] width 178 height 33
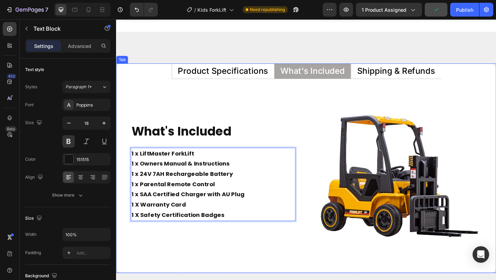
click at [248, 74] on p "Product Specifications" at bounding box center [232, 75] width 98 height 9
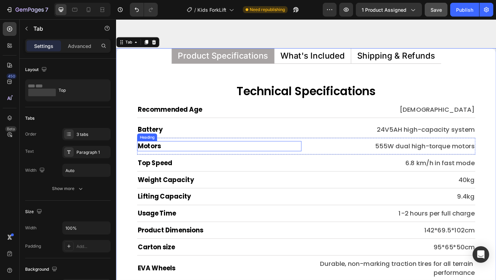
scroll to position [3287, 0]
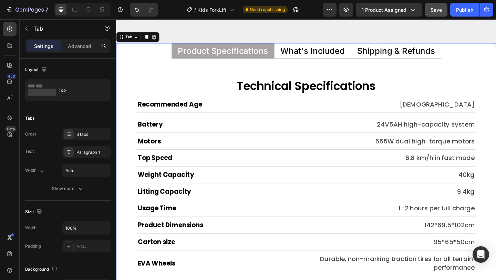
click at [315, 51] on p "What's Included" at bounding box center [330, 53] width 70 height 9
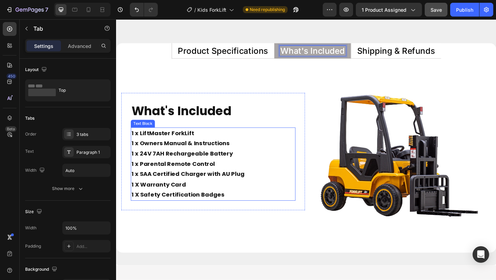
click at [159, 169] on p "1 x LiftMaster ForkLift 1 x Owners Manual & Instructions 1 x 24V 7AH Rechargeab…" at bounding box center [222, 153] width 178 height 33
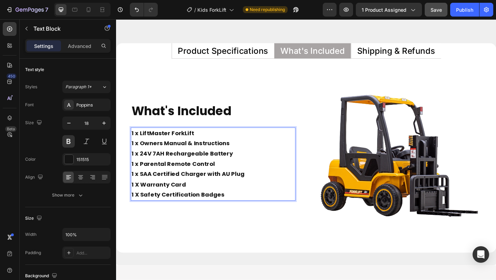
click at [157, 166] on strong "1 x 24V 7AH Rechargeable Battery" at bounding box center [188, 165] width 110 height 9
click at [199, 191] on strong "1 x SAA Certified Charger with AU Plug" at bounding box center [194, 187] width 123 height 9
click at [233, 174] on p "1 x Parental Remote Control 1 x SAA Certified Charger with AU Plug 1 X Warranty…" at bounding box center [222, 187] width 178 height 33
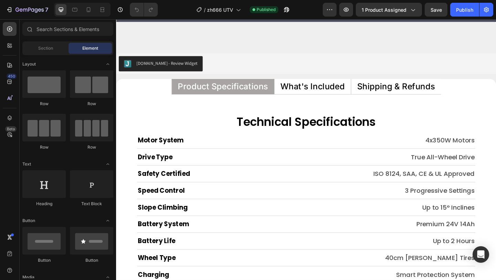
scroll to position [3156, 0]
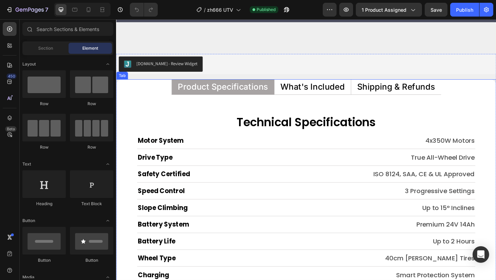
click at [348, 90] on p "What's Included" at bounding box center [330, 92] width 70 height 9
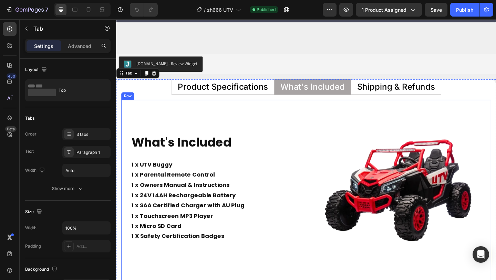
click at [300, 113] on div "What's Included Heading 1 x UTV Buggy 1 x Parental Remote Control 1 x Owners Ma…" at bounding box center [222, 207] width 200 height 200
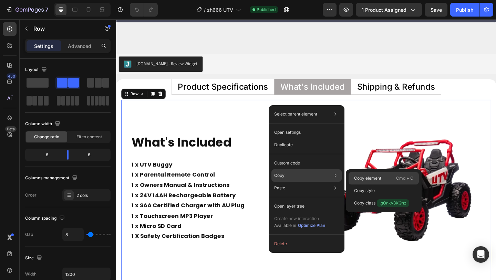
click at [359, 178] on p "Copy element" at bounding box center [367, 178] width 27 height 6
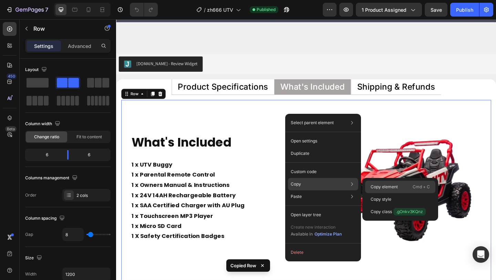
click at [372, 184] on p "Copy element" at bounding box center [384, 187] width 27 height 6
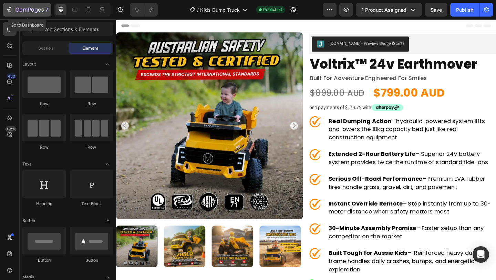
click at [11, 11] on icon "button" at bounding box center [10, 9] width 3 height 5
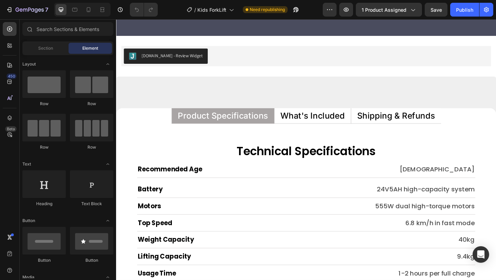
scroll to position [3522, 0]
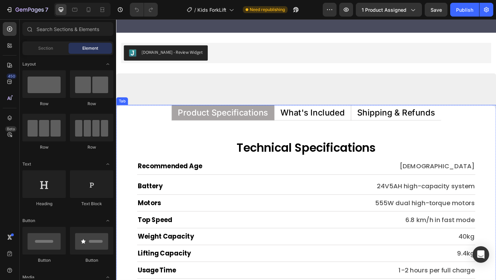
click at [327, 119] on p "What's Included" at bounding box center [330, 120] width 70 height 9
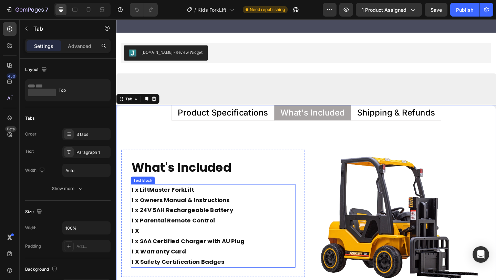
click at [157, 252] on p "1 X 1 x SAA Certified Charger with AU Plug 1 X Warranty Card" at bounding box center [222, 260] width 178 height 33
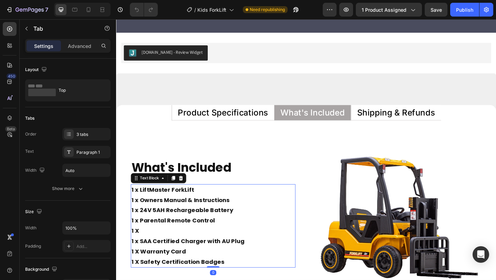
click at [157, 252] on p "1 X 1 x SAA Certified Charger with AU Plug 1 X Warranty Card" at bounding box center [222, 260] width 178 height 33
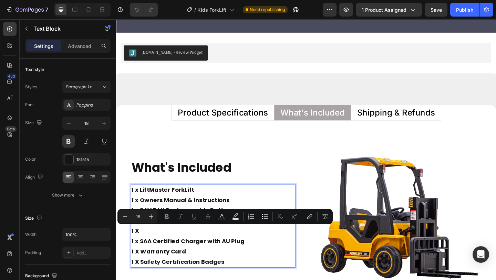
click at [157, 252] on p "1 X 1 x SAA Certified Charger with AU Plug 1 X Warranty Card" at bounding box center [222, 260] width 178 height 33
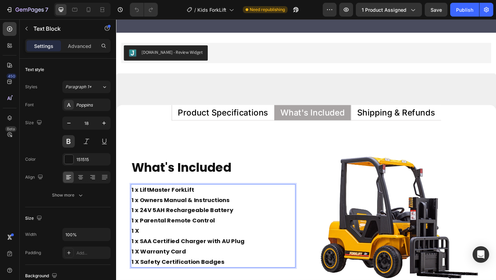
click at [157, 252] on p "1 X 1 x SAA Certified Charger with AU Plug 1 X Warranty Card" at bounding box center [222, 260] width 178 height 33
click at [228, 252] on p "1 x Detachable Forklift Pallet" at bounding box center [222, 249] width 178 height 11
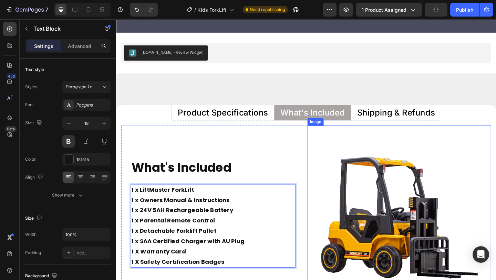
click at [359, 182] on img at bounding box center [424, 235] width 200 height 200
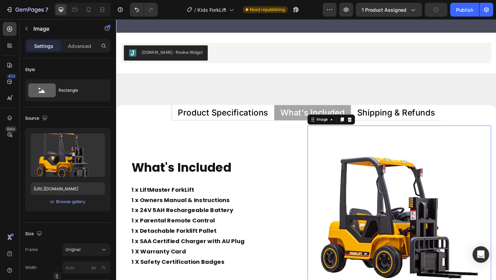
click at [359, 182] on img at bounding box center [424, 235] width 200 height 200
click at [75, 189] on input "https://cdn.shopify.com/s/files/1/0550/3100/5374/files/gempages_492219557428069…" at bounding box center [68, 188] width 74 height 12
click at [43, 119] on icon "button" at bounding box center [44, 117] width 7 height 7
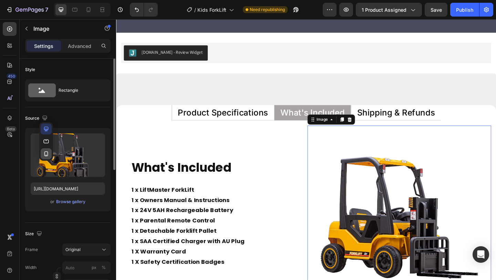
click at [47, 153] on icon "button" at bounding box center [46, 153] width 7 height 7
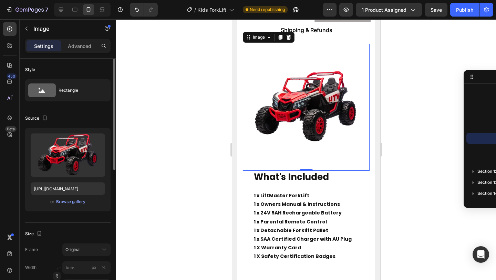
scroll to position [3578, 0]
click at [77, 188] on input "[URL][DOMAIN_NAME]" at bounding box center [68, 188] width 74 height 12
paste input "df57a783-326b-4eae-9e82-c924c259c9c4"
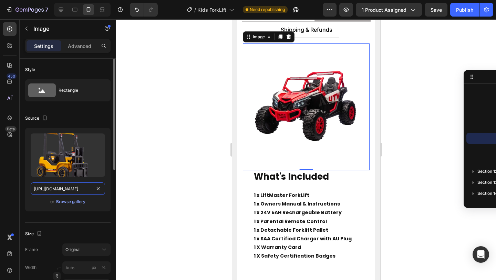
scroll to position [0, 217]
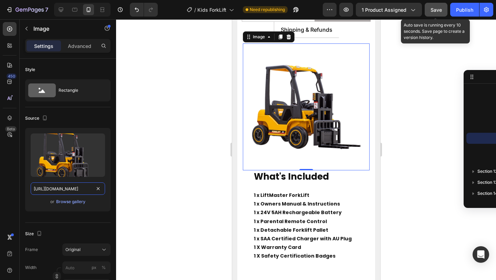
type input "https://cdn.shopify.com/s/files/1/0550/3100/5374/files/gempages_492219557428069…"
click at [436, 10] on span "Save" at bounding box center [436, 10] width 11 height 6
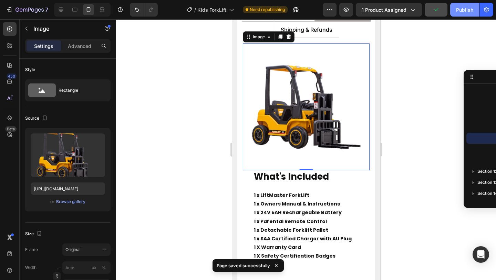
click at [467, 12] on div "Publish" at bounding box center [464, 9] width 17 height 7
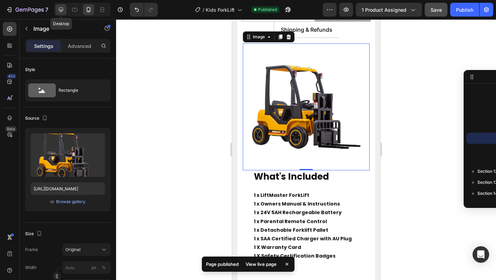
click at [60, 9] on icon at bounding box center [61, 9] width 7 height 7
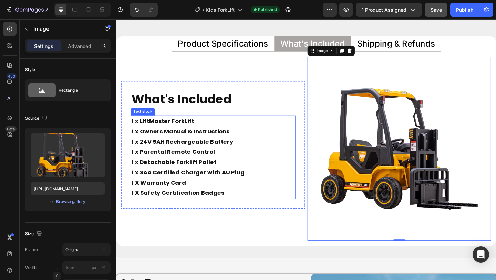
scroll to position [3556, 0]
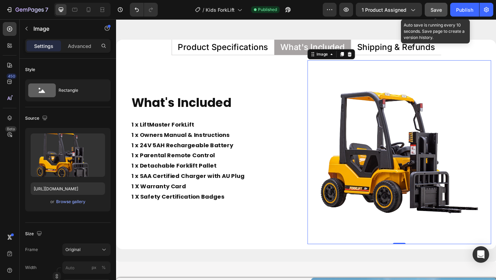
click at [438, 13] on button "Save" at bounding box center [436, 10] width 23 height 14
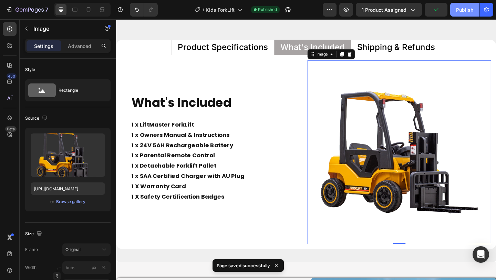
click at [463, 14] on button "Publish" at bounding box center [464, 10] width 29 height 14
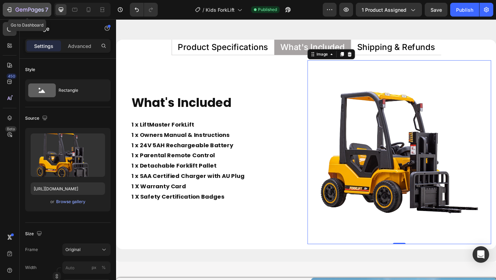
click at [12, 14] on button "7" at bounding box center [27, 10] width 49 height 14
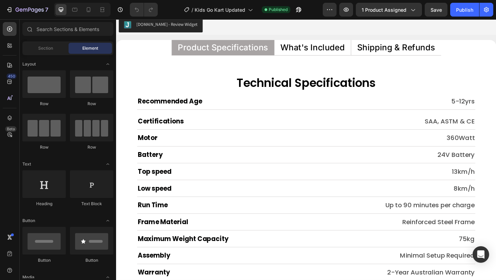
scroll to position [3208, 0]
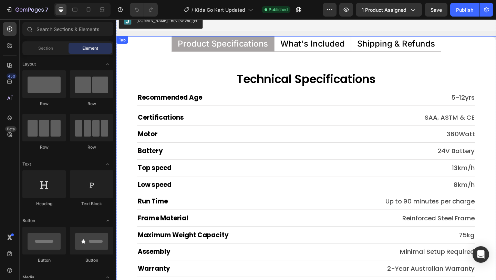
click at [332, 45] on p "What's Included" at bounding box center [330, 45] width 70 height 9
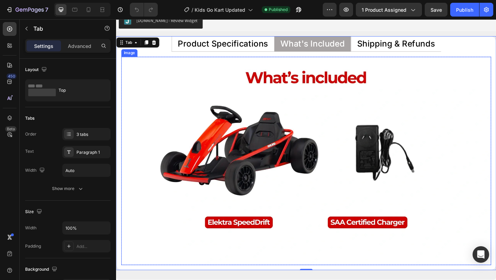
click at [278, 114] on img at bounding box center [323, 173] width 402 height 226
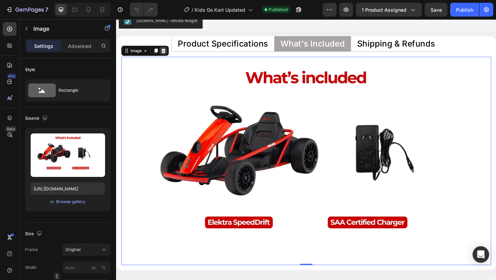
click at [168, 54] on icon at bounding box center [167, 53] width 4 height 5
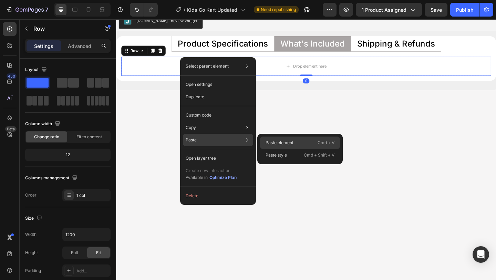
click at [272, 142] on p "Paste element" at bounding box center [280, 143] width 28 height 6
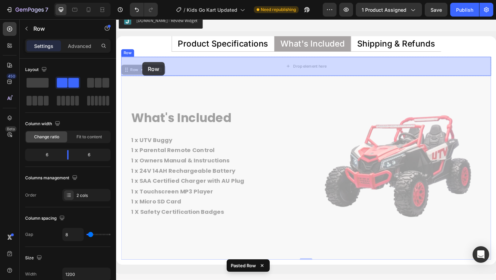
drag, startPoint x: 130, startPoint y: 75, endPoint x: 145, endPoint y: 66, distance: 17.6
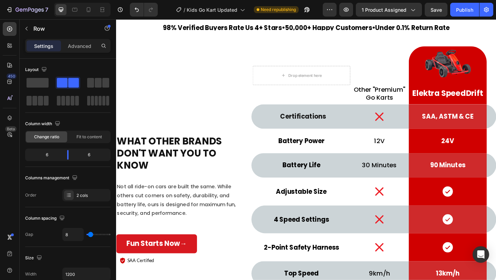
scroll to position [2329, 0]
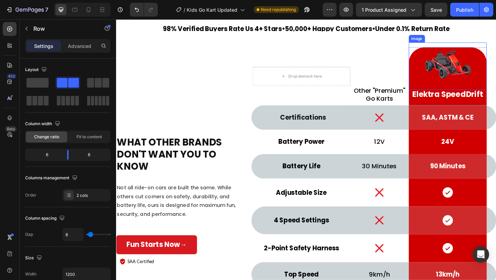
click at [471, 63] on img at bounding box center [477, 70] width 52 height 52
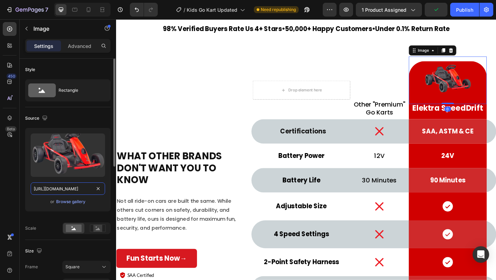
click at [63, 186] on input "[URL][DOMAIN_NAME]" at bounding box center [68, 188] width 74 height 12
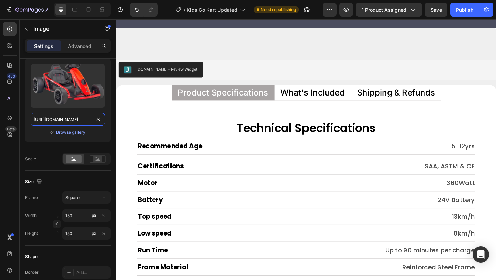
scroll to position [3140, 0]
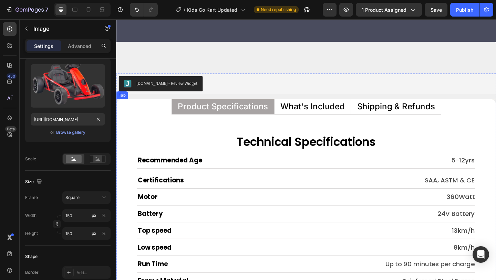
click at [305, 118] on p "What's Included" at bounding box center [330, 114] width 70 height 9
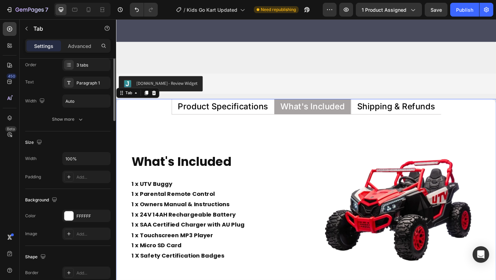
scroll to position [0, 0]
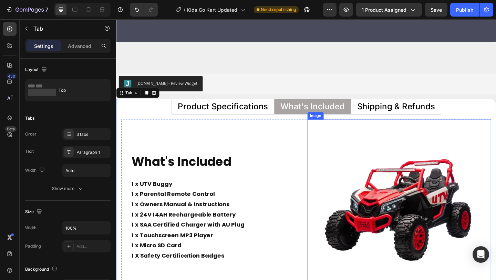
click at [345, 187] on img at bounding box center [424, 228] width 200 height 200
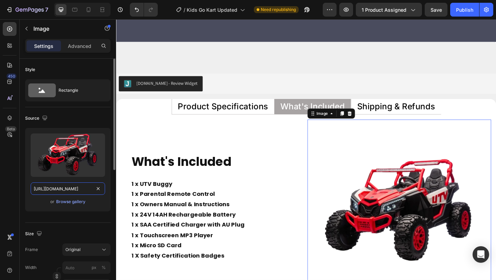
click at [88, 192] on input "https://cdn.shopify.com/s/files/1/0550/3100/5374/files/gempages_492219557428069…" at bounding box center [68, 188] width 74 height 12
paste input "c7c40edb-51c0-4f60-81d6-42386e739448"
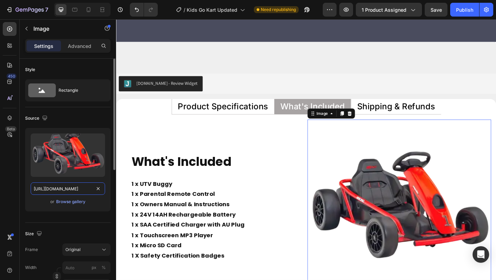
scroll to position [0, 217]
click at [44, 117] on icon "button" at bounding box center [44, 117] width 7 height 7
click at [45, 149] on button "button" at bounding box center [46, 153] width 11 height 11
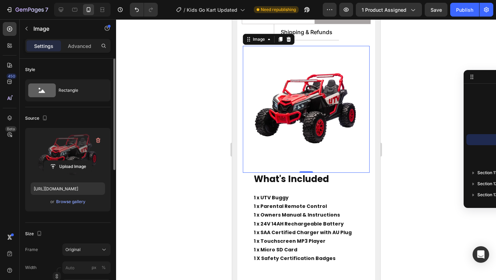
scroll to position [3192, 0]
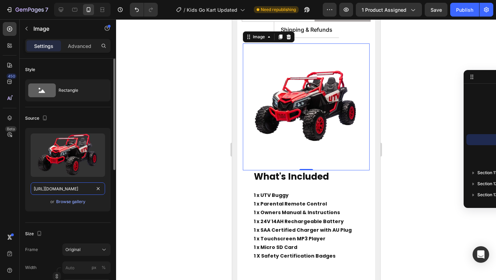
click at [64, 188] on input "https://cdn.shopify.com/s/files/1/0550/3100/5374/files/gempages_492219557428069…" at bounding box center [68, 188] width 74 height 12
paste input "c7c40edb-51c0-4f60-81d6-42386e739448"
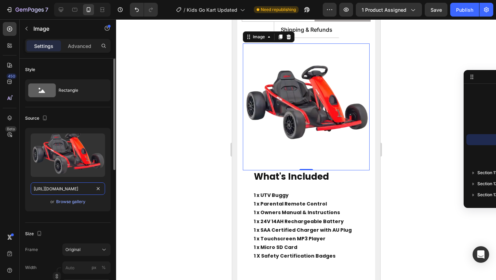
scroll to position [0, 217]
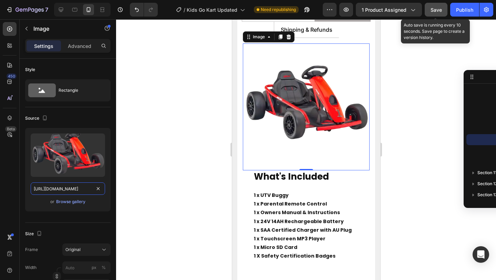
type input "https://cdn.shopify.com/s/files/1/0550/3100/5374/files/gempages_492219557428069…"
click at [432, 8] on span "Save" at bounding box center [436, 10] width 11 height 6
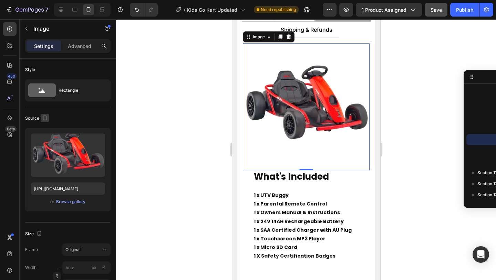
click at [46, 117] on icon "button" at bounding box center [45, 117] width 4 height 5
click at [47, 126] on icon "button" at bounding box center [46, 128] width 4 height 4
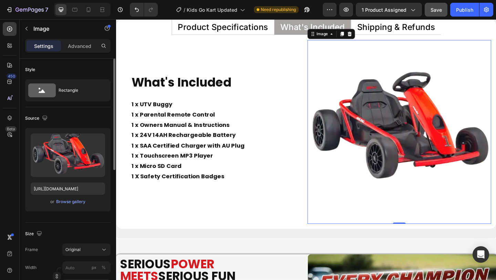
scroll to position [3190, 0]
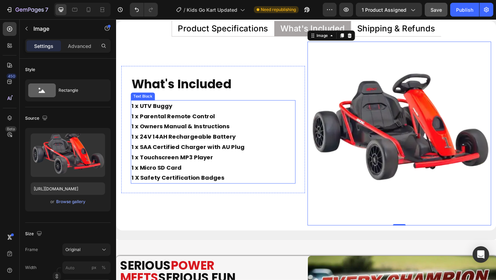
click at [190, 111] on p "1 x UTV Buggy 1 x Parental Remote Control 1 x Owners Manual & Instructions 1 x …" at bounding box center [222, 147] width 178 height 78
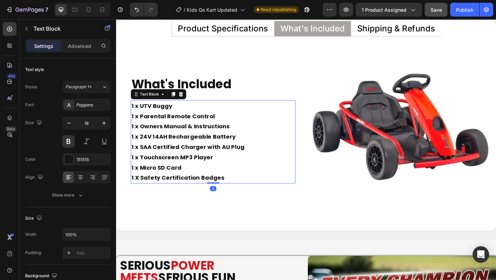
click at [183, 109] on p "1 x UTV Buggy 1 x Parental Remote Control 1 x Owners Manual & Instructions 1 x …" at bounding box center [222, 147] width 178 height 78
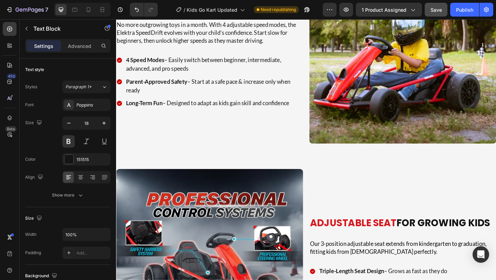
scroll to position [916, 0]
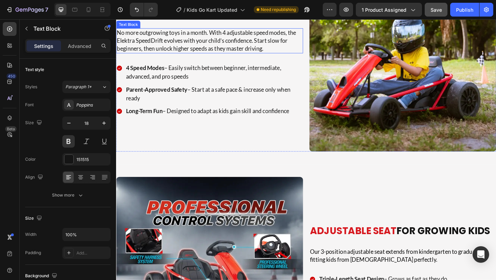
click at [136, 55] on p "No more outgrowing toys in a month. With 4 adjustable speed modes, the Elektra …" at bounding box center [218, 43] width 202 height 26
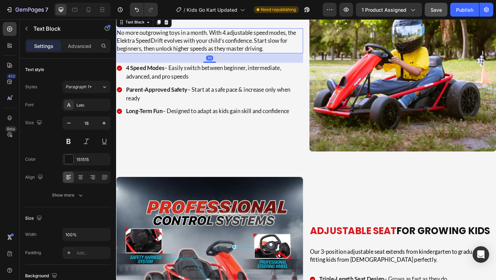
click at [139, 55] on p "No more outgrowing toys in a month. With 4 adjustable speed modes, the Elektra …" at bounding box center [218, 43] width 202 height 26
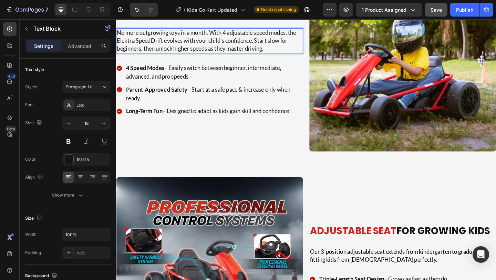
click at [138, 55] on p "No more outgrowing toys in a month. With 4 adjustable speed modes, the Elektra …" at bounding box center [218, 43] width 202 height 26
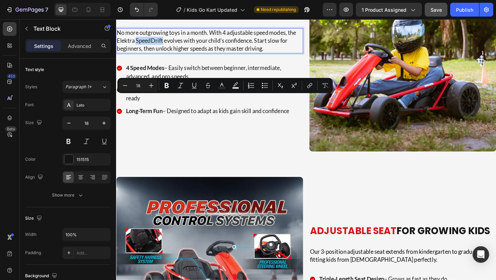
drag, startPoint x: 137, startPoint y: 107, endPoint x: 167, endPoint y: 104, distance: 30.4
click at [167, 55] on p "No more outgrowing toys in a month. With 4 adjustable speed modes, the Elektra …" at bounding box center [218, 43] width 202 height 26
copy p "SpeedDrift"
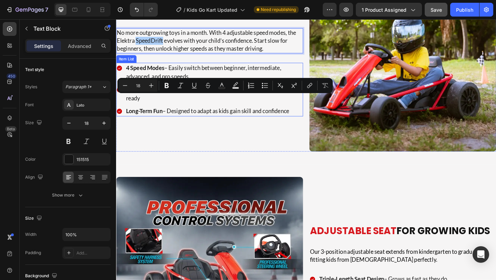
click at [215, 86] on p "4 Speed Modes – Easily switch between beginner, intermediate, advanced, and pro…" at bounding box center [223, 77] width 192 height 19
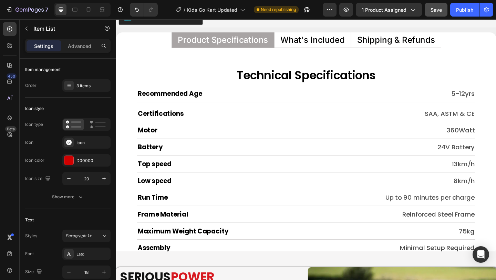
scroll to position [3183, 0]
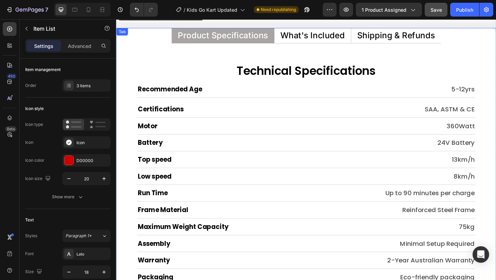
click at [304, 34] on p "What's Included" at bounding box center [330, 36] width 70 height 9
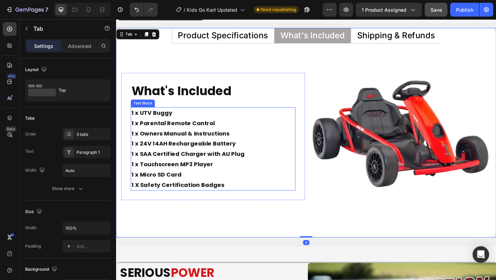
click at [161, 118] on p "1 x UTV Buggy 1 x Parental Remote Control 1 x Owners Manual & Instructions 1 x …" at bounding box center [222, 154] width 178 height 78
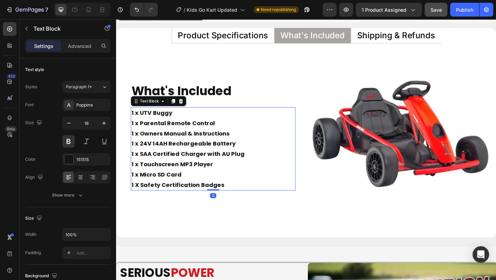
click at [157, 128] on p "1 x UTV Buggy 1 x Parental Remote Control 1 x Owners Manual & Instructions 1 x …" at bounding box center [222, 154] width 178 height 78
click at [143, 121] on p "1 x UTV Buggy 1 x Parental Remote Control 1 x Owners Manual & Instructions 1 x …" at bounding box center [222, 154] width 178 height 78
drag, startPoint x: 143, startPoint y: 121, endPoint x: 177, endPoint y: 117, distance: 35.1
click at [177, 117] on p "1 x UTV Buggy 1 x Parental Remote Control 1 x Owners Manual & Instructions 1 x …" at bounding box center [222, 154] width 178 height 78
click at [146, 136] on p "1 x SpeedDrift Go Kart 1 x Parental Remote Control 1 x Owners Manual & Instruct…" at bounding box center [222, 154] width 178 height 78
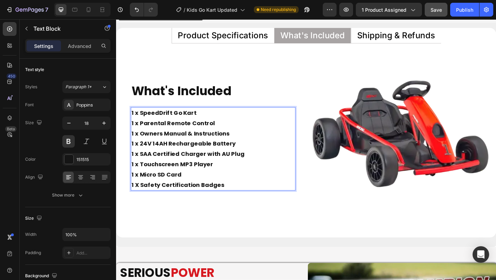
click at [146, 136] on p "1 x SpeedDrift Go Kart 1 x Parental Remote Control 1 x Owners Manual & Instruct…" at bounding box center [222, 154] width 178 height 78
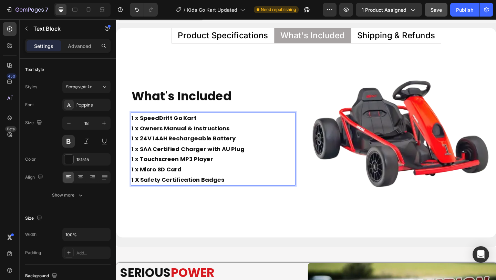
scroll to position [3188, 0]
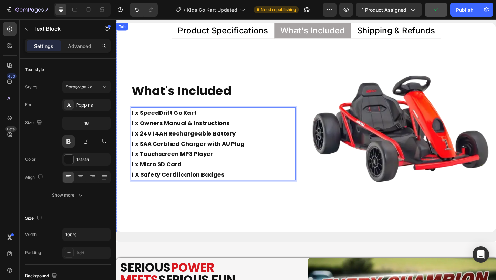
click at [241, 32] on p "Product Specifications" at bounding box center [232, 31] width 98 height 9
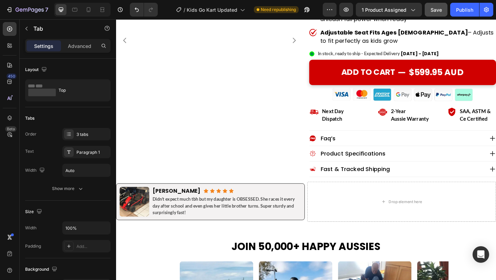
scroll to position [227, 0]
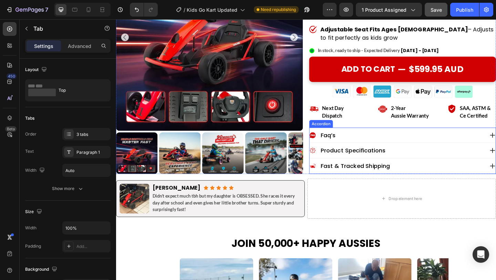
click at [421, 157] on div "product specifications" at bounding box center [422, 162] width 190 height 10
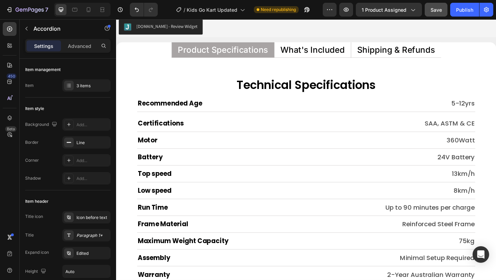
scroll to position [3424, 0]
click at [332, 51] on p "What's Included" at bounding box center [330, 52] width 70 height 9
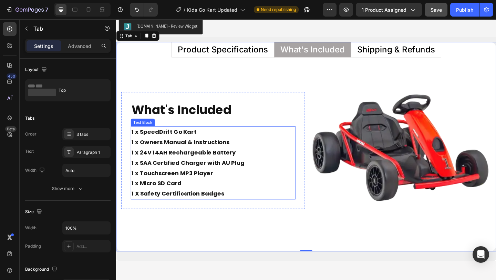
click at [155, 165] on p "1 x SpeedDrift Go Kart 1 x Owners Manual & Instructions 1 x 24V 14AH Rechargeab…" at bounding box center [222, 169] width 178 height 67
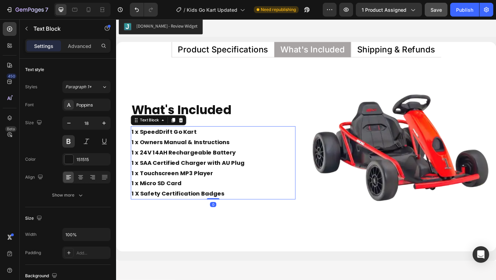
click at [155, 165] on p "1 x SpeedDrift Go Kart 1 x Owners Manual & Instructions 1 x 24V 14AH Rechargeab…" at bounding box center [222, 169] width 178 height 67
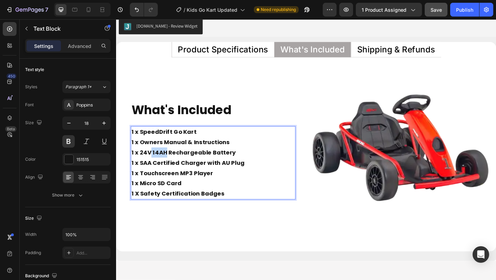
drag, startPoint x: 169, startPoint y: 166, endPoint x: 154, endPoint y: 165, distance: 15.2
click at [154, 165] on p "1 x SpeedDrift Go Kart 1 x Owners Manual & Instructions 1 x 24V 14AH Rechargeab…" at bounding box center [222, 169] width 178 height 67
click at [201, 175] on p "1 x SpeedDrift Go Kart 1 x Owners Manual & Instructions 1 x 24V Rechargeable Ba…" at bounding box center [222, 169] width 178 height 67
click at [187, 187] on p "1 x SpeedDrift Go Kart 1 x Owners Manual & Instructions 1 x 24V Rechargeable Ba…" at bounding box center [222, 169] width 178 height 67
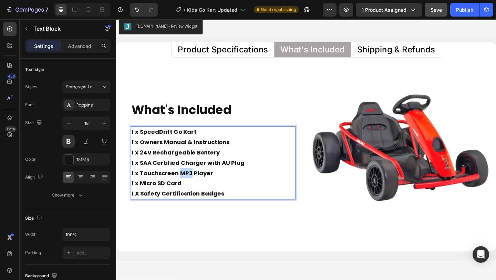
click at [187, 187] on p "1 x SpeedDrift Go Kart 1 x Owners Manual & Instructions 1 x 24V Rechargeable Ba…" at bounding box center [222, 169] width 178 height 67
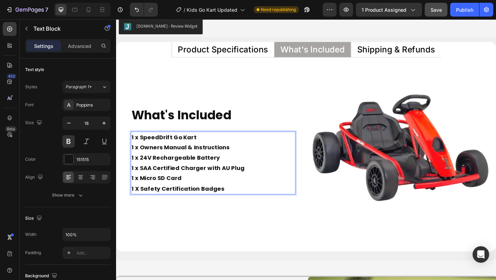
scroll to position [3430, 0]
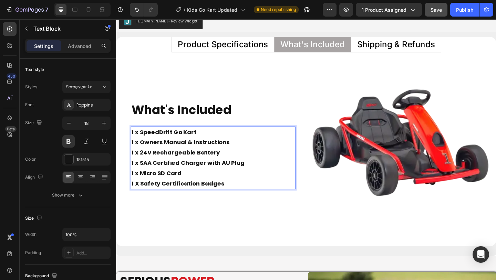
click at [191, 188] on p "1 x SpeedDrift Go Kart 1 x Owners Manual & Instructions 1 x 24V Rechargeable Ba…" at bounding box center [222, 164] width 178 height 56
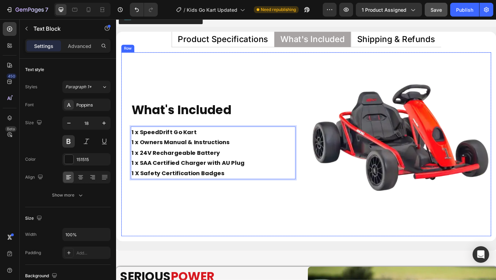
click at [178, 224] on div "What's Included Heading 1 x SpeedDrift Go Kart 1 x Owners Manual & Instructions…" at bounding box center [222, 155] width 200 height 200
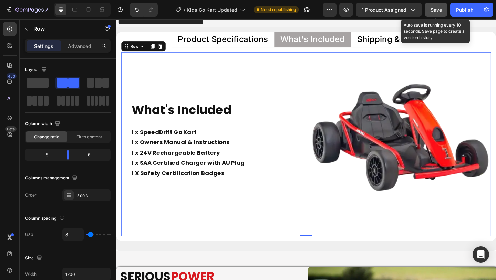
click at [437, 9] on span "Save" at bounding box center [436, 10] width 11 height 6
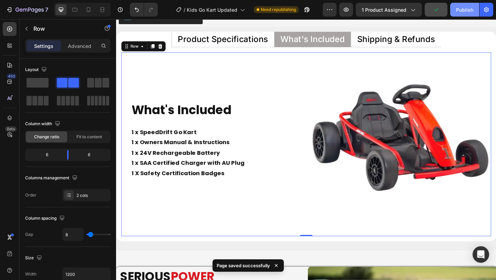
click at [462, 8] on div "Publish" at bounding box center [464, 9] width 17 height 7
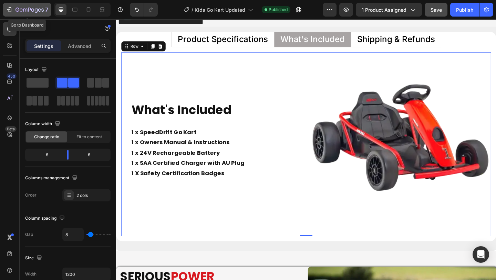
click at [13, 8] on div "7" at bounding box center [27, 10] width 42 height 8
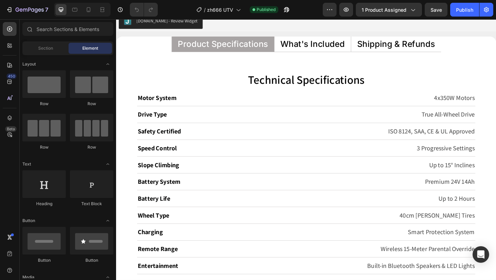
scroll to position [3217, 0]
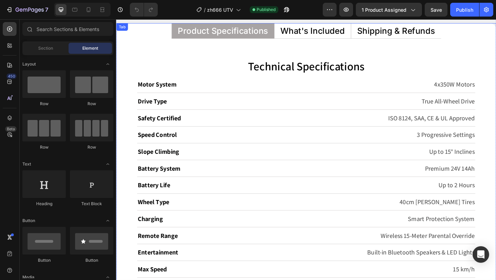
click at [332, 36] on p "What's Included" at bounding box center [330, 31] width 70 height 9
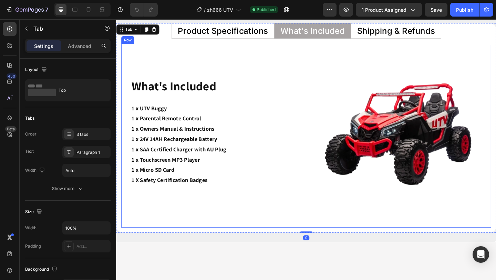
click at [294, 53] on div "What's Included Heading 1 x UTV Buggy 1 x Parental Remote Control 1 x Owners Ma…" at bounding box center [222, 146] width 200 height 200
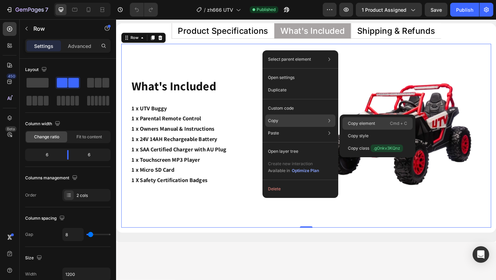
click at [360, 122] on p "Copy element" at bounding box center [361, 123] width 27 height 6
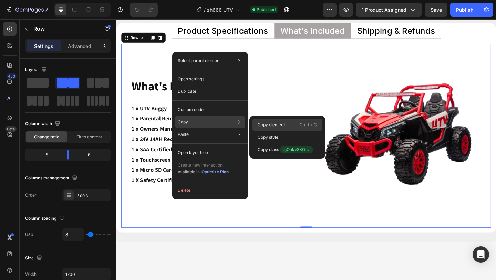
click at [268, 124] on p "Copy element" at bounding box center [271, 125] width 27 height 6
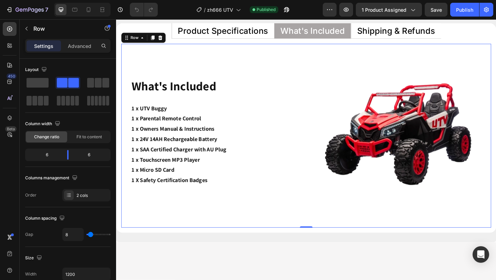
click at [243, 65] on div "What's Included Heading 1 x UTV Buggy 1 x Parental Remote Control 1 x Owners Ma…" at bounding box center [222, 146] width 200 height 200
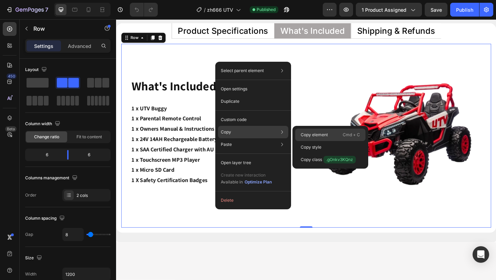
click at [316, 136] on p "Copy element" at bounding box center [314, 135] width 27 height 6
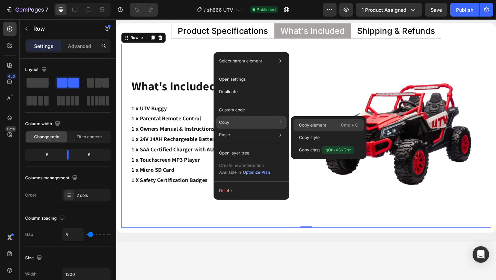
click at [311, 129] on div "Copy element Cmd + C" at bounding box center [328, 125] width 70 height 12
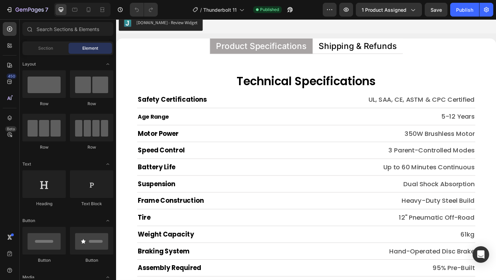
scroll to position [3227, 0]
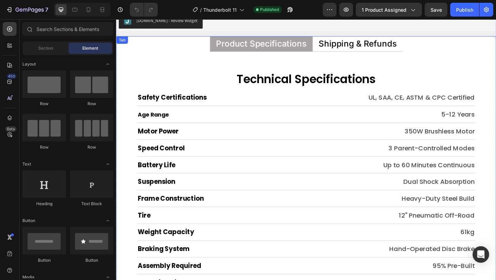
click at [360, 47] on p "Shipping & Refunds" at bounding box center [379, 45] width 85 height 9
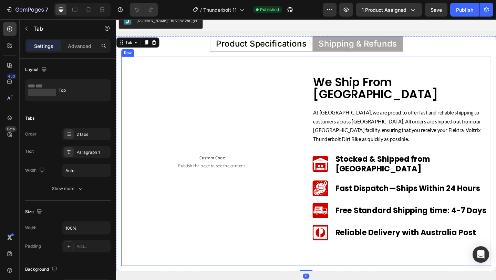
click at [301, 62] on div "Custom Code Publish the page to see the content. Custom Code Row We Ship From S…" at bounding box center [323, 173] width 402 height 227
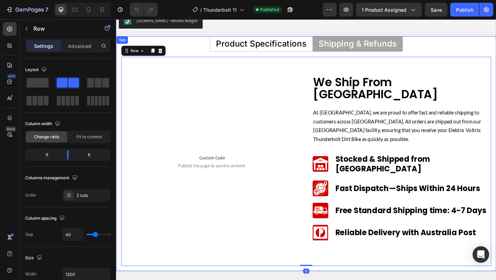
click at [354, 40] on li "Shipping & Refunds" at bounding box center [379, 46] width 98 height 17
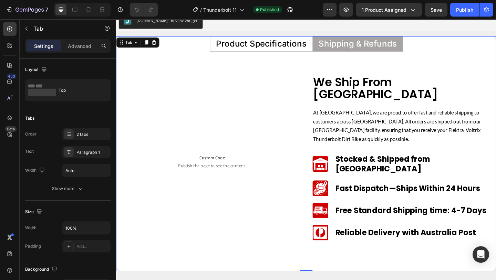
click at [363, 51] on div "Shipping & Refunds" at bounding box center [379, 45] width 87 height 11
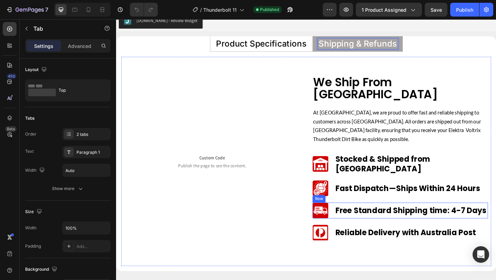
click at [350, 218] on div "Image Free Standard Shipping time: 4-7 Days Text Block Row" at bounding box center [425, 226] width 191 height 17
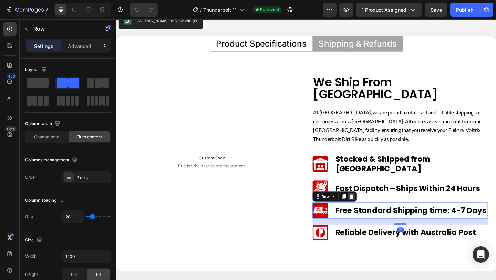
click at [374, 209] on icon at bounding box center [372, 212] width 6 height 6
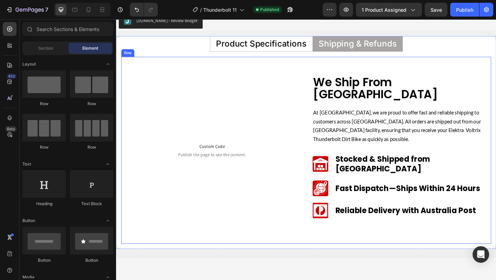
click at [245, 80] on div "Custom Code Publish the page to see the content. Custom Code Row We Ship From S…" at bounding box center [323, 161] width 402 height 203
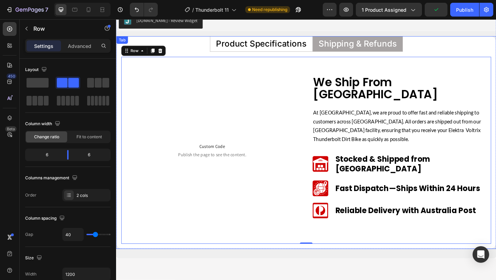
click at [328, 48] on li "Product Specifications" at bounding box center [274, 46] width 112 height 17
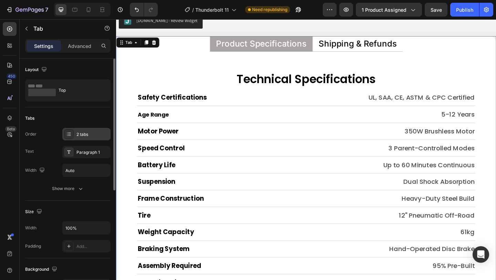
click at [94, 135] on div "2 tabs" at bounding box center [92, 134] width 32 height 6
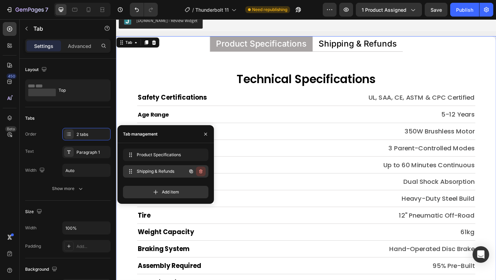
click at [202, 169] on icon "button" at bounding box center [201, 171] width 6 height 6
click at [177, 169] on div "Cancel" at bounding box center [175, 171] width 14 height 6
click at [191, 171] on icon "button" at bounding box center [191, 171] width 6 height 6
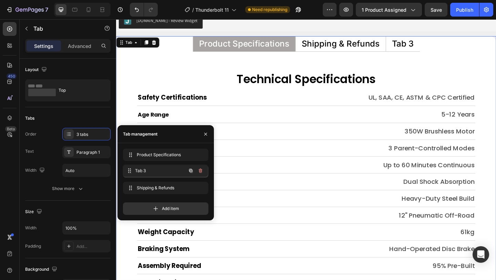
drag, startPoint x: 135, startPoint y: 186, endPoint x: 134, endPoint y: 169, distance: 16.9
click at [134, 169] on div "Tab 3 Tab 3" at bounding box center [156, 171] width 61 height 10
click at [327, 48] on div "Tab 3" at bounding box center [330, 45] width 26 height 11
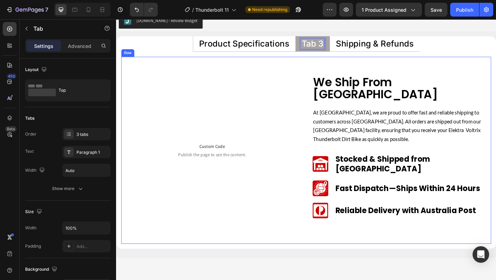
click at [271, 83] on div "Custom Code Publish the page to see the content. Custom Code Row" at bounding box center [220, 162] width 191 height 162
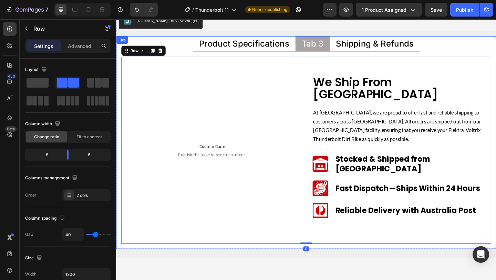
click at [332, 49] on p "Tab 3" at bounding box center [330, 45] width 24 height 9
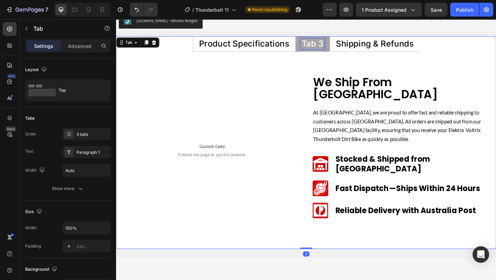
click at [332, 49] on p "Tab 3" at bounding box center [330, 45] width 24 height 9
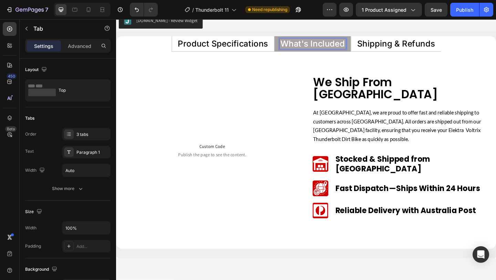
click at [333, 48] on p "What's Included" at bounding box center [330, 45] width 70 height 9
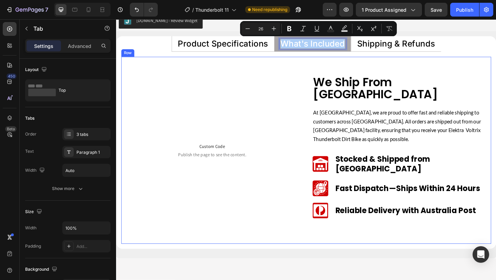
click at [230, 138] on div "Custom Code Publish the page to see the content. Custom Code Row" at bounding box center [220, 162] width 191 height 162
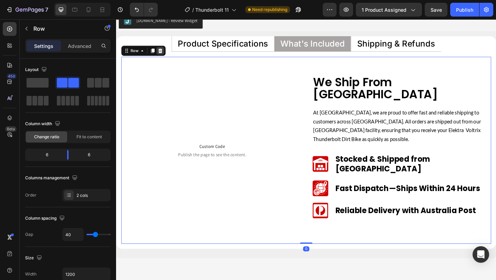
click at [163, 53] on icon at bounding box center [164, 53] width 4 height 5
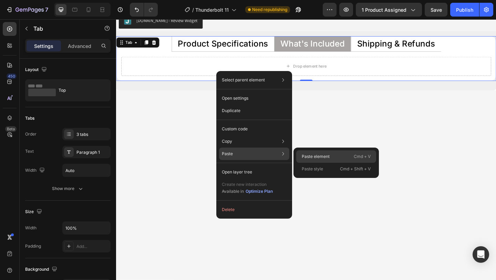
click at [309, 155] on p "Paste element" at bounding box center [316, 156] width 28 height 6
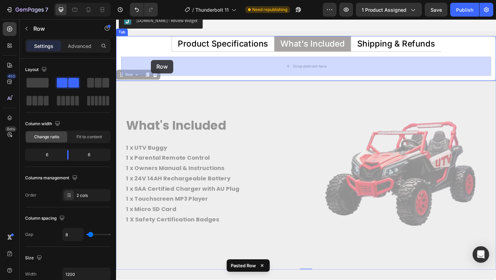
drag, startPoint x: 129, startPoint y: 79, endPoint x: 154, endPoint y: 63, distance: 29.7
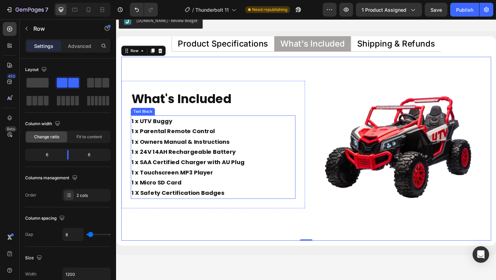
click at [197, 135] on p "1 x UTV Buggy 1 x Parental Remote Control 1 x Owners Manual & Instructions 1 x …" at bounding box center [222, 163] width 178 height 78
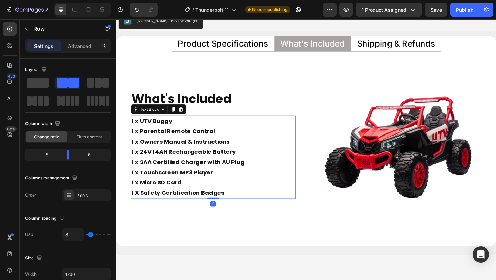
click at [197, 135] on p "1 x UTV Buggy 1 x Parental Remote Control 1 x Owners Manual & Instructions 1 x …" at bounding box center [222, 163] width 178 height 78
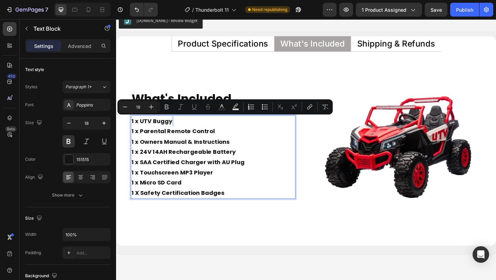
click at [197, 135] on p "1 x UTV Buggy 1 x Parental Remote Control 1 x Owners Manual & Instructions 1 x …" at bounding box center [222, 163] width 178 height 78
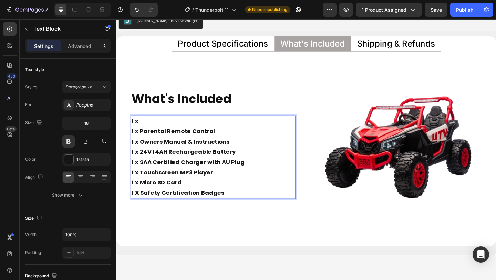
click at [193, 140] on p "1 x 1 x Parental Remote Control 1 x Owners Manual & Instructions 1 x 24V 14AH R…" at bounding box center [222, 163] width 178 height 78
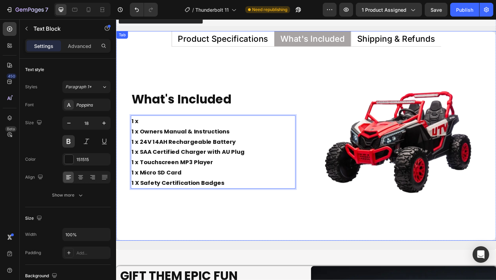
click at [258, 43] on p "Product Specifications" at bounding box center [232, 40] width 98 height 9
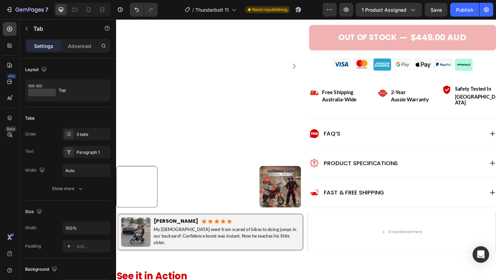
scroll to position [335, 0]
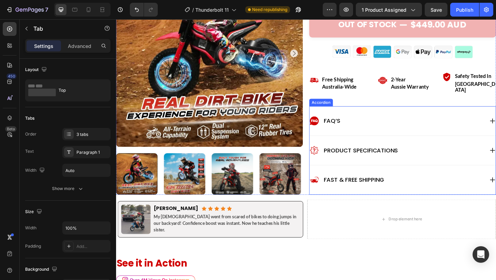
click at [496, 156] on div "Product Specifications" at bounding box center [422, 161] width 190 height 11
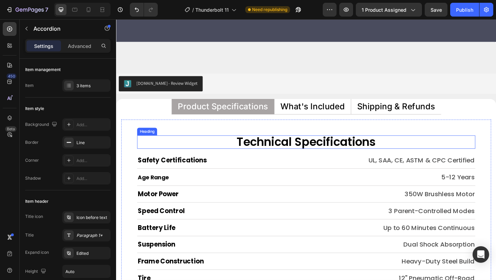
scroll to position [3377, 0]
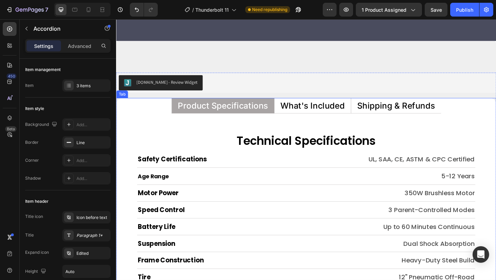
click at [319, 116] on p "What's Included" at bounding box center [330, 113] width 70 height 9
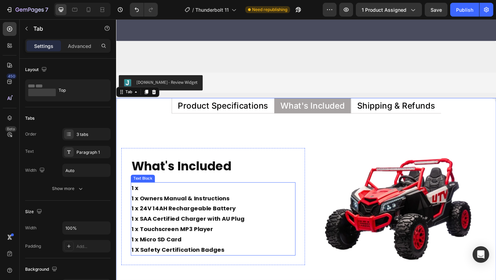
click at [161, 226] on p "1 x 1 x Owners Manual & Instructions 1 x 24V 14AH Rechargeable Battery 1 x SAA …" at bounding box center [222, 230] width 178 height 67
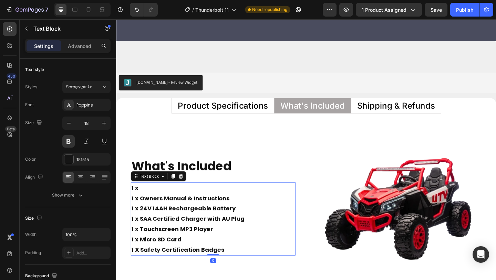
click at [161, 226] on p "1 x 1 x Owners Manual & Instructions 1 x 24V 14AH Rechargeable Battery 1 x SAA …" at bounding box center [222, 230] width 178 height 67
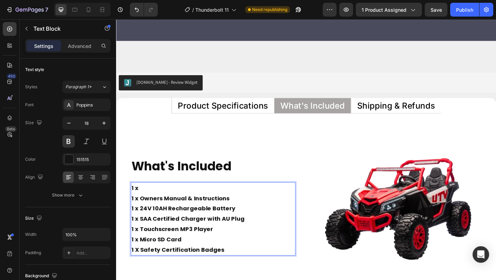
click at [161, 258] on p "1 x 1 x Owners Manual & Instructions 1 x 24V 10AH Rechargeable Battery 1 x SAA …" at bounding box center [222, 230] width 178 height 67
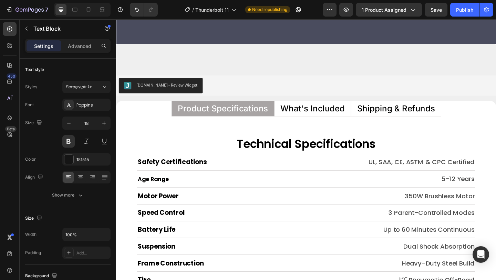
scroll to position [3290, 0]
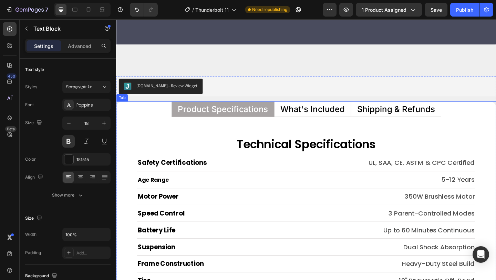
click at [315, 118] on p "What's Included" at bounding box center [330, 116] width 70 height 9
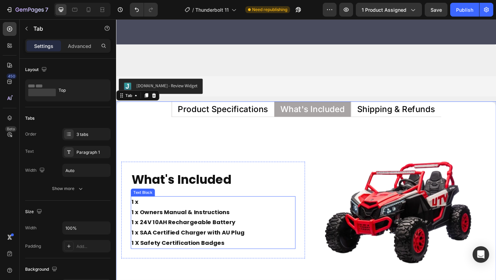
click at [153, 216] on p "1 x 1 x Owners Manual & Instructions 1 x 24V 10AH Rechargeable Battery 1 x SAA …" at bounding box center [222, 234] width 178 height 45
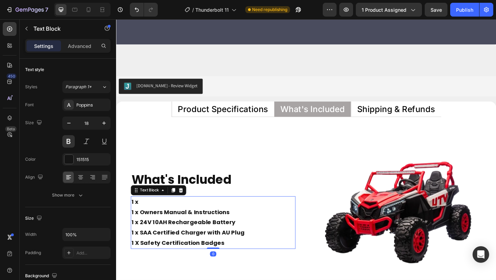
click at [153, 216] on p "1 x 1 x Owners Manual & Instructions 1 x 24V 10AH Rechargeable Battery 1 x SAA …" at bounding box center [222, 234] width 178 height 45
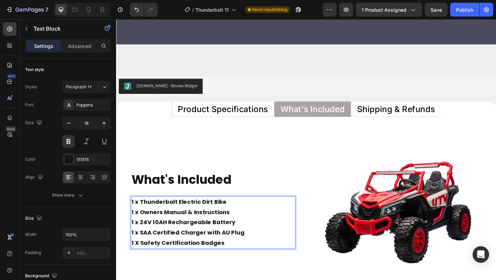
scroll to position [3299, 0]
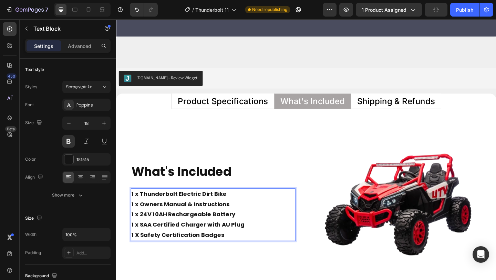
click at [250, 251] on p "1 X Safety Certification Badges" at bounding box center [222, 253] width 178 height 11
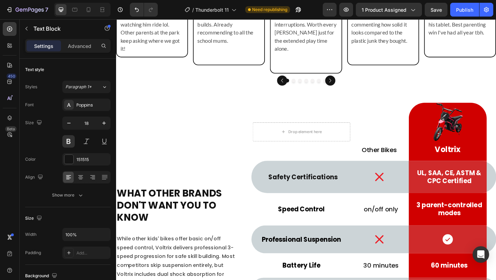
scroll to position [2415, 0]
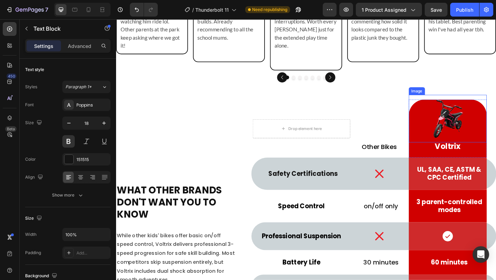
click at [473, 126] on img at bounding box center [477, 127] width 52 height 52
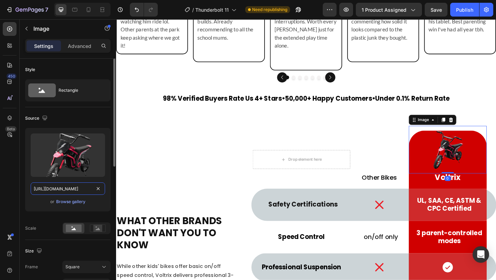
click at [72, 188] on input "https://cdn.shopify.com/s/files/1/0550/3100/5374/files/gempages_492219557428069…" at bounding box center [68, 188] width 74 height 12
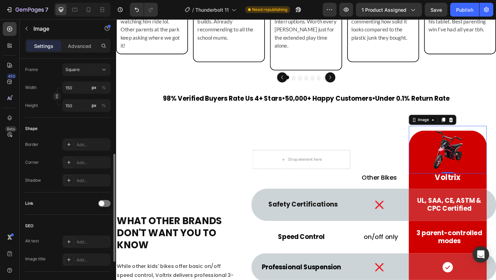
scroll to position [237, 0]
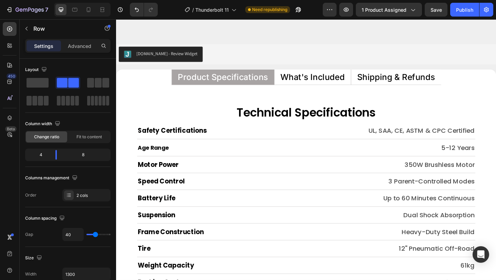
scroll to position [3341, 0]
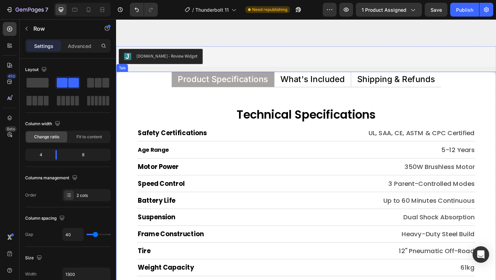
click at [334, 89] on p "What's Included" at bounding box center [330, 84] width 70 height 9
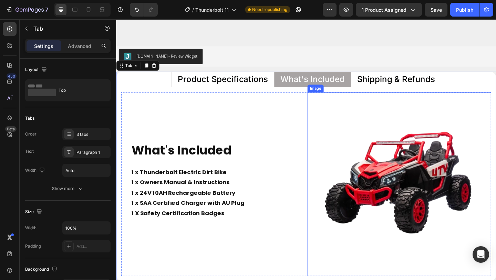
click at [376, 156] on img at bounding box center [424, 199] width 200 height 200
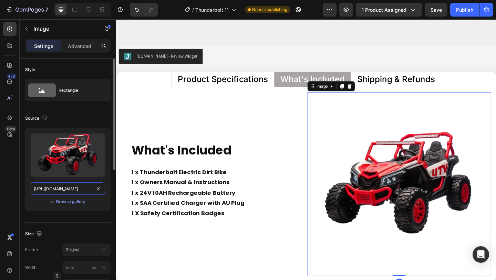
click at [80, 189] on input "[URL][DOMAIN_NAME]" at bounding box center [68, 188] width 74 height 12
paste input "aa902201-74a3-4b3f-8961-c6cb2aaf7538"
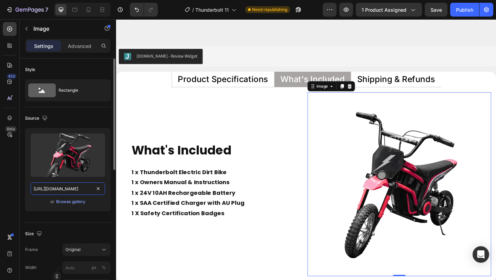
scroll to position [0, 215]
click at [46, 117] on icon "button" at bounding box center [44, 117] width 7 height 7
click at [48, 153] on icon "button" at bounding box center [46, 153] width 4 height 5
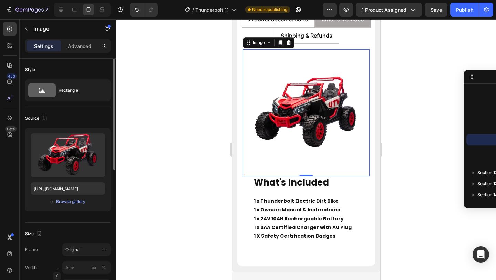
scroll to position [3398, 0]
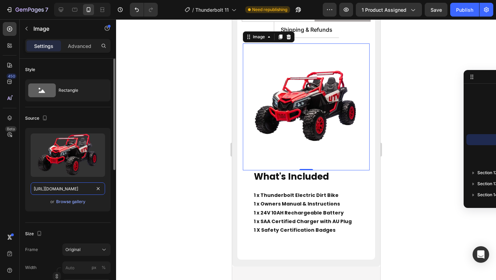
click at [64, 191] on input "[URL][DOMAIN_NAME]" at bounding box center [68, 188] width 74 height 12
paste input "aa902201-74a3-4b3f-8961-c6cb2aaf7538"
type input "https://cdn.shopify.com/s/files/1/0550/3100/5374/files/gempages_492219557428069…"
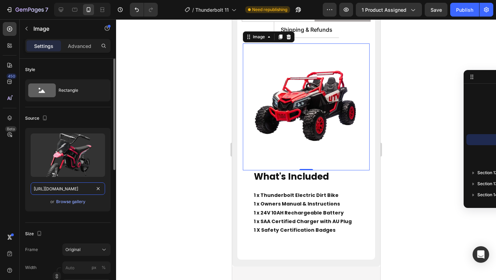
scroll to position [0, 215]
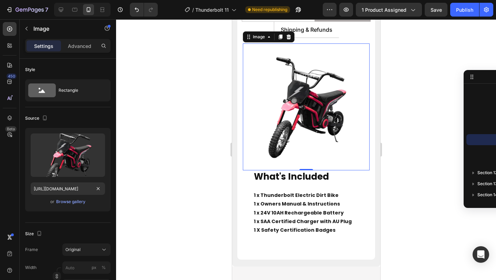
click at [142, 171] on div at bounding box center [306, 149] width 380 height 260
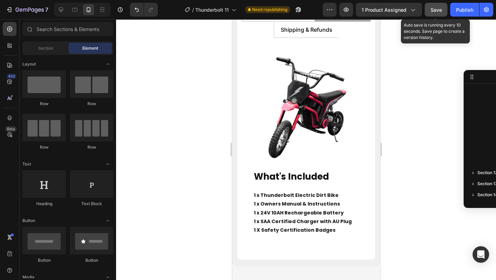
click at [436, 9] on span "Save" at bounding box center [436, 10] width 11 height 6
click at [437, 14] on button "Save" at bounding box center [436, 10] width 23 height 14
click at [440, 16] on button "Save" at bounding box center [436, 10] width 23 height 14
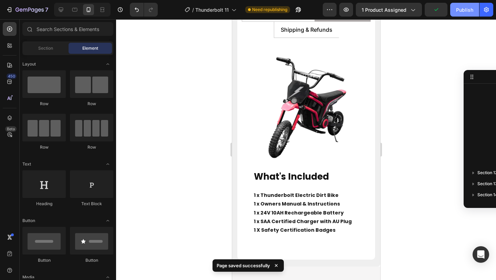
click at [472, 16] on button "Publish" at bounding box center [464, 10] width 29 height 14
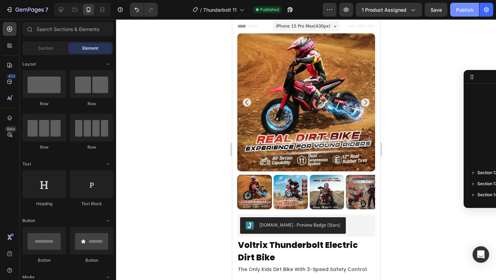
click at [466, 7] on div "Publish" at bounding box center [464, 9] width 17 height 7
click at [60, 11] on icon at bounding box center [61, 9] width 7 height 7
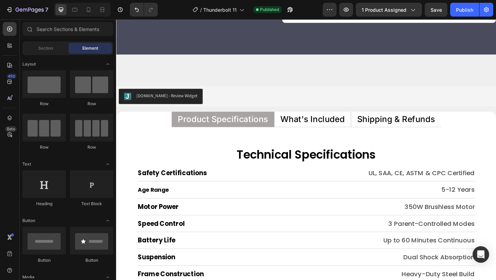
scroll to position [3288, 0]
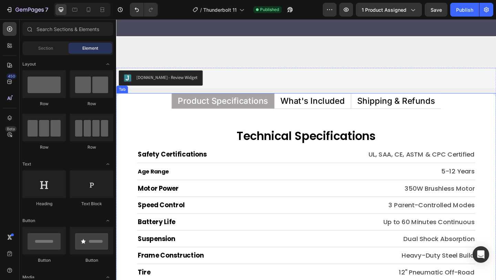
click at [329, 109] on p "What's Included" at bounding box center [330, 107] width 70 height 9
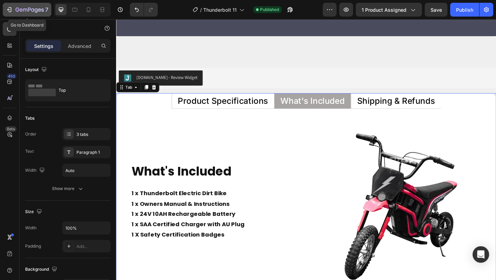
click at [3, 10] on button "7" at bounding box center [27, 10] width 49 height 14
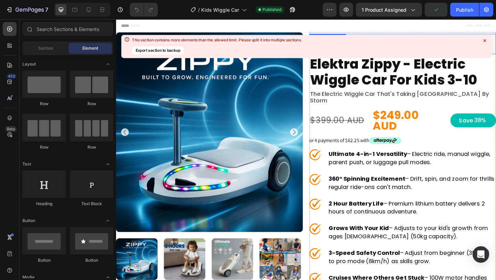
click at [485, 41] on icon at bounding box center [484, 40] width 2 height 2
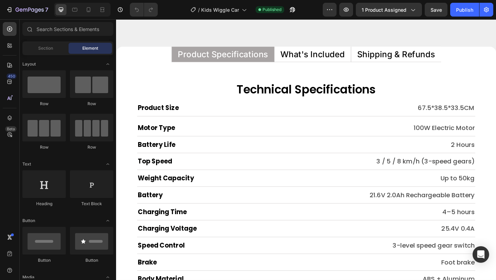
scroll to position [3089, 0]
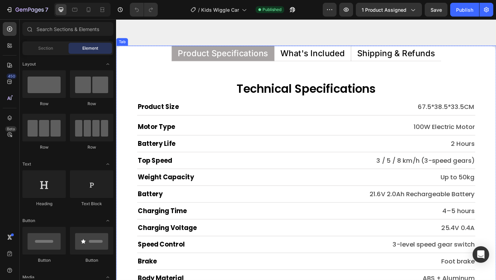
click at [329, 54] on p "What's Included" at bounding box center [330, 56] width 70 height 9
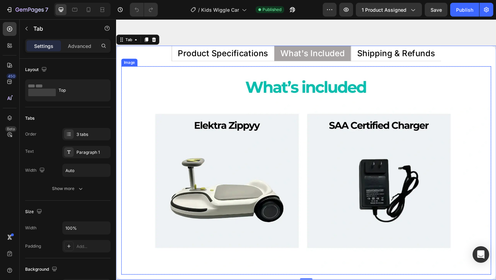
click at [324, 86] on img at bounding box center [323, 183] width 402 height 226
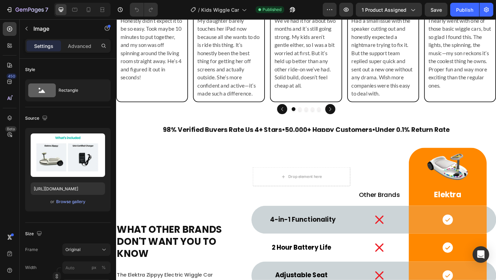
scroll to position [2085, 0]
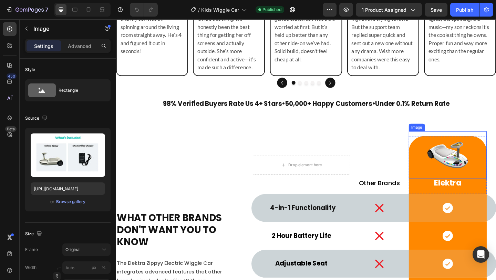
click at [484, 162] on img at bounding box center [477, 167] width 52 height 52
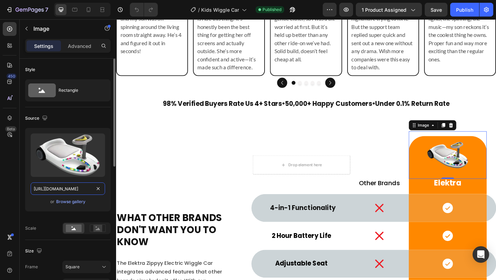
click at [84, 190] on input "[URL][DOMAIN_NAME]" at bounding box center [68, 188] width 74 height 12
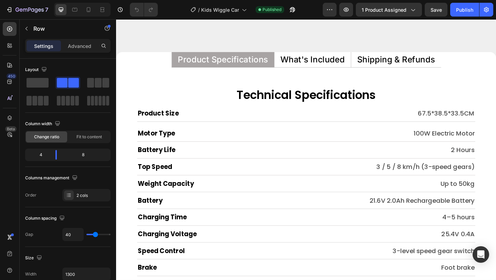
scroll to position [3098, 0]
click at [329, 61] on p "What's Included" at bounding box center [330, 62] width 70 height 9
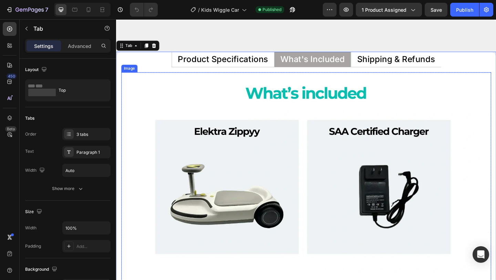
click at [290, 92] on img at bounding box center [323, 190] width 402 height 226
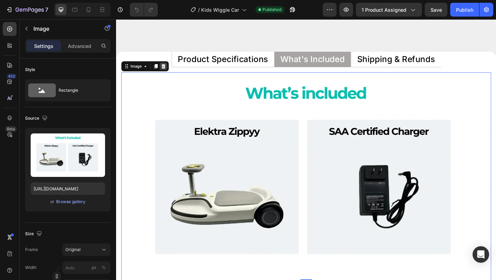
click at [165, 72] on icon at bounding box center [168, 71] width 6 height 6
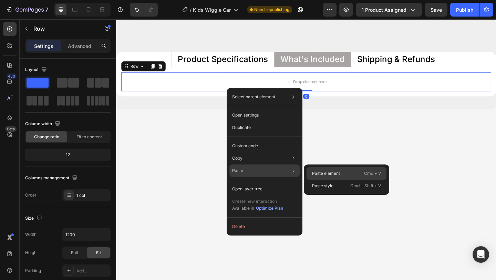
click at [321, 172] on p "Paste element" at bounding box center [326, 173] width 28 height 6
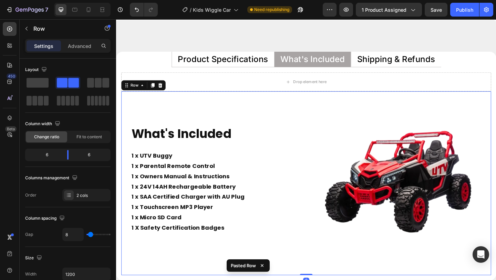
click at [282, 111] on div "What's Included Heading 1 x UTV Buggy 1 x Parental Remote Control 1 x Owners Ma…" at bounding box center [222, 197] width 200 height 200
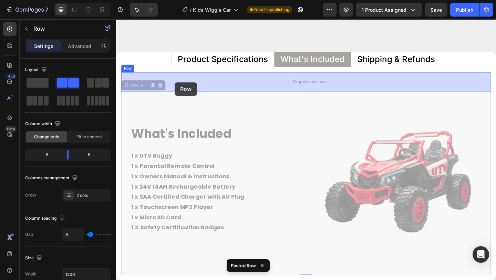
drag, startPoint x: 131, startPoint y: 91, endPoint x: 179, endPoint y: 87, distance: 49.1
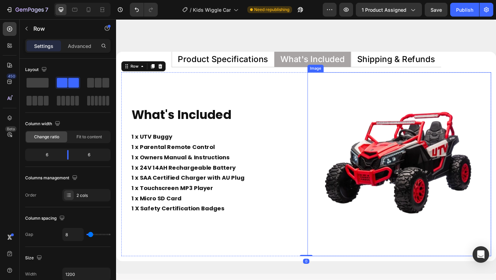
click at [414, 161] on img at bounding box center [424, 177] width 200 height 200
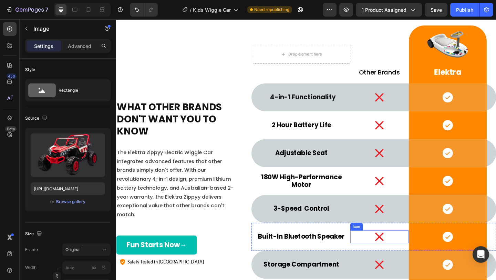
scroll to position [2142, 0]
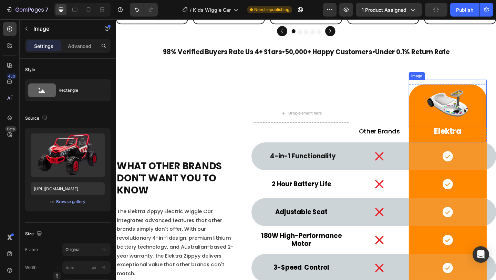
click at [477, 111] on img at bounding box center [477, 111] width 52 height 52
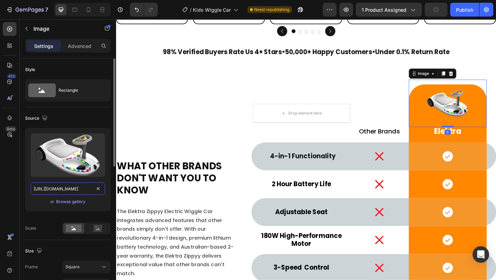
click at [81, 188] on input "[URL][DOMAIN_NAME]" at bounding box center [68, 188] width 74 height 12
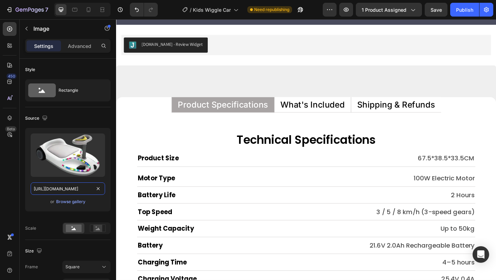
scroll to position [3038, 0]
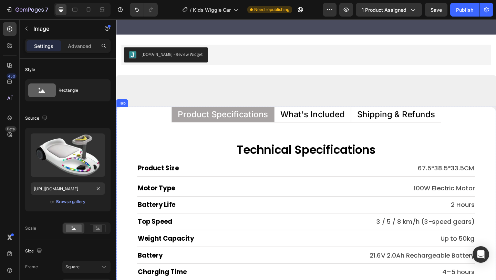
click at [315, 121] on p "What's Included" at bounding box center [330, 122] width 70 height 9
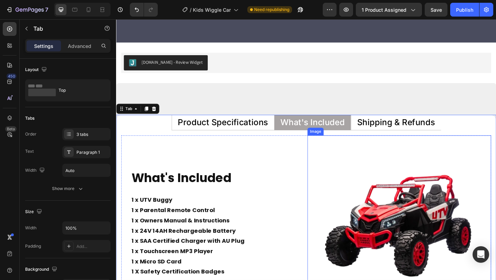
click at [372, 195] on img at bounding box center [424, 245] width 200 height 200
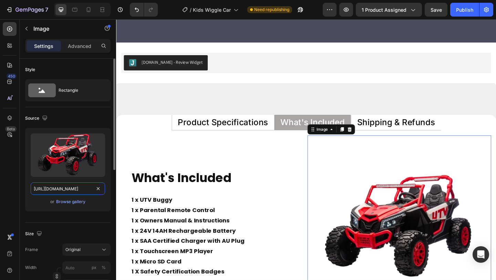
click at [84, 186] on input "[URL][DOMAIN_NAME]" at bounding box center [68, 188] width 74 height 12
paste input "68e23e18-c335-471b-bab9-023140ab0010"
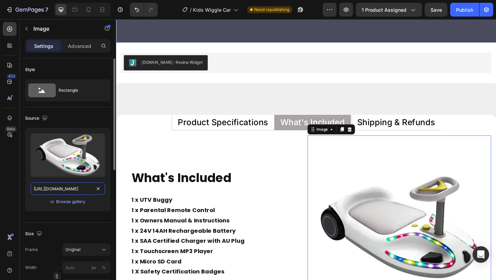
scroll to position [0, 216]
click at [44, 115] on icon "button" at bounding box center [44, 117] width 4 height 4
click at [49, 153] on icon "button" at bounding box center [46, 153] width 7 height 7
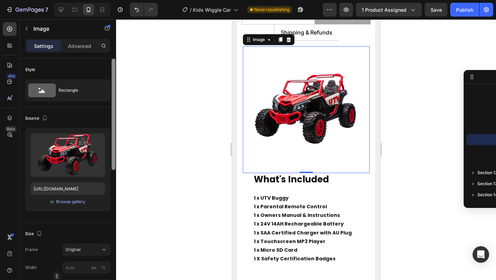
scroll to position [3074, 0]
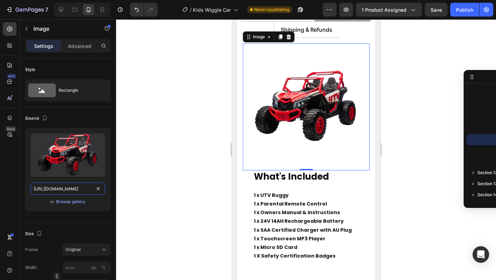
click at [71, 186] on input "[URL][DOMAIN_NAME]" at bounding box center [68, 188] width 74 height 12
paste input "68e23e18-c335-471b-bab9-023140ab0010"
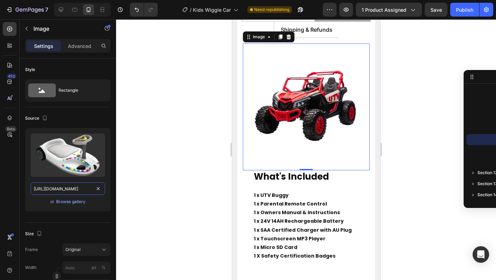
scroll to position [0, 216]
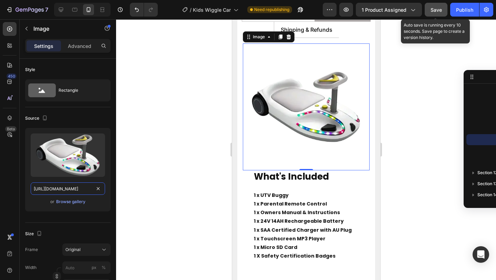
type input "[URL][DOMAIN_NAME]"
click at [433, 14] on button "Save" at bounding box center [436, 10] width 23 height 14
click at [437, 12] on span "Save" at bounding box center [436, 10] width 11 height 6
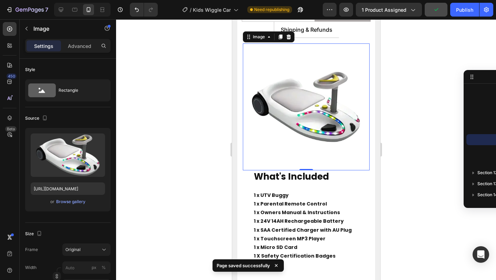
click at [185, 105] on div at bounding box center [306, 149] width 380 height 260
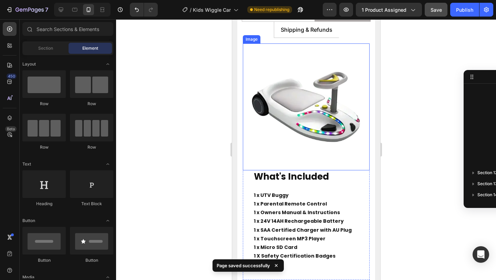
click at [315, 73] on img at bounding box center [306, 106] width 127 height 127
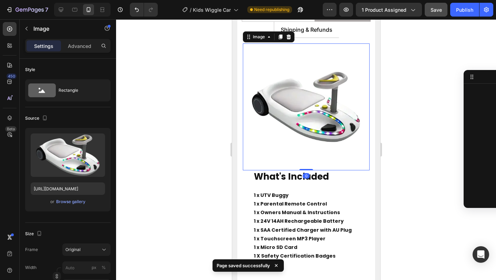
scroll to position [450, 0]
click at [42, 117] on icon "button" at bounding box center [44, 117] width 7 height 7
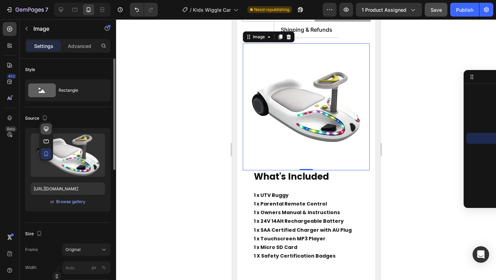
click at [48, 125] on icon "button" at bounding box center [46, 128] width 7 height 7
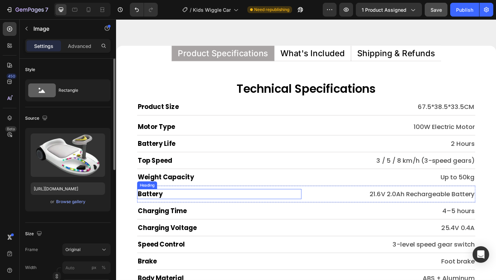
scroll to position [3045, 0]
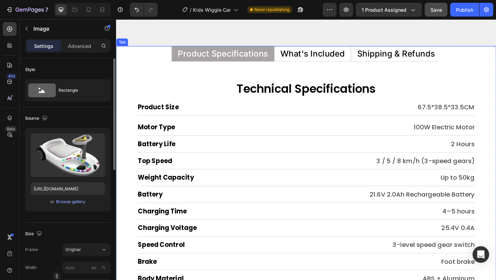
click at [332, 53] on p "What's Included" at bounding box center [330, 56] width 70 height 9
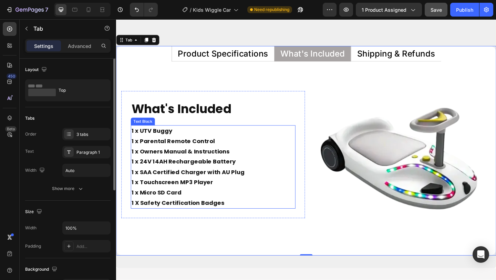
click at [194, 141] on p "1 x UTV Buggy 1 x Parental Remote Control 1 x Owners Manual & Instructions 1 x …" at bounding box center [222, 174] width 178 height 78
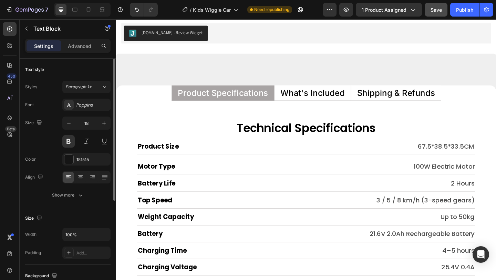
scroll to position [3059, 0]
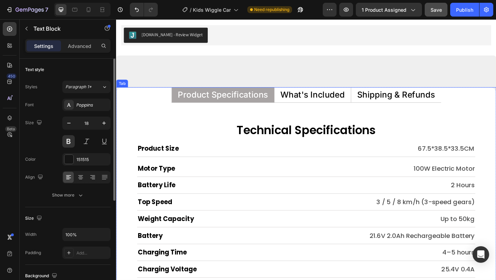
click at [328, 101] on p "What's Included" at bounding box center [330, 101] width 70 height 9
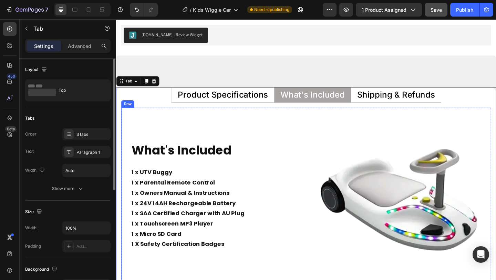
click at [282, 126] on div "What's Included Heading 1 x UTV Buggy 1 x Parental Remote Control 1 x Owners Ma…" at bounding box center [222, 215] width 200 height 200
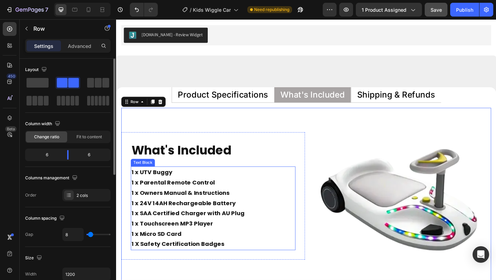
click at [177, 187] on p "1 x UTV Buggy 1 x Parental Remote Control 1 x Owners Manual & Instructions 1 x …" at bounding box center [222, 219] width 178 height 78
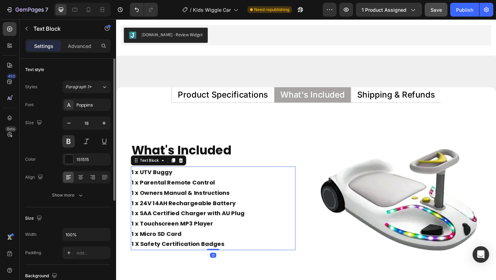
click at [177, 187] on p "1 x UTV Buggy 1 x Parental Remote Control 1 x Owners Manual & Instructions 1 x …" at bounding box center [222, 219] width 178 height 78
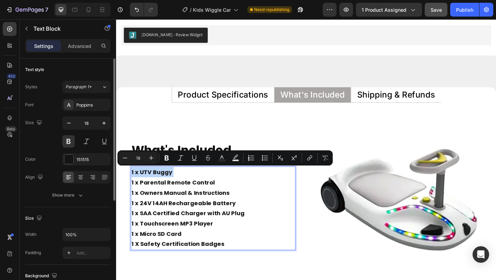
click at [177, 187] on p "1 x UTV Buggy 1 x Parental Remote Control 1 x Owners Manual & Instructions 1 x …" at bounding box center [222, 219] width 178 height 78
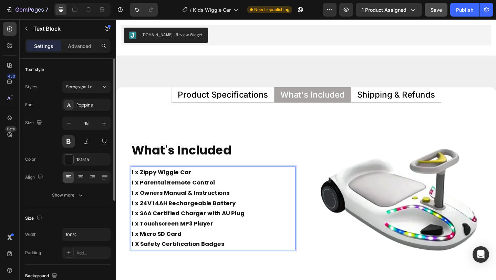
click at [173, 196] on p "1 x Zippy Wiggle Car 1 x Parental Remote Control 1 x Owners Manual & Instructio…" at bounding box center [222, 219] width 178 height 78
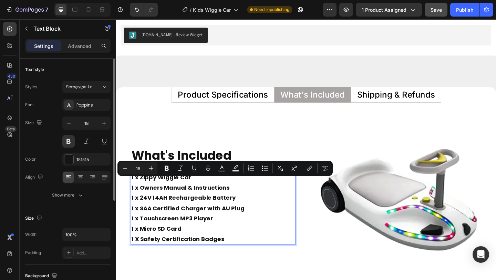
scroll to position [3065, 0]
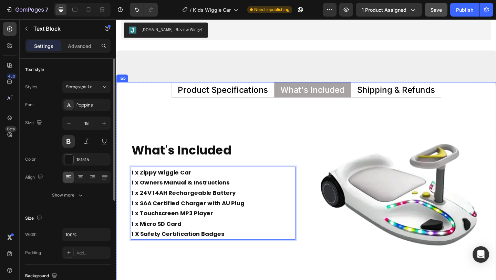
click at [247, 96] on p "Product Specifications" at bounding box center [232, 95] width 98 height 9
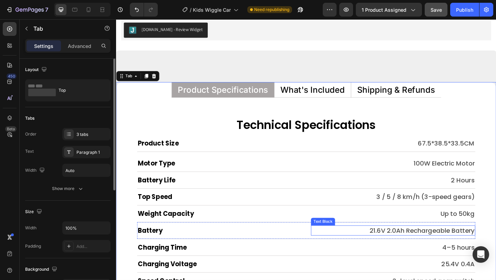
click at [396, 251] on p "21.6V 2.0Ah Rechargeable Battery" at bounding box center [417, 249] width 177 height 10
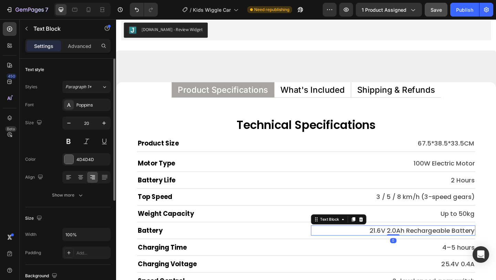
click at [396, 251] on p "21.6V 2.0Ah Rechargeable Battery" at bounding box center [417, 249] width 177 height 10
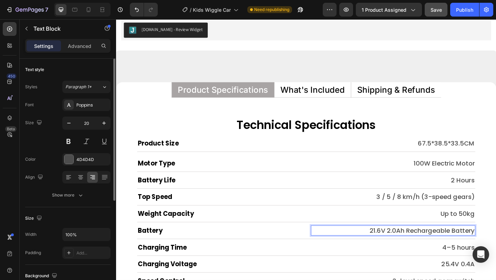
click at [389, 249] on p "21.6V 2.0Ah Rechargeable Battery" at bounding box center [417, 249] width 177 height 10
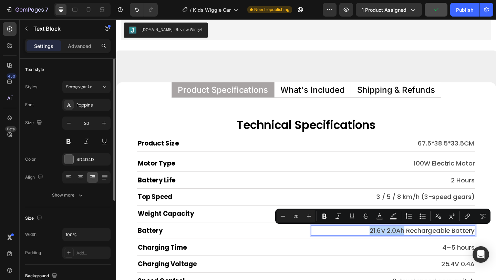
drag, startPoint x: 389, startPoint y: 249, endPoint x: 427, endPoint y: 250, distance: 37.6
click at [427, 250] on p "21.6V 2.0Ah Rechargeable Battery" at bounding box center [417, 249] width 177 height 10
copy p "21.6V 2.0Ah"
click at [342, 93] on p "What's Included" at bounding box center [330, 95] width 70 height 9
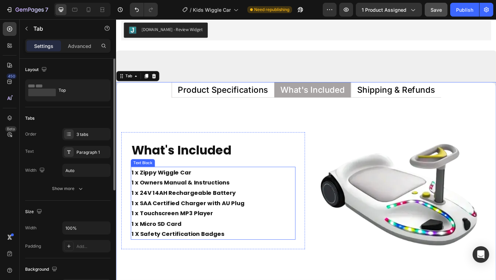
click at [186, 207] on p "1 x Zippy Wiggle Car 1 x Owners Manual & Instructions 1 x 24V 14AH Rechargeable…" at bounding box center [222, 213] width 178 height 67
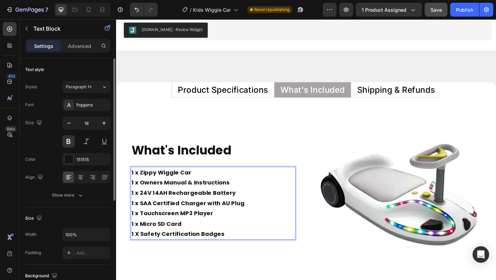
click at [142, 208] on p "1 x Zippy Wiggle Car 1 x Owners Manual & Instructions 1 x 24V 14AH Rechargeable…" at bounding box center [222, 213] width 178 height 67
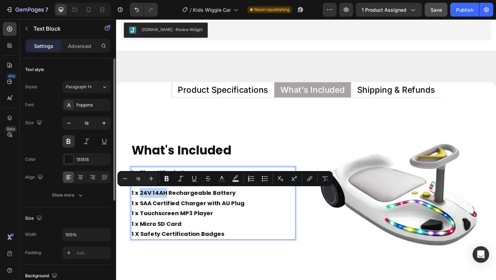
drag, startPoint x: 142, startPoint y: 208, endPoint x: 170, endPoint y: 206, distance: 28.3
click at [170, 206] on p "1 x Zippy Wiggle Car 1 x Owners Manual & Instructions 1 x 24V 14AH Rechargeable…" at bounding box center [222, 213] width 178 height 67
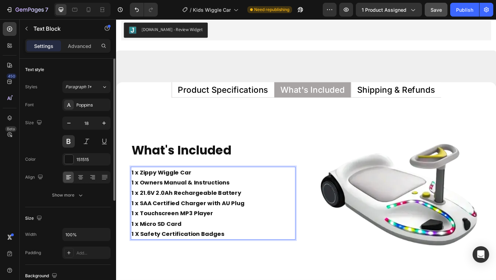
click at [168, 208] on p "1 x Zippy Wiggle Car 1 x Owners Manual & Instructions 1 x 21.6V 2.0Ah Rechargea…" at bounding box center [222, 213] width 178 height 67
click at [189, 226] on p "1 x Zippy Wiggle Car 1 x Owners Manual & Instructions 1 x 21.6V 2Ah Rechargeabl…" at bounding box center [222, 213] width 178 height 67
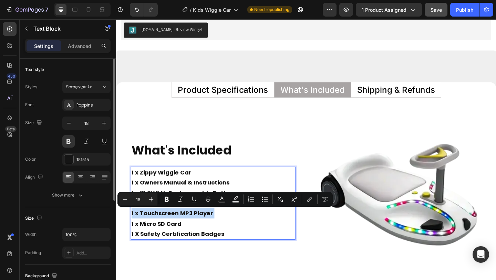
scroll to position [3070, 0]
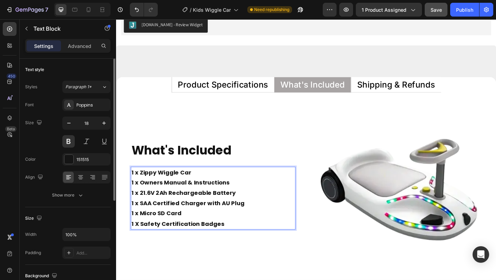
click at [188, 231] on p "1 x Zippy Wiggle Car 1 x Owners Manual & Instructions 1 x 21.6V 2Ah Rechargeabl…" at bounding box center [222, 208] width 178 height 56
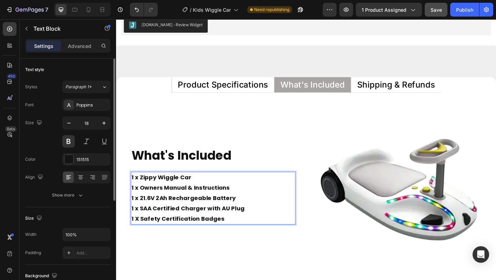
scroll to position [3076, 0]
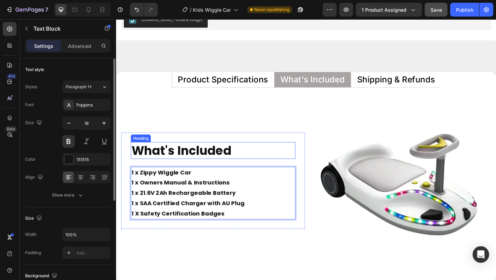
click at [278, 154] on h2 "What's Included" at bounding box center [221, 162] width 179 height 18
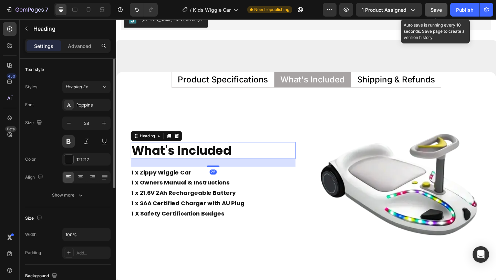
click at [436, 11] on span "Save" at bounding box center [436, 10] width 11 height 6
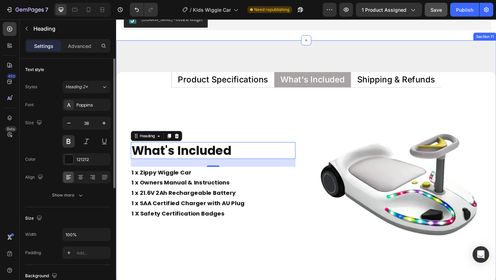
click at [287, 54] on div "Product Specifications What's Included Shipping & Refunds Technical Specificati…" at bounding box center [322, 180] width 413 height 276
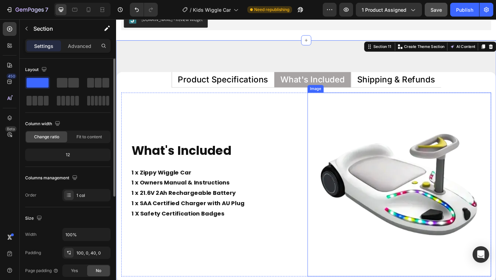
click at [406, 121] on img at bounding box center [424, 199] width 200 height 200
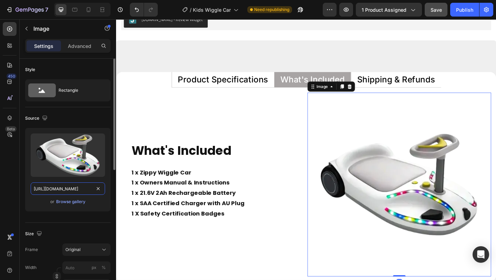
click at [46, 191] on input "https://cdn.shopify.com/s/files/1/0550/3100/5374/files/gempages_492219557428069…" at bounding box center [68, 188] width 74 height 12
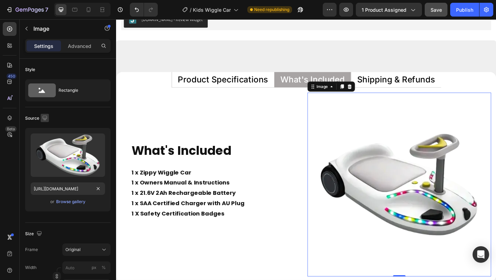
click at [45, 119] on icon "button" at bounding box center [44, 117] width 7 height 7
click at [47, 148] on button "button" at bounding box center [46, 153] width 11 height 11
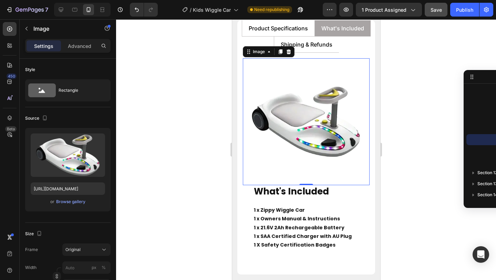
scroll to position [3133, 0]
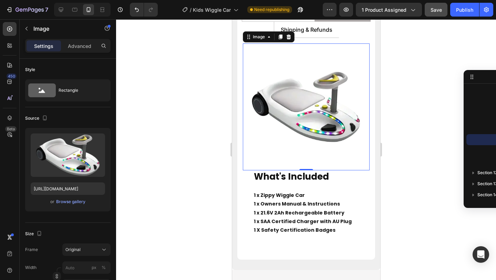
click at [193, 144] on div at bounding box center [306, 149] width 380 height 260
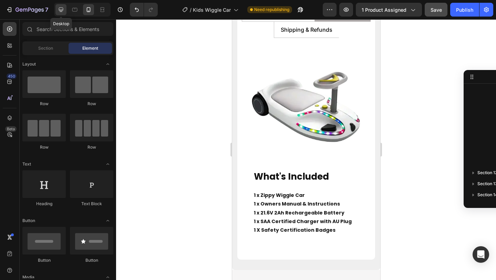
click at [63, 10] on icon at bounding box center [61, 10] width 4 height 4
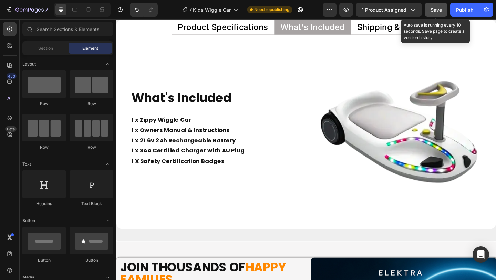
click at [440, 10] on span "Save" at bounding box center [436, 10] width 11 height 6
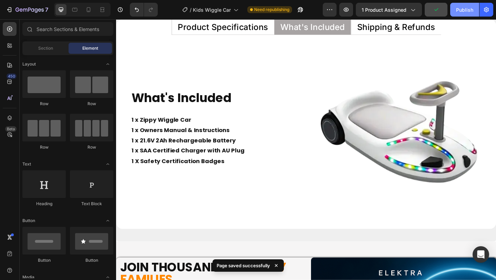
click at [464, 8] on div "Publish" at bounding box center [464, 9] width 17 height 7
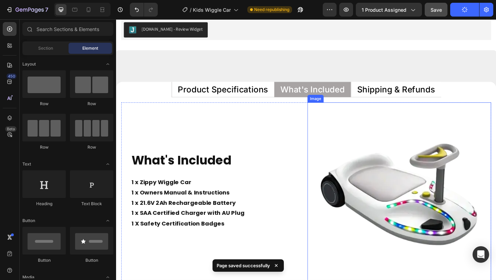
scroll to position [3086, 0]
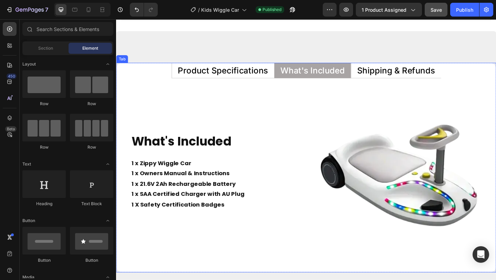
click at [467, 75] on li "Shipping & Refunds" at bounding box center [420, 74] width 98 height 17
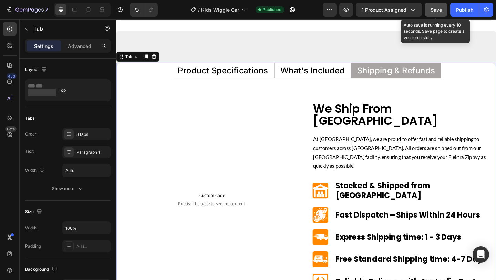
click at [435, 10] on span "Save" at bounding box center [436, 10] width 11 height 6
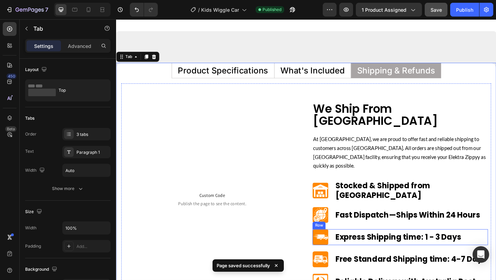
click at [351, 247] on div "Image Express Shipping time: 1 - 3 Days Text Block Row" at bounding box center [425, 255] width 191 height 17
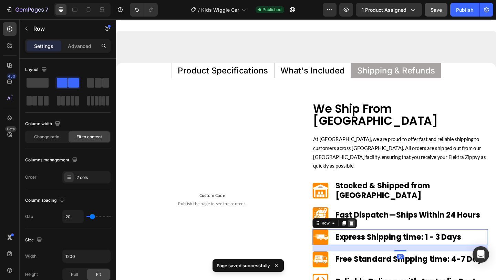
click at [371, 238] on icon at bounding box center [372, 241] width 6 height 6
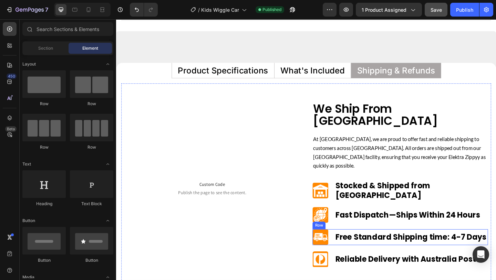
click at [351, 247] on div "Image Free Standard Shipping time: 4-7 Days Text Block Row" at bounding box center [425, 255] width 191 height 17
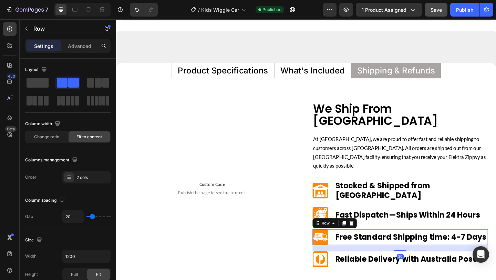
click at [377, 235] on div "Row" at bounding box center [354, 240] width 48 height 11
click at [374, 238] on icon at bounding box center [372, 241] width 6 height 6
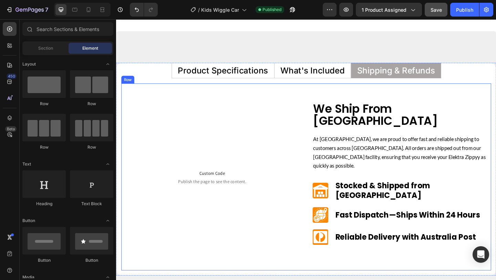
click at [257, 238] on div "Custom Code Publish the page to see the content. Custom Code Row" at bounding box center [220, 191] width 191 height 162
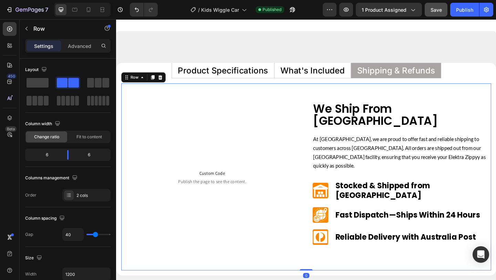
click at [432, 17] on div "7 Version history / Kids Wiggle Car Published Preview 1 product assigned Save P…" at bounding box center [248, 10] width 496 height 20
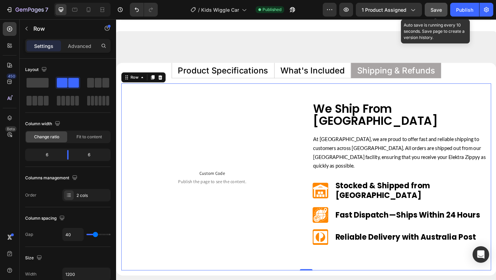
click at [433, 10] on span "Save" at bounding box center [436, 10] width 11 height 6
click at [445, 9] on button "Save" at bounding box center [436, 10] width 23 height 14
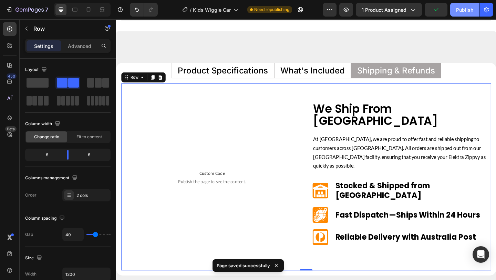
click at [473, 11] on div "Publish" at bounding box center [464, 9] width 17 height 7
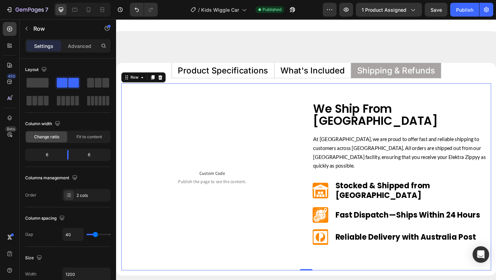
click at [271, 131] on div "Custom Code Publish the page to see the content. Custom Code Row" at bounding box center [220, 191] width 191 height 162
click at [345, 164] on div "We Ship From Sydney Heading At Hoveroo, we are proud to offer fast and reliable…" at bounding box center [425, 191] width 191 height 162
click at [415, 145] on p "At Hoveroo, we are proud to offer fast and reliable shipping to customers acros…" at bounding box center [424, 164] width 189 height 39
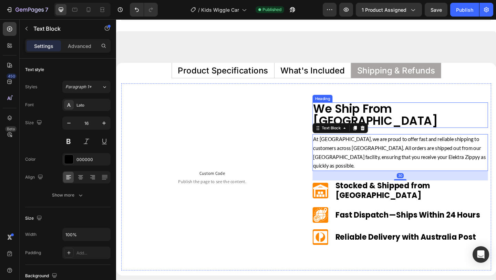
click at [445, 110] on h2 "We Ship From [GEOGRAPHIC_DATA]" at bounding box center [425, 124] width 191 height 28
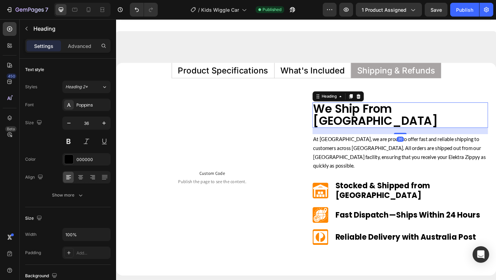
click at [445, 110] on h2 "We Ship From [GEOGRAPHIC_DATA]" at bounding box center [425, 124] width 191 height 28
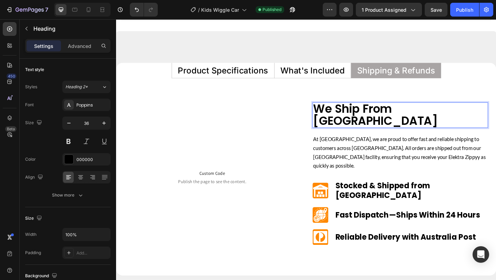
click at [445, 110] on p "We Ship From [GEOGRAPHIC_DATA]" at bounding box center [424, 123] width 189 height 26
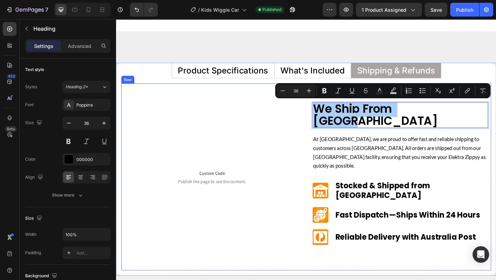
click at [218, 124] on div "Custom Code Publish the page to see the content. Custom Code Row" at bounding box center [220, 191] width 191 height 162
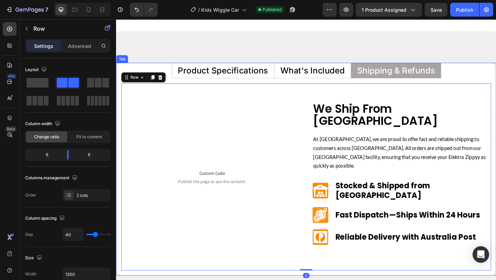
click at [313, 72] on p "What's Included" at bounding box center [330, 74] width 70 height 9
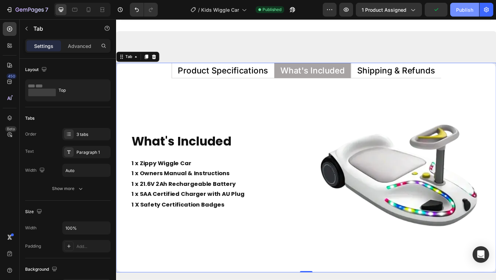
click at [460, 8] on div "Publish" at bounding box center [464, 9] width 17 height 7
click at [262, 49] on div "Product Specifications What's Included Shipping & Refunds Technical Specificati…" at bounding box center [322, 170] width 413 height 276
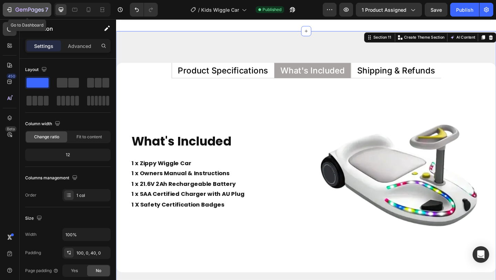
click at [19, 9] on icon "button" at bounding box center [18, 10] width 4 height 4
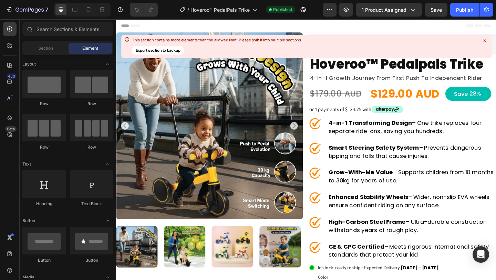
click at [485, 39] on icon at bounding box center [485, 40] width 6 height 6
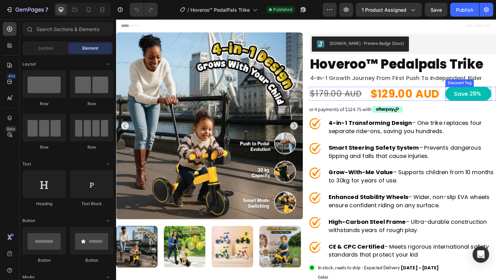
click at [480, 104] on div "save 28%" at bounding box center [499, 100] width 50 height 15
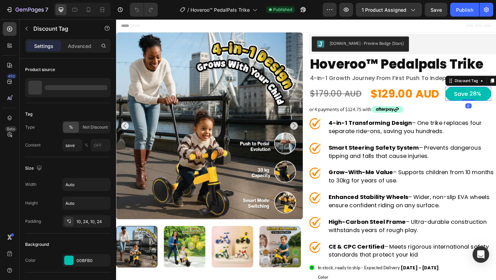
click at [480, 104] on div "save 28%" at bounding box center [499, 100] width 50 height 15
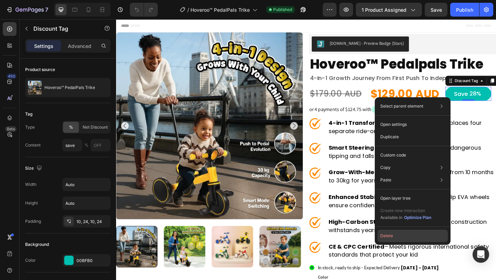
click at [394, 238] on button "Delete" at bounding box center [413, 235] width 70 height 12
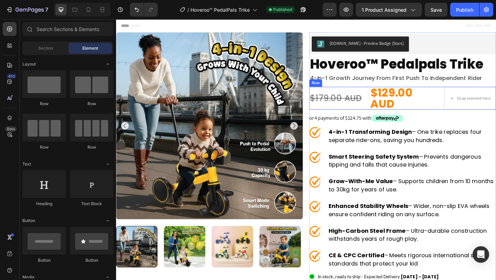
click at [387, 107] on div "$179.00 AUD Product Price Product Price $129.00 AUD Product Price Product Price…" at bounding box center [427, 105] width 203 height 25
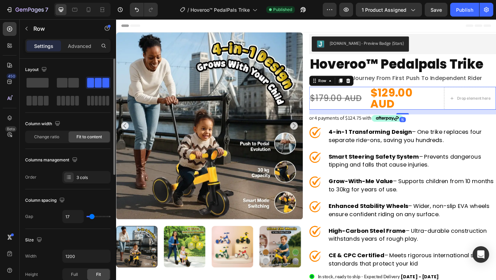
click at [74, 75] on div "Layout" at bounding box center [67, 85] width 85 height 43
click at [74, 78] on span at bounding box center [73, 83] width 11 height 10
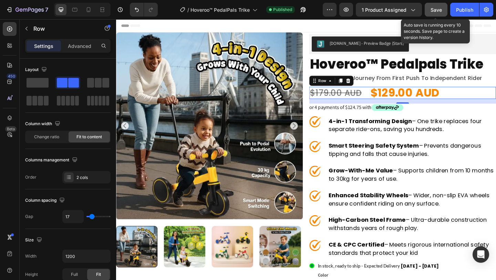
click at [436, 10] on span "Save" at bounding box center [436, 10] width 11 height 6
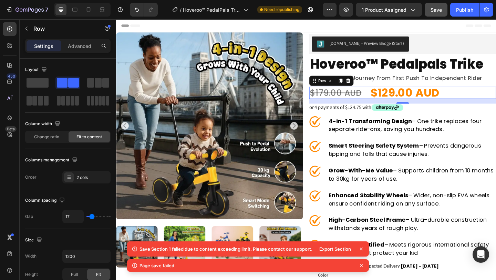
click at [360, 249] on icon at bounding box center [361, 248] width 7 height 7
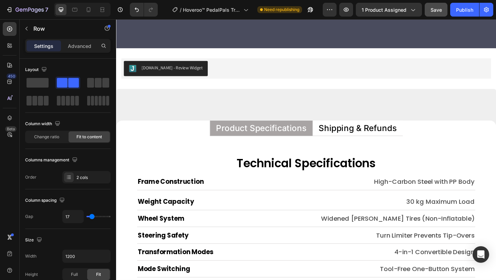
scroll to position [3208, 0]
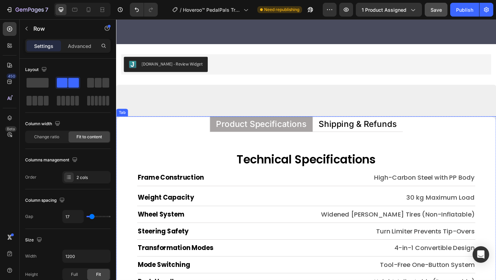
click at [367, 135] on p "Shipping & Refunds" at bounding box center [379, 132] width 85 height 9
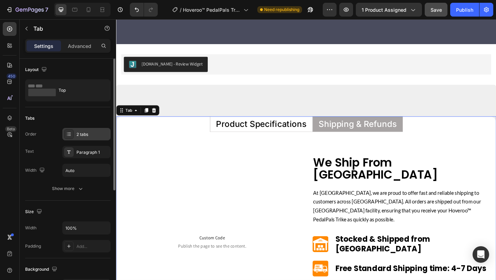
click at [89, 132] on div "2 tabs" at bounding box center [92, 134] width 32 height 6
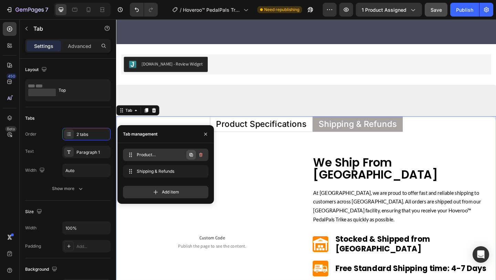
click at [191, 155] on icon "button" at bounding box center [191, 154] width 1 height 1
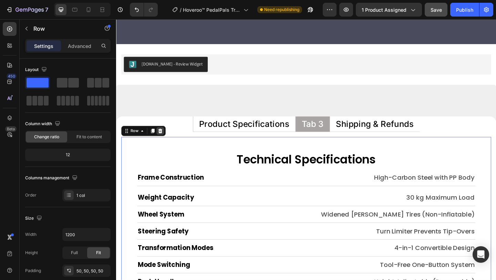
click at [163, 138] on icon at bounding box center [164, 140] width 4 height 5
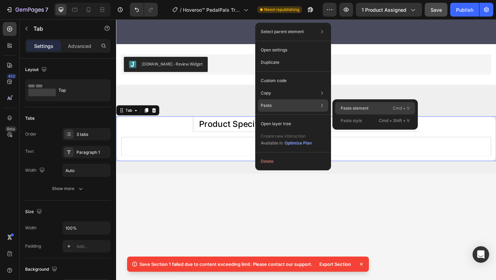
click at [344, 105] on p "Paste element" at bounding box center [355, 108] width 28 height 6
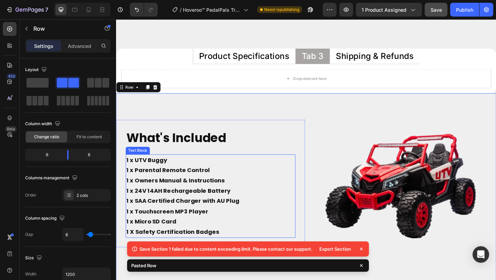
scroll to position [3258, 0]
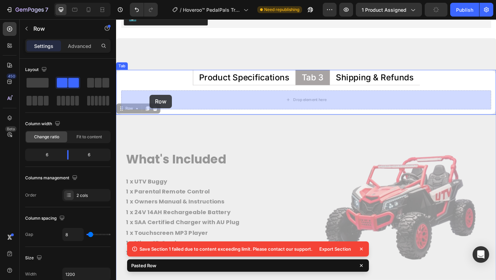
drag, startPoint x: 128, startPoint y: 116, endPoint x: 153, endPoint y: 101, distance: 29.7
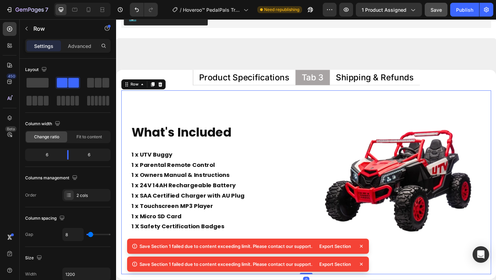
click at [361, 247] on icon at bounding box center [361, 246] width 7 height 7
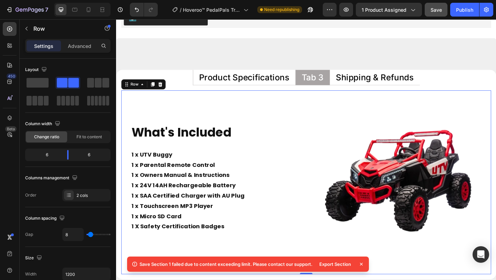
click at [361, 264] on icon at bounding box center [361, 263] width 3 height 3
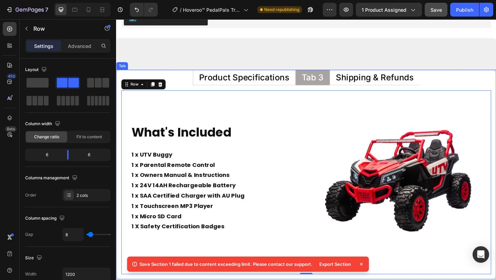
click at [323, 87] on div "Tab 3" at bounding box center [330, 82] width 26 height 11
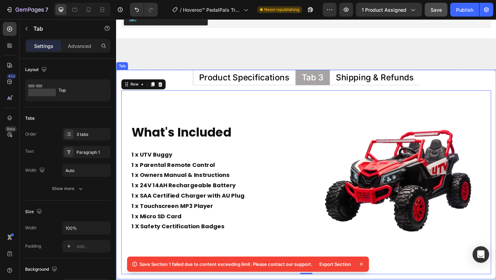
click at [323, 87] on div "Tab 3" at bounding box center [330, 82] width 26 height 11
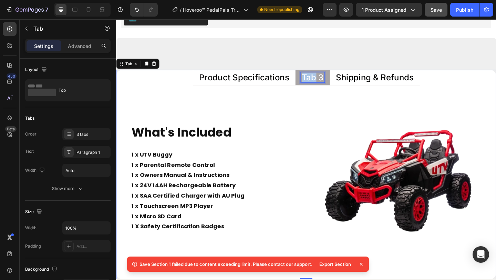
click at [323, 87] on p "Tab 3" at bounding box center [330, 82] width 24 height 9
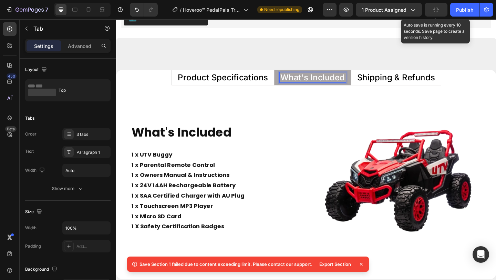
click at [433, 14] on button "button" at bounding box center [436, 10] width 23 height 14
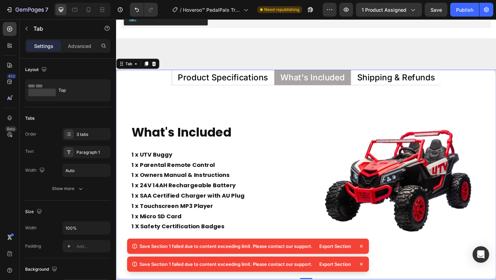
click at [361, 261] on icon at bounding box center [361, 263] width 7 height 7
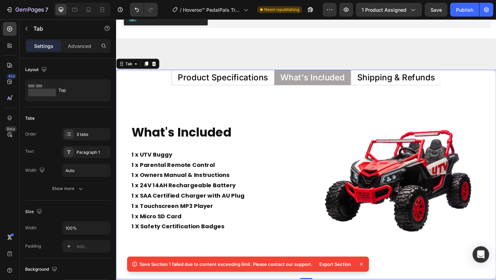
click at [361, 261] on icon at bounding box center [361, 263] width 7 height 7
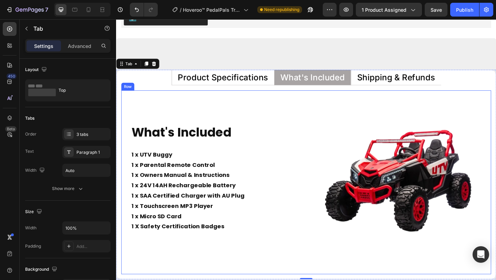
click at [291, 109] on div "What's Included Heading 1 x UTV Buggy 1 x Parental Remote Control 1 x Owners Ma…" at bounding box center [222, 196] width 200 height 200
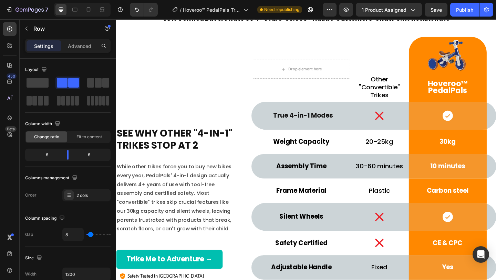
scroll to position [2383, 0]
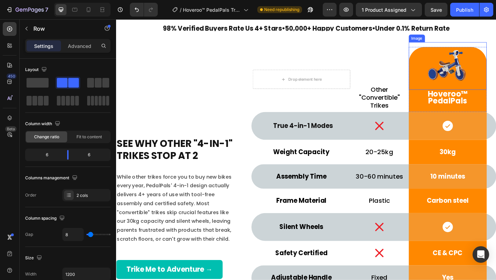
click at [474, 74] on img at bounding box center [477, 70] width 52 height 52
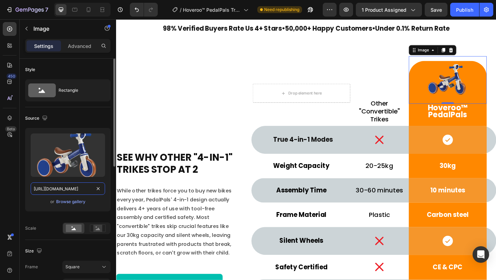
click at [77, 186] on input "https://cdn.shopify.com/s/files/1/0550/3100/5374/files/gempages_492219557428069…" at bounding box center [68, 188] width 74 height 12
click at [76, 186] on input "https://cdn.shopify.com/s/files/1/0550/3100/5374/files/gempages_492219557428069…" at bounding box center [68, 188] width 74 height 12
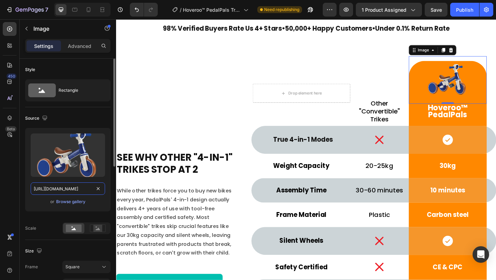
click at [76, 186] on input "https://cdn.shopify.com/s/files/1/0550/3100/5374/files/gempages_492219557428069…" at bounding box center [68, 188] width 74 height 12
click at [82, 183] on input "https://cdn.shopify.com/s/files/1/0550/3100/5374/files/gempages_492219557428069…" at bounding box center [68, 188] width 74 height 12
click at [83, 182] on div "Upload Image https://cdn.shopify.com/s/files/1/0550/3100/5374/files/gempages_49…" at bounding box center [67, 169] width 85 height 83
click at [84, 179] on div "Upload Image https://cdn.shopify.com/s/files/1/0550/3100/5374/files/gempages_49…" at bounding box center [67, 169] width 85 height 83
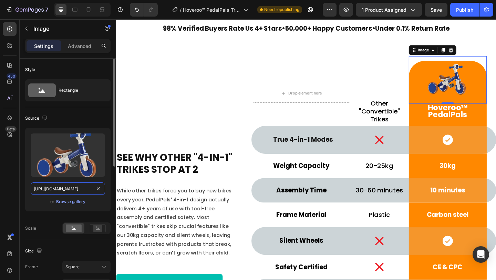
click at [80, 190] on input "https://cdn.shopify.com/s/files/1/0550/3100/5374/files/gempages_492219557428069…" at bounding box center [68, 188] width 74 height 12
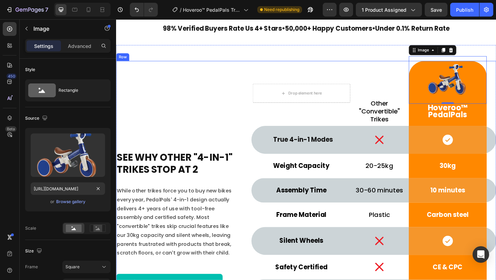
click at [223, 95] on div "See Why Other "4-in-1" Trikes Stop at 2 Heading While other trikes force you to…" at bounding box center [182, 245] width 133 height 362
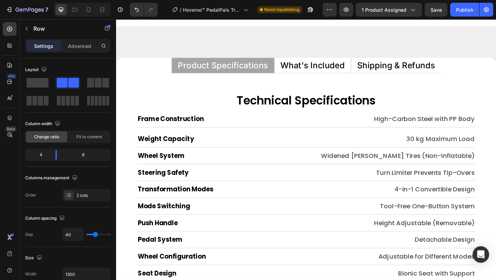
scroll to position [3275, 0]
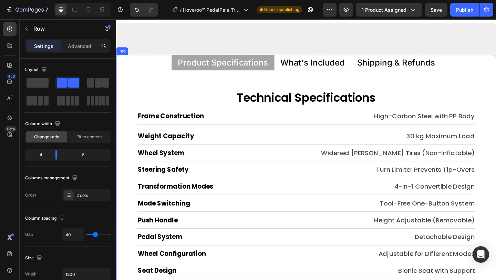
click at [329, 75] on div "Technical Specifications Heading Frame Construction Heading High-Carbon Steel w…" at bounding box center [322, 282] width 413 height 414
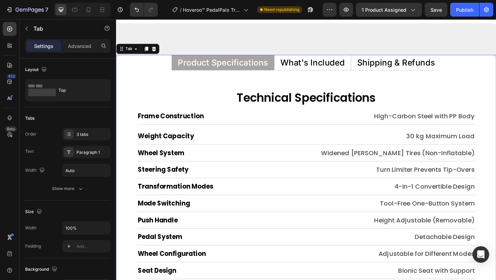
click at [334, 63] on p "What's Included" at bounding box center [330, 66] width 70 height 9
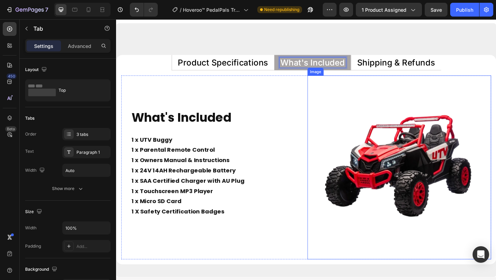
click at [379, 177] on img at bounding box center [424, 180] width 200 height 200
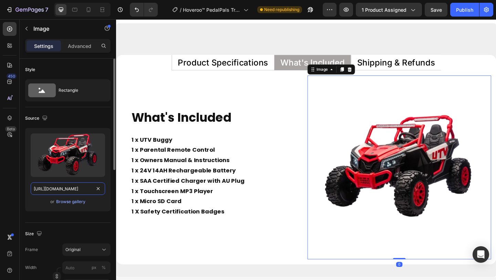
click at [71, 188] on input "https://cdn.shopify.com/s/files/1/0550/3100/5374/files/gempages_492219557428069…" at bounding box center [68, 188] width 74 height 12
paste input "7ff571d4-6745-4593-9c31-bd25e98192a3"
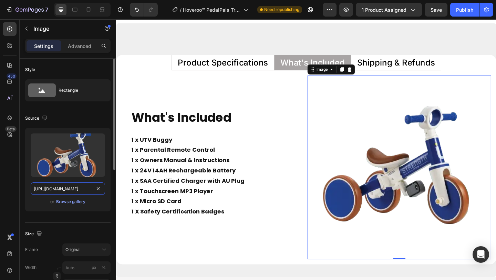
scroll to position [0, 214]
click at [47, 121] on button "button" at bounding box center [45, 118] width 8 height 8
click at [50, 150] on button "button" at bounding box center [46, 153] width 11 height 11
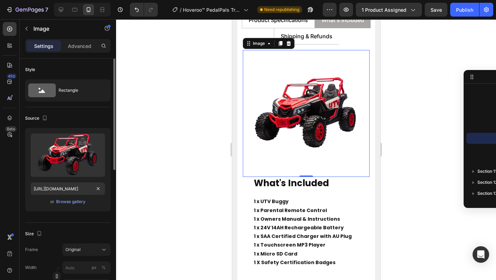
scroll to position [3313, 0]
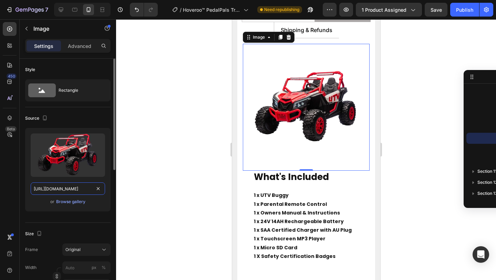
click at [77, 186] on input "https://cdn.shopify.com/s/files/1/0550/3100/5374/files/gempages_492219557428069…" at bounding box center [68, 188] width 74 height 12
paste input "7ff571d4-6745-4593-9c31-bd25e98192a3"
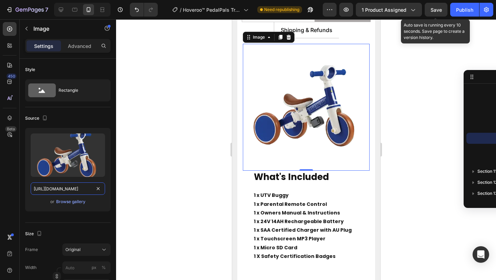
type input "https://cdn.shopify.com/s/files/1/0550/3100/5374/files/gempages_492219557428069…"
click at [436, 12] on span "Save" at bounding box center [436, 10] width 11 height 6
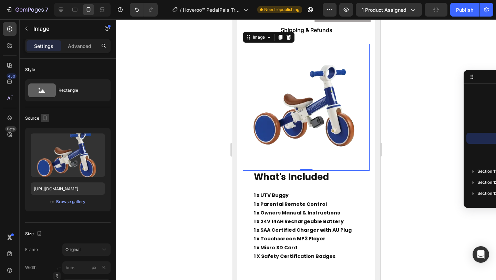
click at [45, 118] on icon "button" at bounding box center [44, 117] width 7 height 7
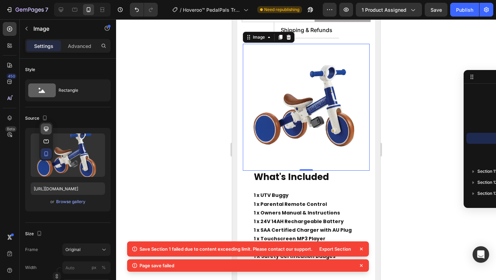
click at [48, 129] on icon "button" at bounding box center [46, 128] width 4 height 4
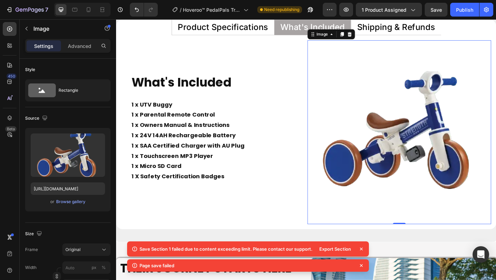
scroll to position [3311, 0]
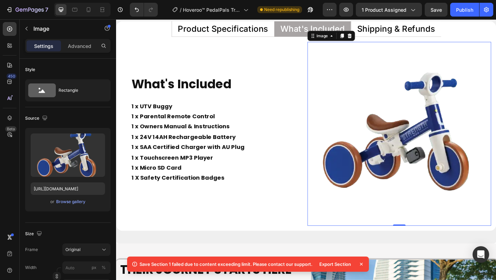
click at [363, 262] on icon at bounding box center [361, 263] width 7 height 7
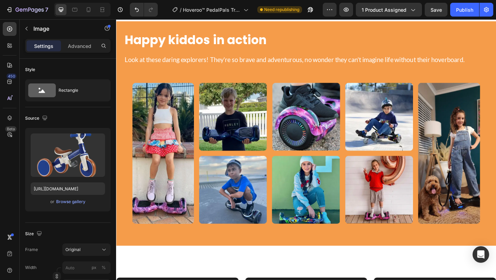
scroll to position [4152, 0]
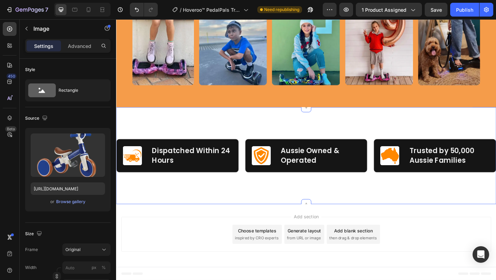
click at [339, 124] on div "Image Dispatched Within 24 Hours Text Block Row Row Image Aussie Owned & Operat…" at bounding box center [322, 167] width 413 height 105
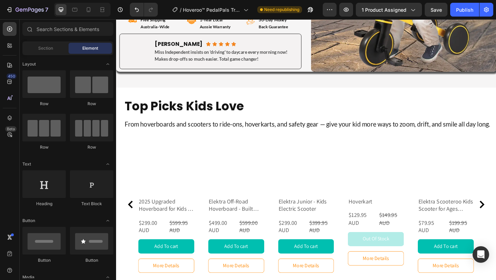
scroll to position [3509, 0]
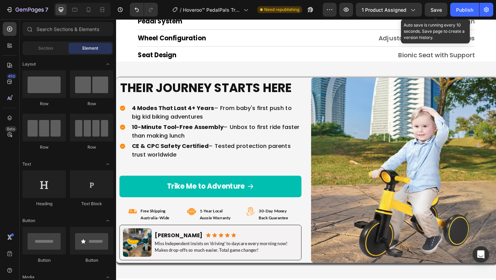
click at [437, 7] on span "Save" at bounding box center [436, 10] width 11 height 6
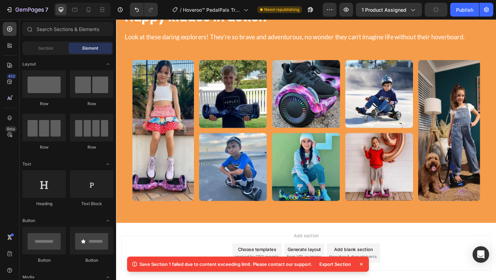
scroll to position [4249, 0]
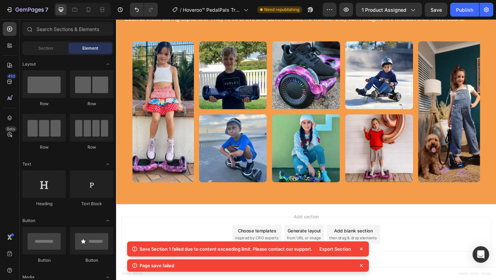
click at [361, 249] on icon at bounding box center [361, 248] width 7 height 7
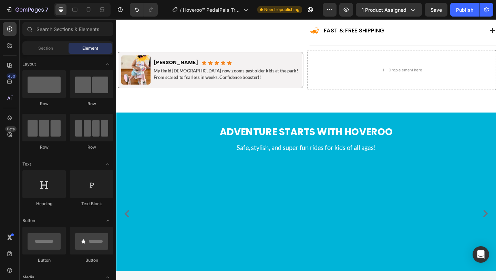
scroll to position [440, 0]
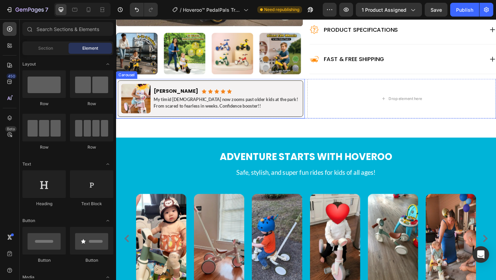
click at [319, 128] on div "Image Rachel D. Heading Icon Icon Icon Icon Icon Icon List Row My timid 2yo now…" at bounding box center [219, 107] width 202 height 43
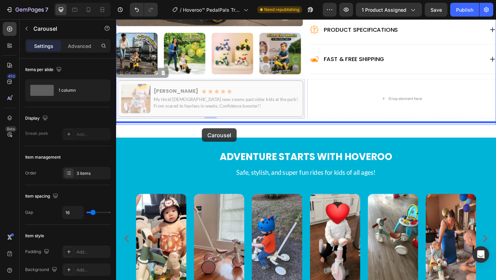
drag, startPoint x: 122, startPoint y: 81, endPoint x: 209, endPoint y: 138, distance: 104.8
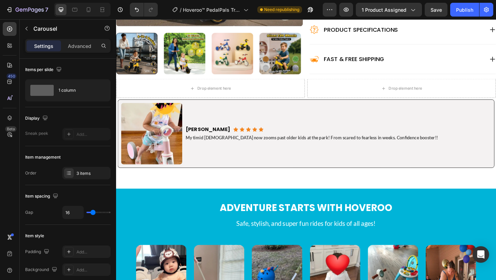
click at [209, 138] on div "Rachel D. Heading Icon Icon Icon Icon Icon Icon List Row My timid 2yo now zooms…" at bounding box center [357, 143] width 333 height 66
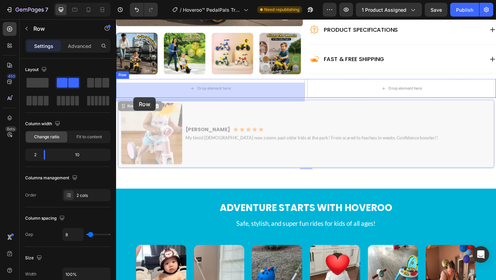
drag, startPoint x: 132, startPoint y: 119, endPoint x: 135, endPoint y: 104, distance: 15.3
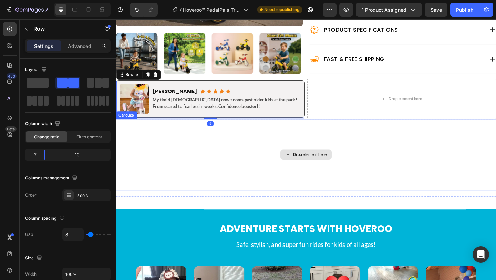
click at [167, 155] on div "Drop element here" at bounding box center [323, 167] width 410 height 78
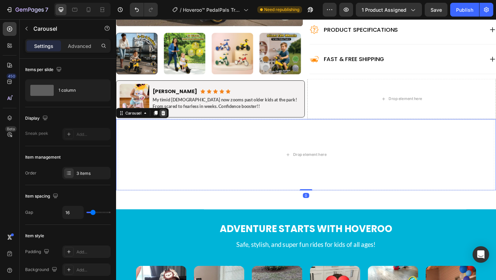
click at [168, 124] on icon at bounding box center [168, 121] width 6 height 6
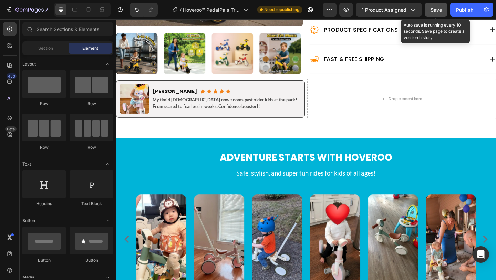
click at [430, 10] on button "Save" at bounding box center [436, 10] width 23 height 14
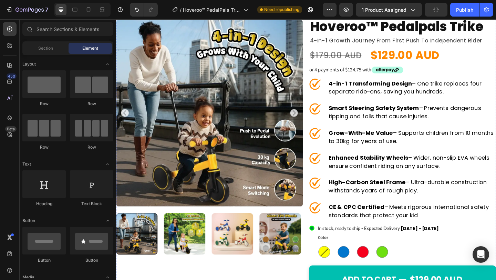
scroll to position [0, 0]
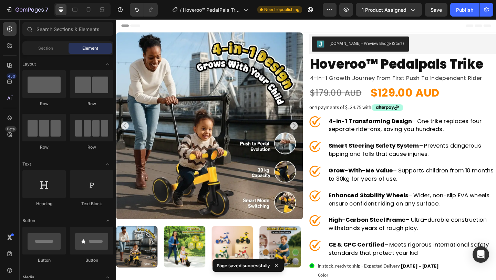
click at [278, 267] on icon at bounding box center [276, 265] width 7 height 7
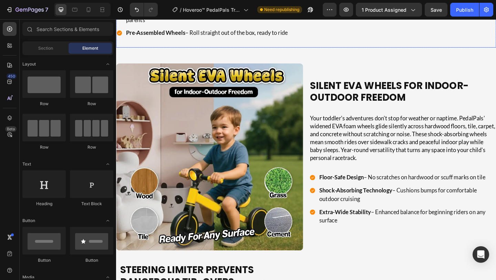
scroll to position [1070, 0]
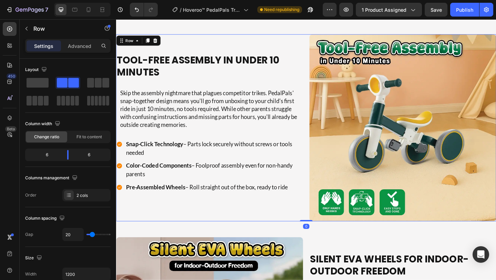
scroll to position [924, 0]
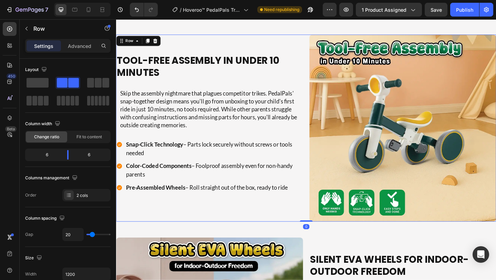
click at [273, 84] on h2 "Tool-Free Assembly in Under 10 Minutes" at bounding box center [217, 71] width 203 height 28
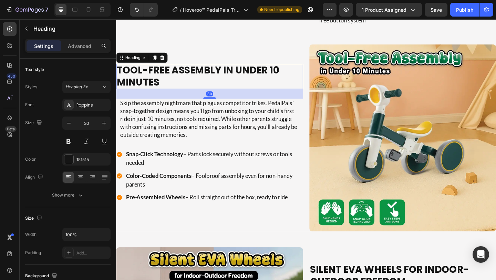
scroll to position [912, 0]
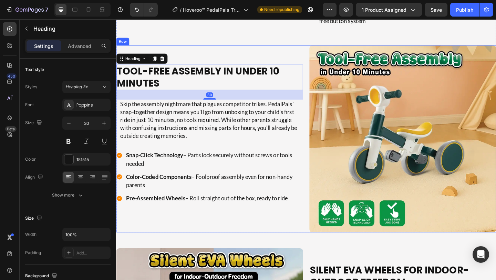
click at [282, 99] on div "Tool-Free Assembly in Under 10 Minutes Heading 30 Skip the assembly nightmare t…" at bounding box center [217, 149] width 203 height 203
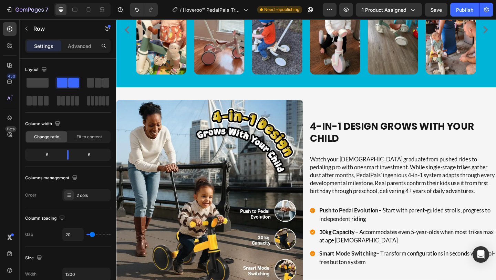
scroll to position [675, 0]
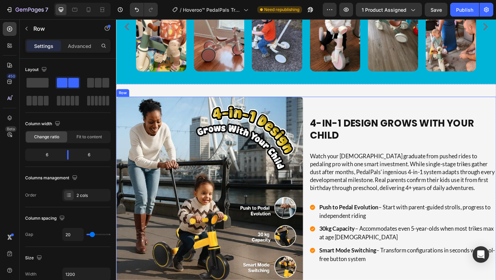
click at [328, 117] on div "4-in-1 Design Grows With Your Child Heading Watch your 10-month-old graduate fr…" at bounding box center [427, 204] width 203 height 203
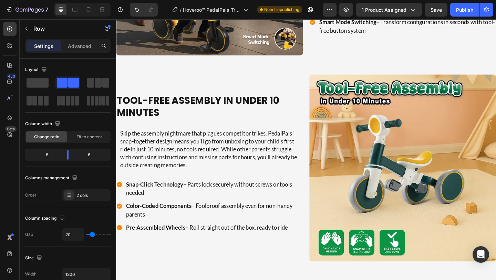
scroll to position [759, 0]
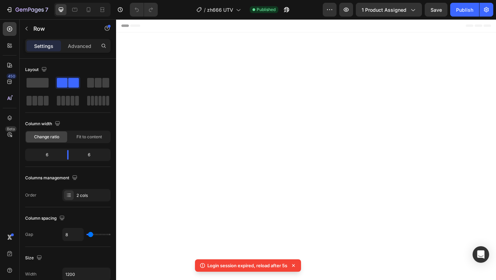
scroll to position [3217, 0]
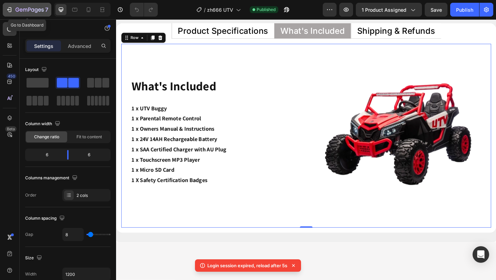
click at [9, 11] on icon "button" at bounding box center [10, 9] width 3 height 5
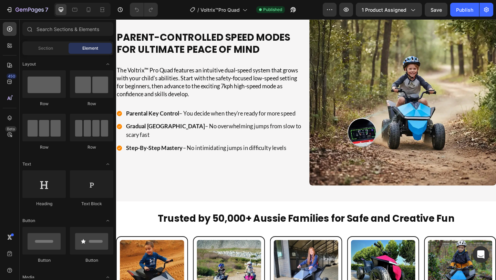
scroll to position [2380, 0]
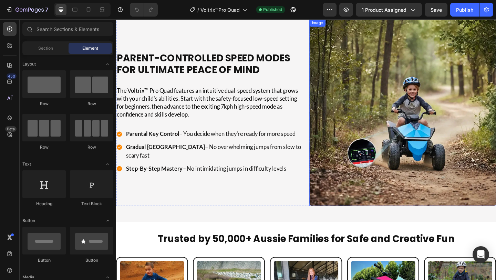
click at [391, 177] on img at bounding box center [427, 120] width 203 height 203
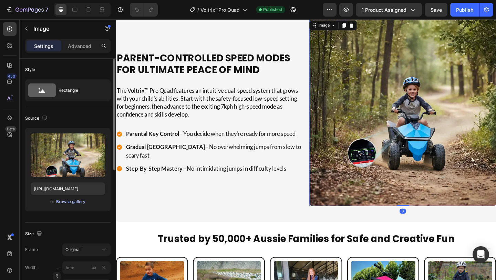
click at [66, 200] on div "Browse gallery" at bounding box center [70, 201] width 29 height 6
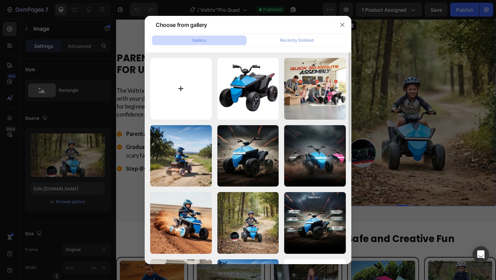
click at [202, 98] on input "file" at bounding box center [181, 89] width 62 height 62
type input "C:\fakepath\Image_2025-09-26_114634_376.webp"
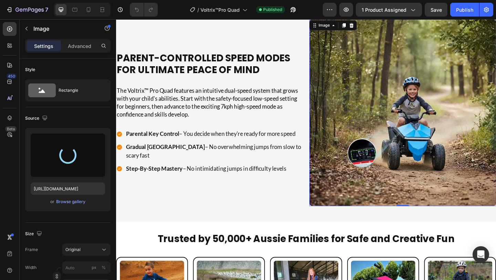
type input "[URL][DOMAIN_NAME]"
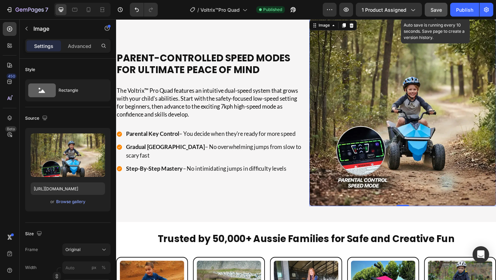
click at [433, 8] on span "Save" at bounding box center [436, 10] width 11 height 6
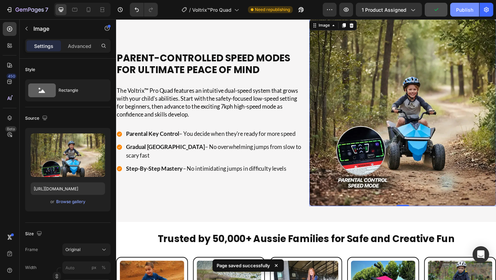
click at [461, 14] on button "Publish" at bounding box center [464, 10] width 29 height 14
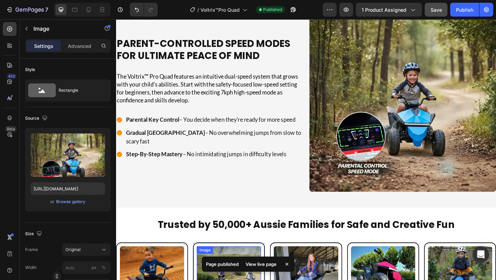
scroll to position [2391, 0]
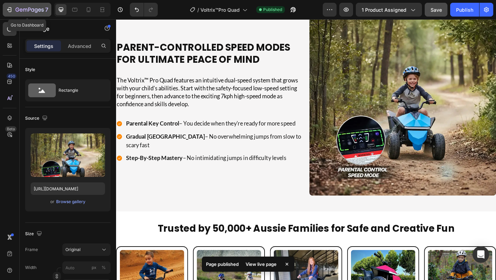
click at [18, 7] on div "7" at bounding box center [32, 10] width 33 height 8
